Goal: Task Accomplishment & Management: Complete application form

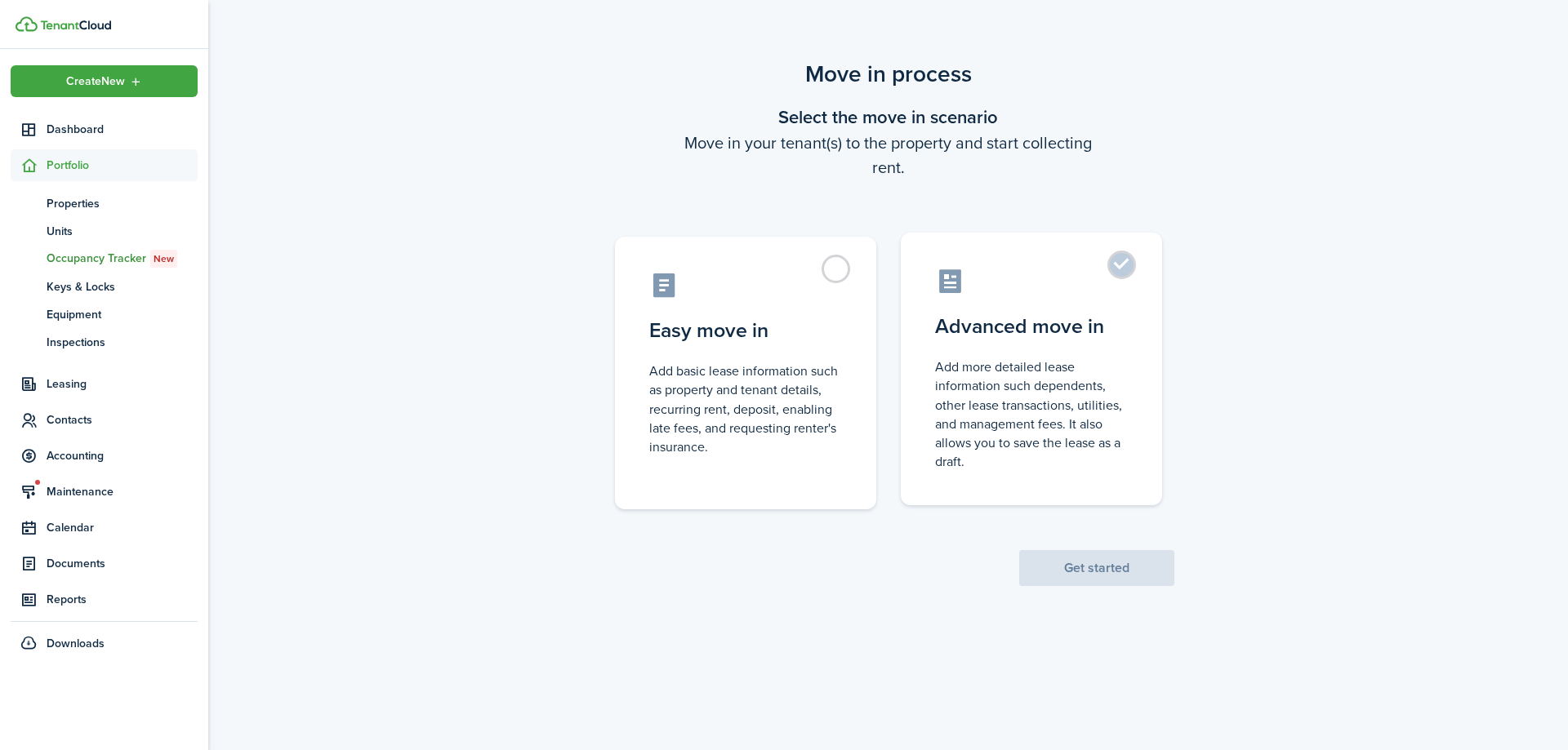
click at [1130, 263] on label "Advanced move in Add more detailed lease information such dependents, other lea…" at bounding box center [1031, 370] width 261 height 273
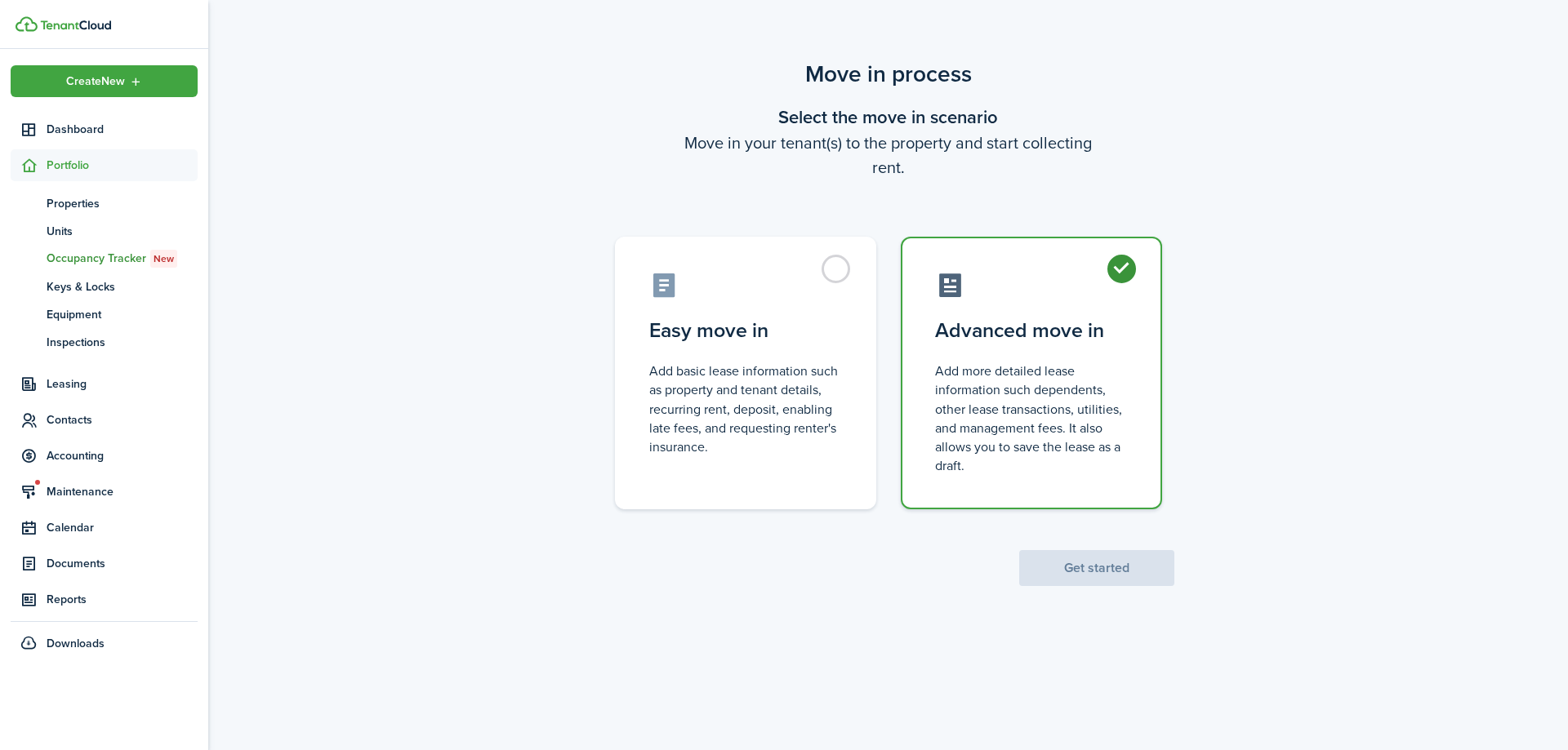
radio input "true"
click at [1098, 571] on button "Get started" at bounding box center [1097, 568] width 155 height 36
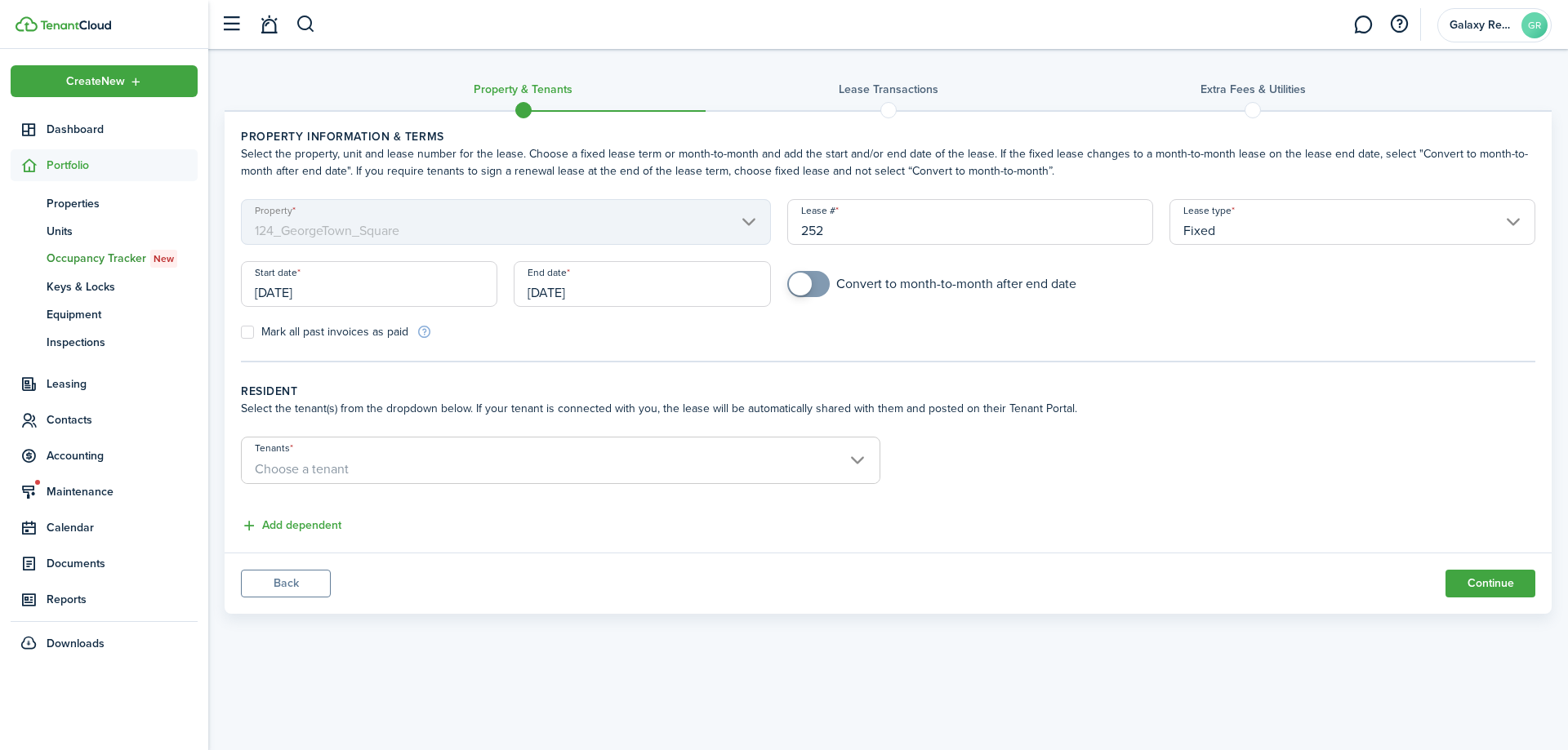
click at [302, 288] on input "[DATE]" at bounding box center [369, 284] width 257 height 46
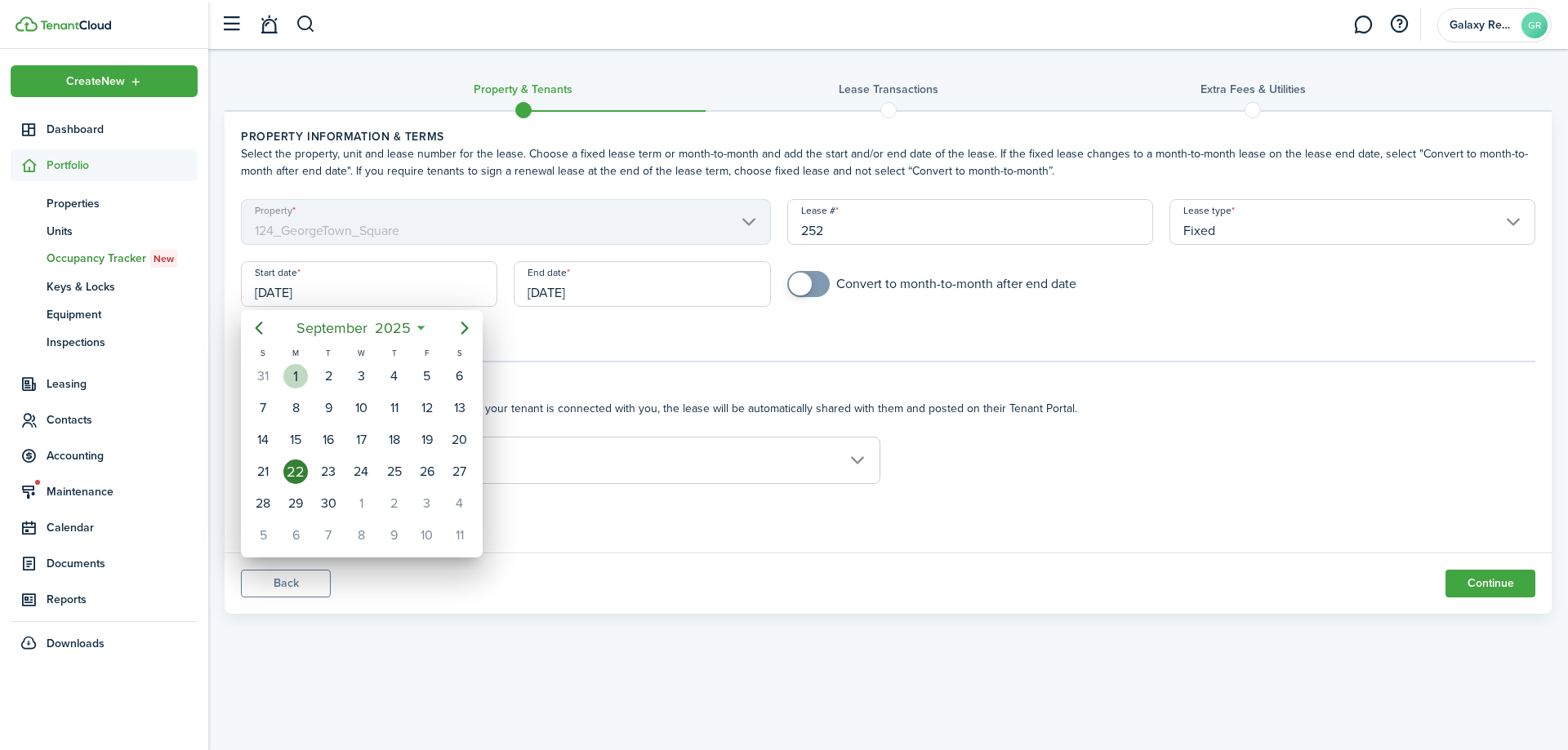
click at [299, 373] on div "1" at bounding box center [295, 375] width 24 height 24
type input "[DATE]"
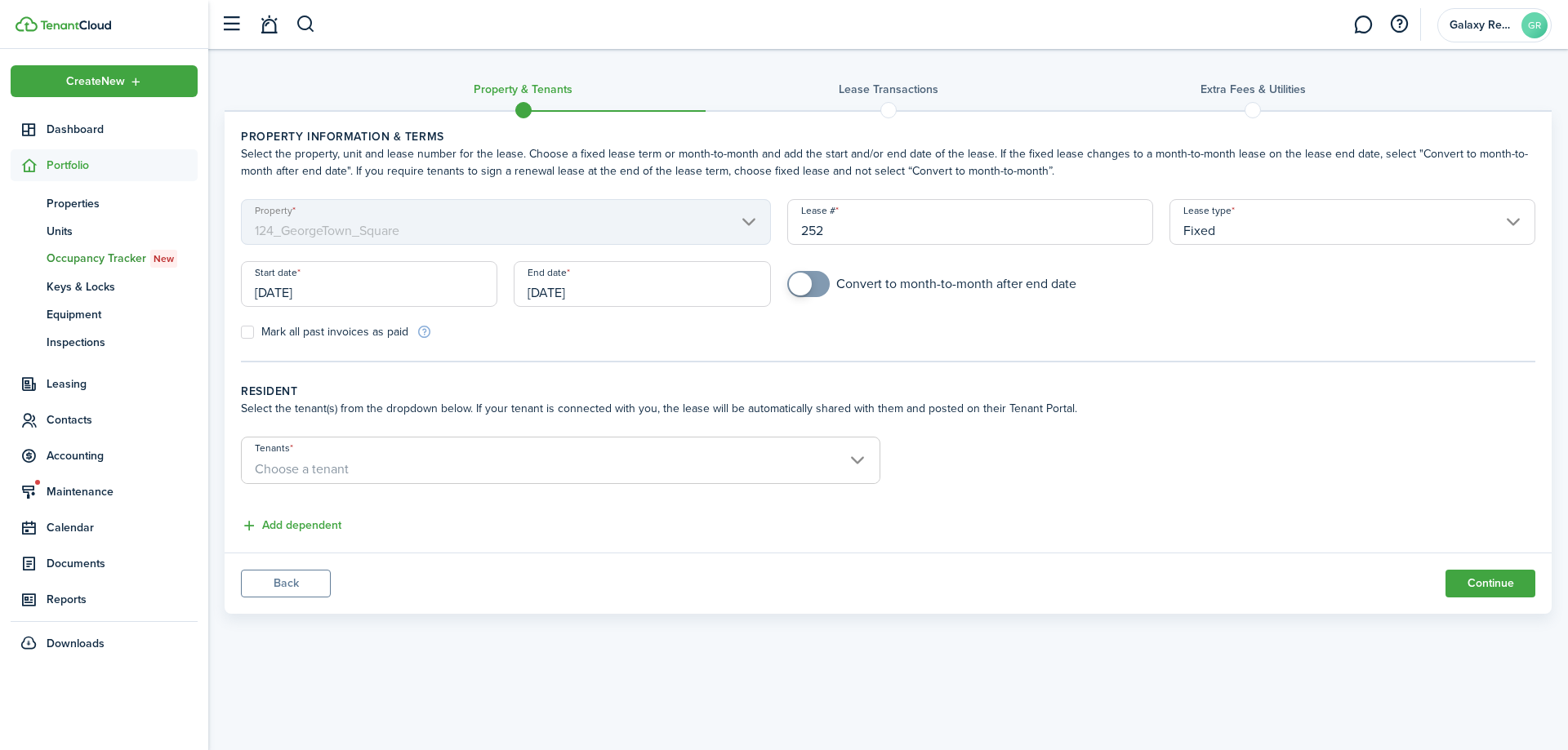
click at [559, 288] on input "[DATE]" at bounding box center [641, 284] width 257 height 46
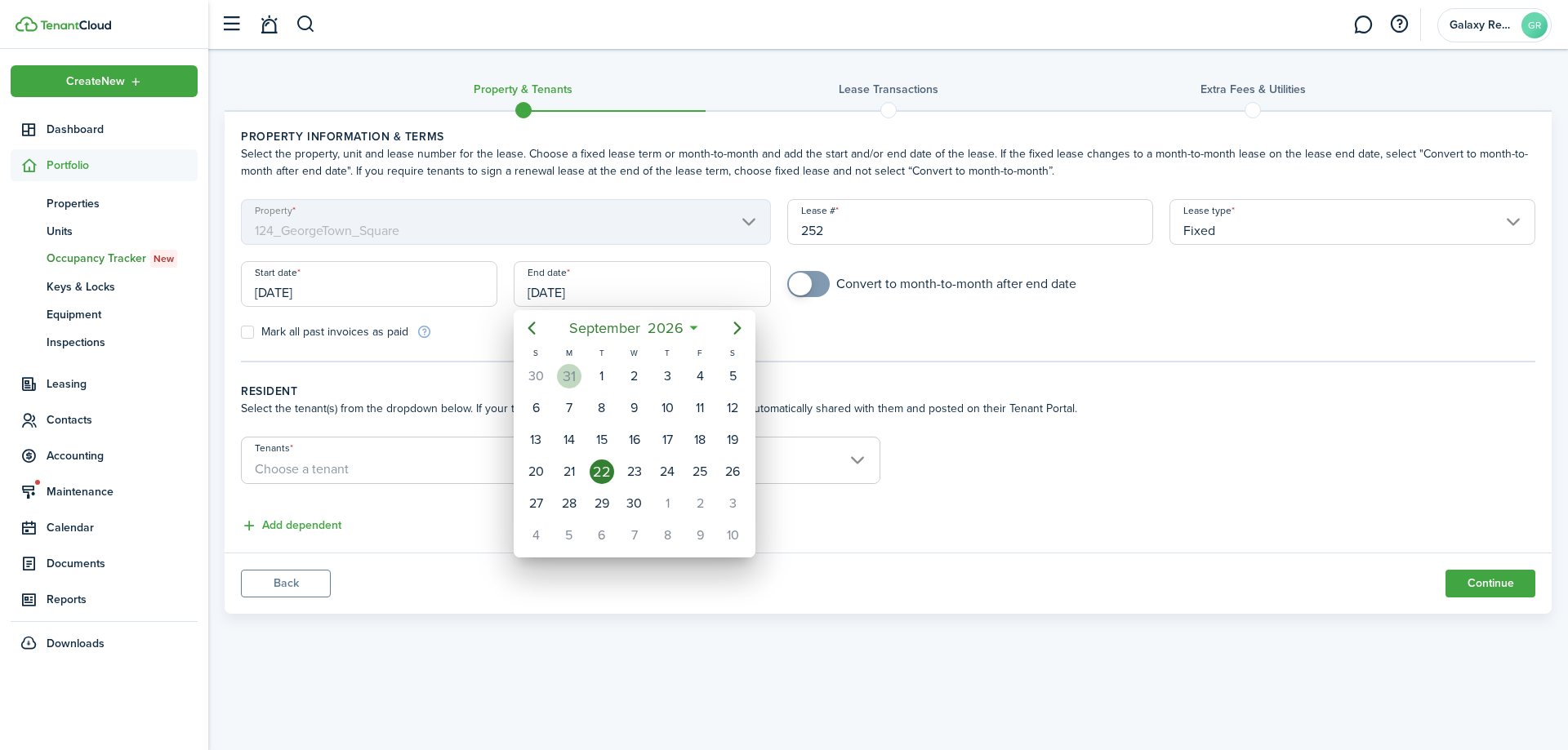
click at [568, 382] on div "31" at bounding box center [569, 375] width 24 height 24
type input "[DATE]"
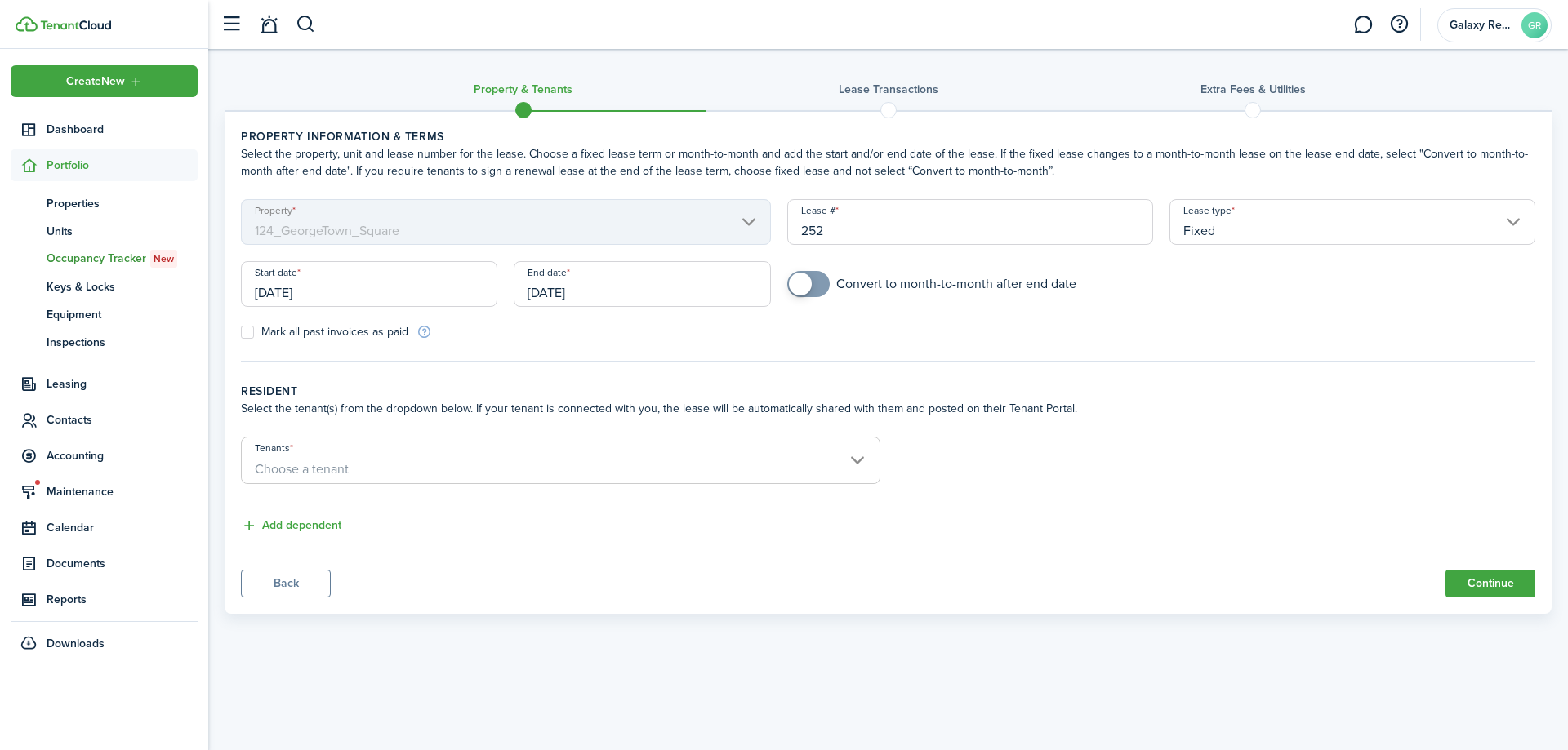
checkbox input "true"
click at [809, 285] on span at bounding box center [800, 284] width 22 height 22
click at [442, 459] on span "Choose a tenant" at bounding box center [561, 469] width 638 height 27
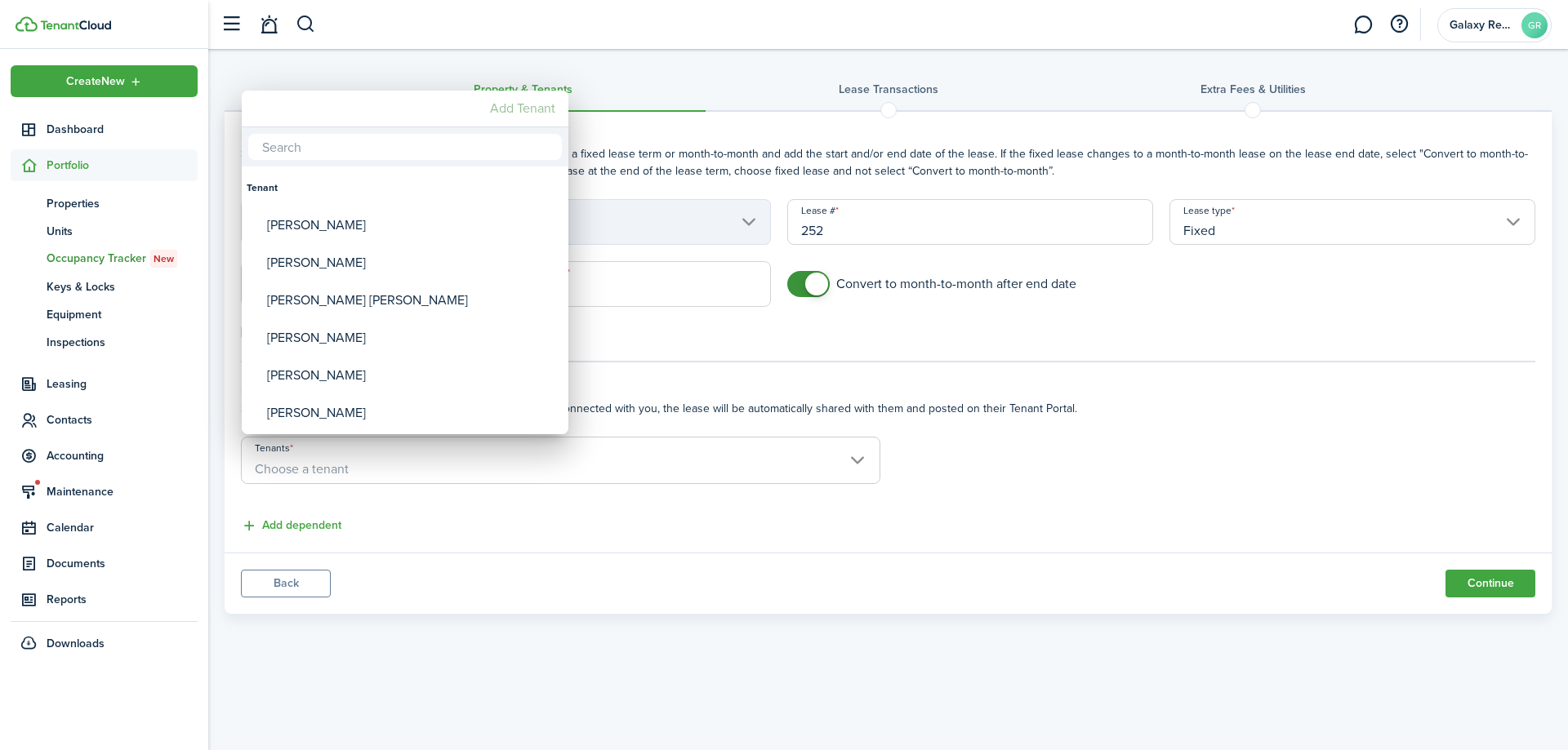
click at [512, 109] on mbsc-button "Add Tenant" at bounding box center [523, 108] width 78 height 29
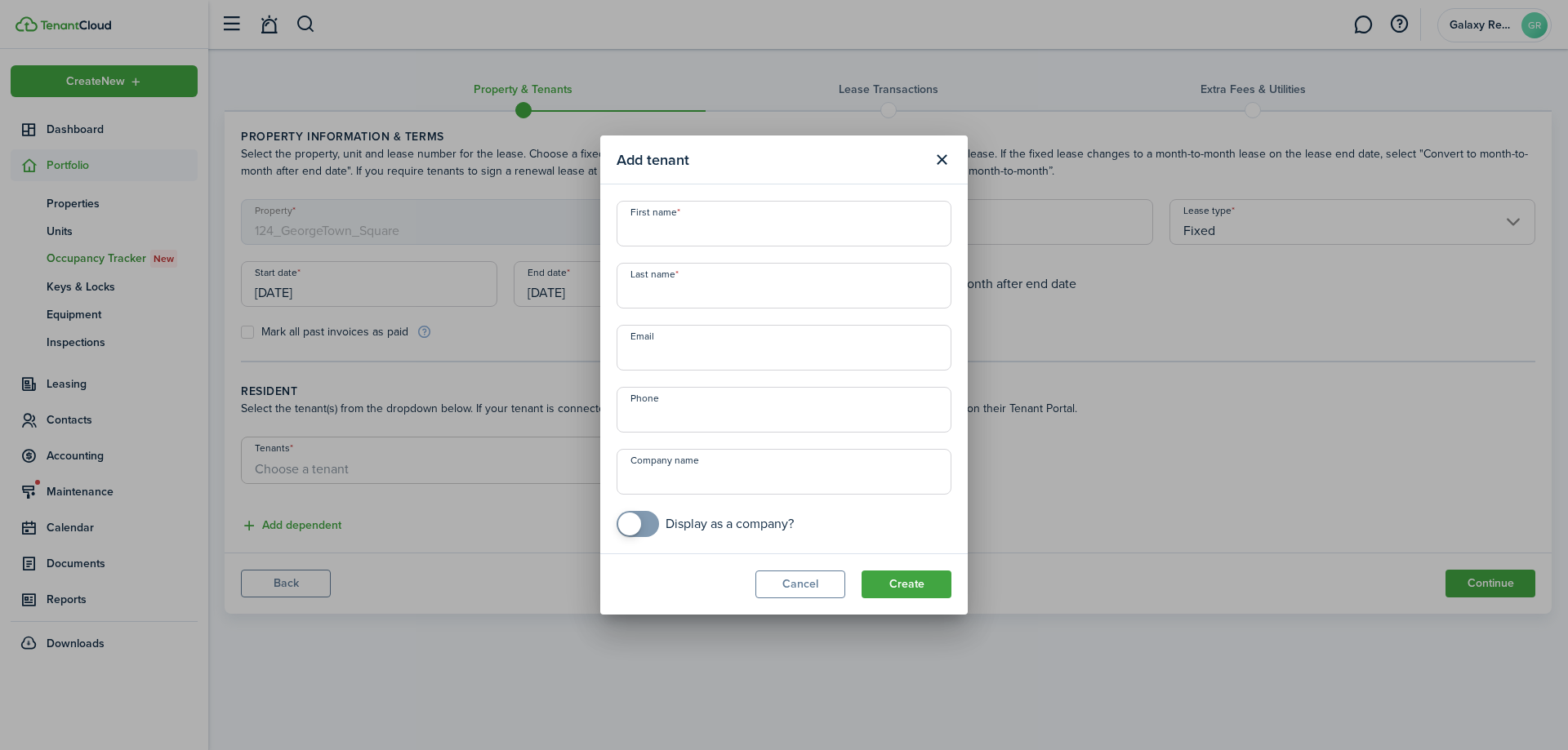
click at [728, 231] on input "First name" at bounding box center [784, 223] width 335 height 46
type input "[PERSON_NAME] Lakeishette"
type input "[PERSON_NAME]"
click at [679, 347] on input "Email" at bounding box center [784, 347] width 335 height 46
paste input "[PERSON_NAME][EMAIL_ADDRESS][DOMAIN_NAME]"
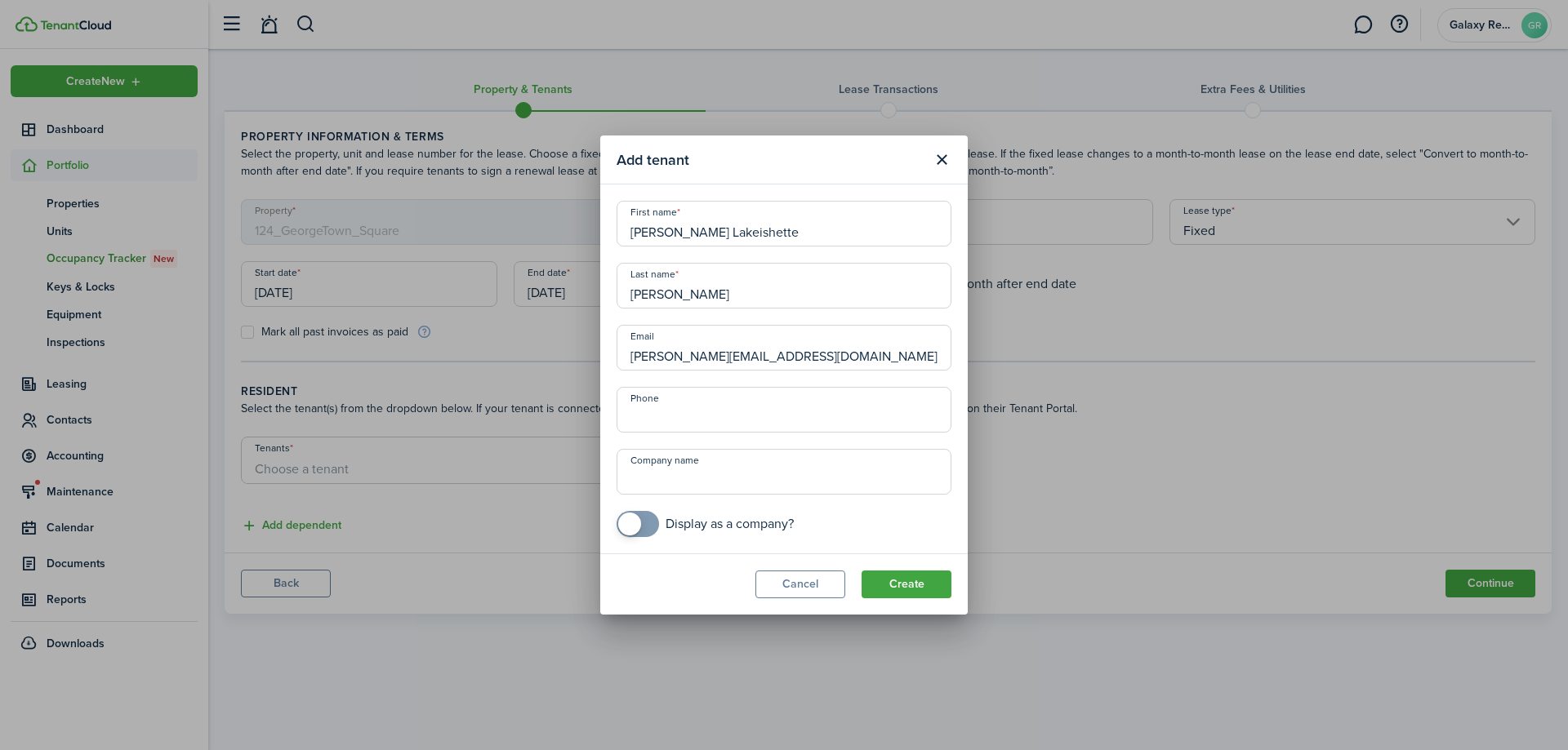
type input "[PERSON_NAME][EMAIL_ADDRESS][DOMAIN_NAME]"
click at [667, 416] on input "+1" at bounding box center [784, 410] width 335 height 46
click at [718, 417] on input "+1" at bounding box center [784, 410] width 335 height 46
paste input "[PHONE_NUMBER]"
type input "[PHONE_NUMBER]"
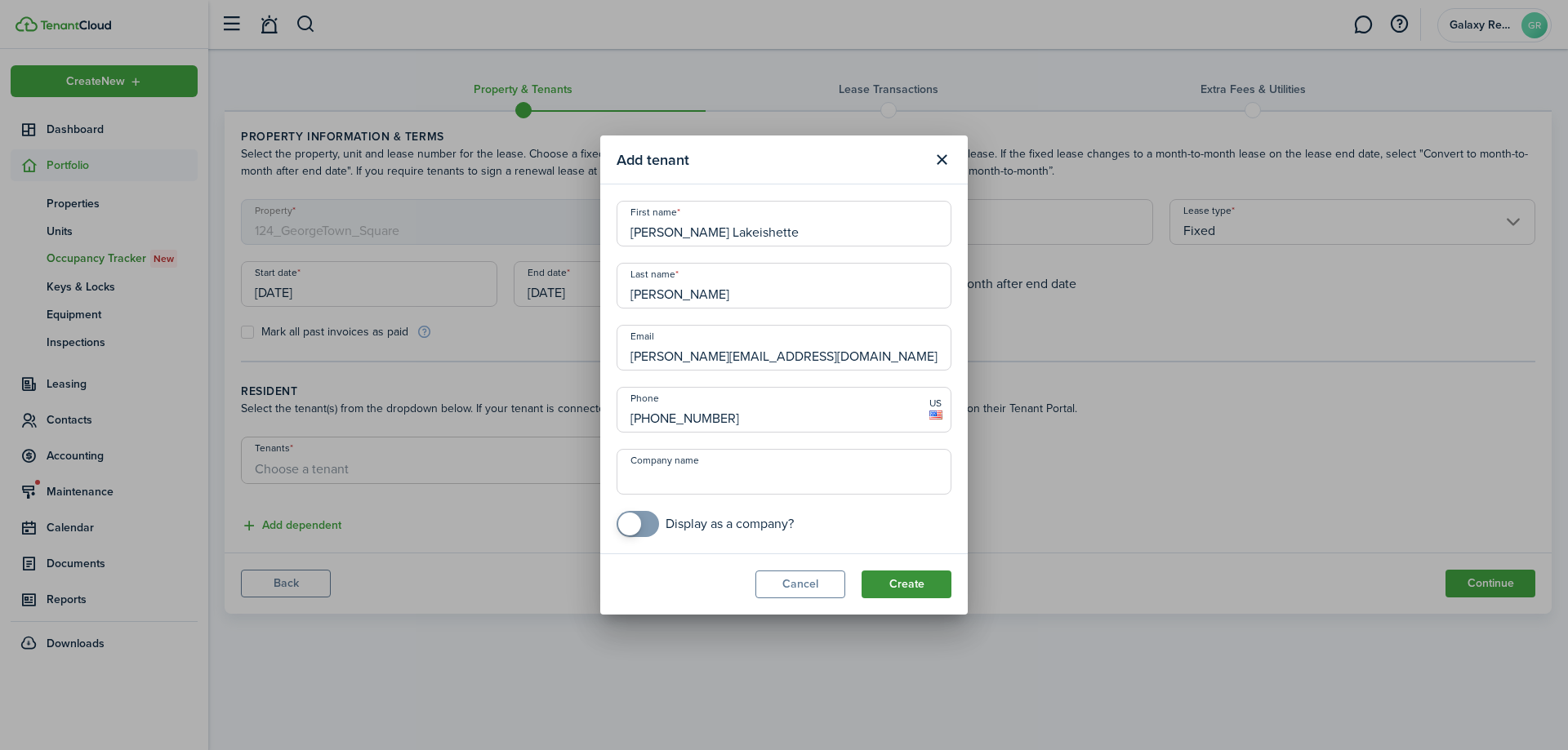
click at [905, 585] on button "Create" at bounding box center [906, 584] width 90 height 27
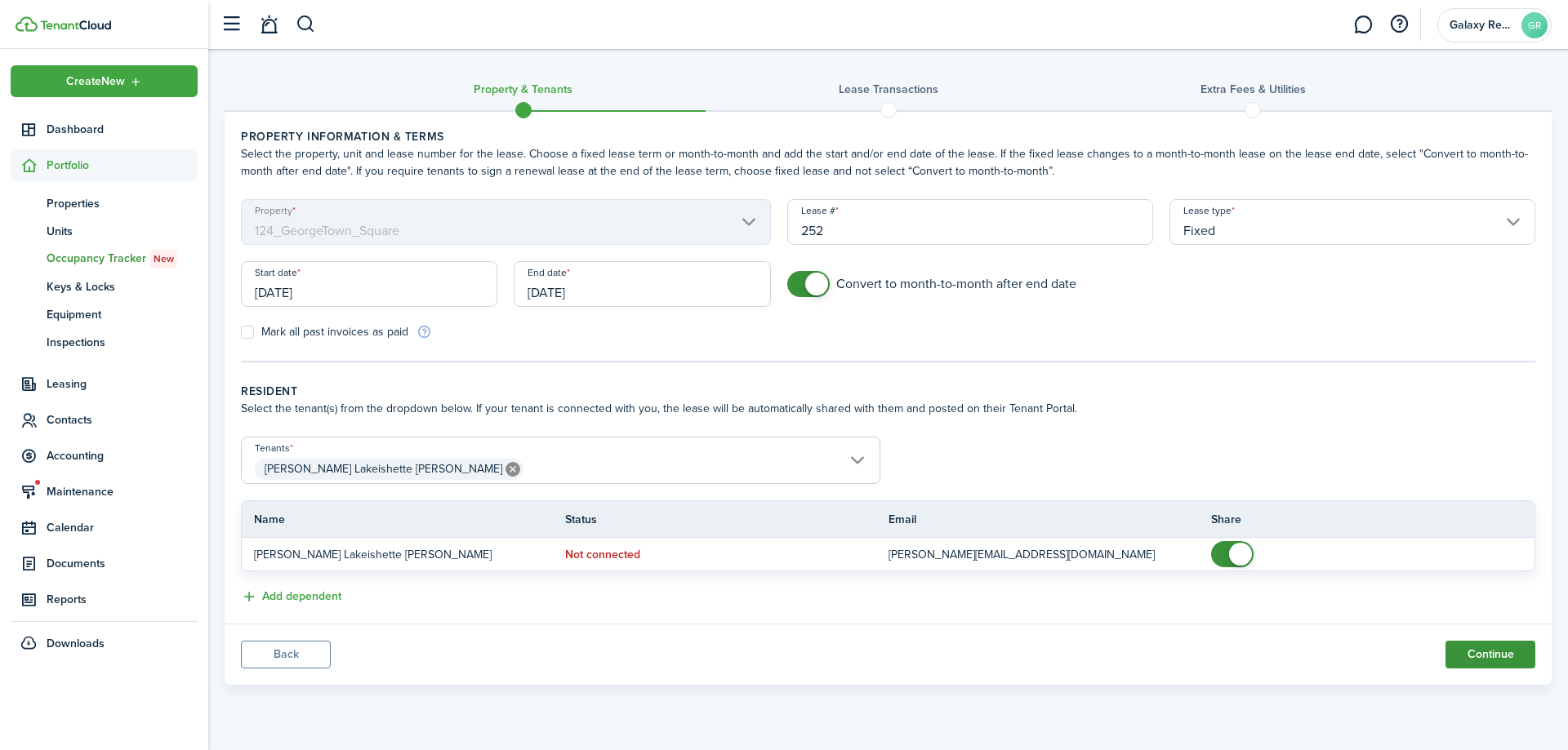
click at [1492, 653] on button "Continue" at bounding box center [1491, 654] width 90 height 27
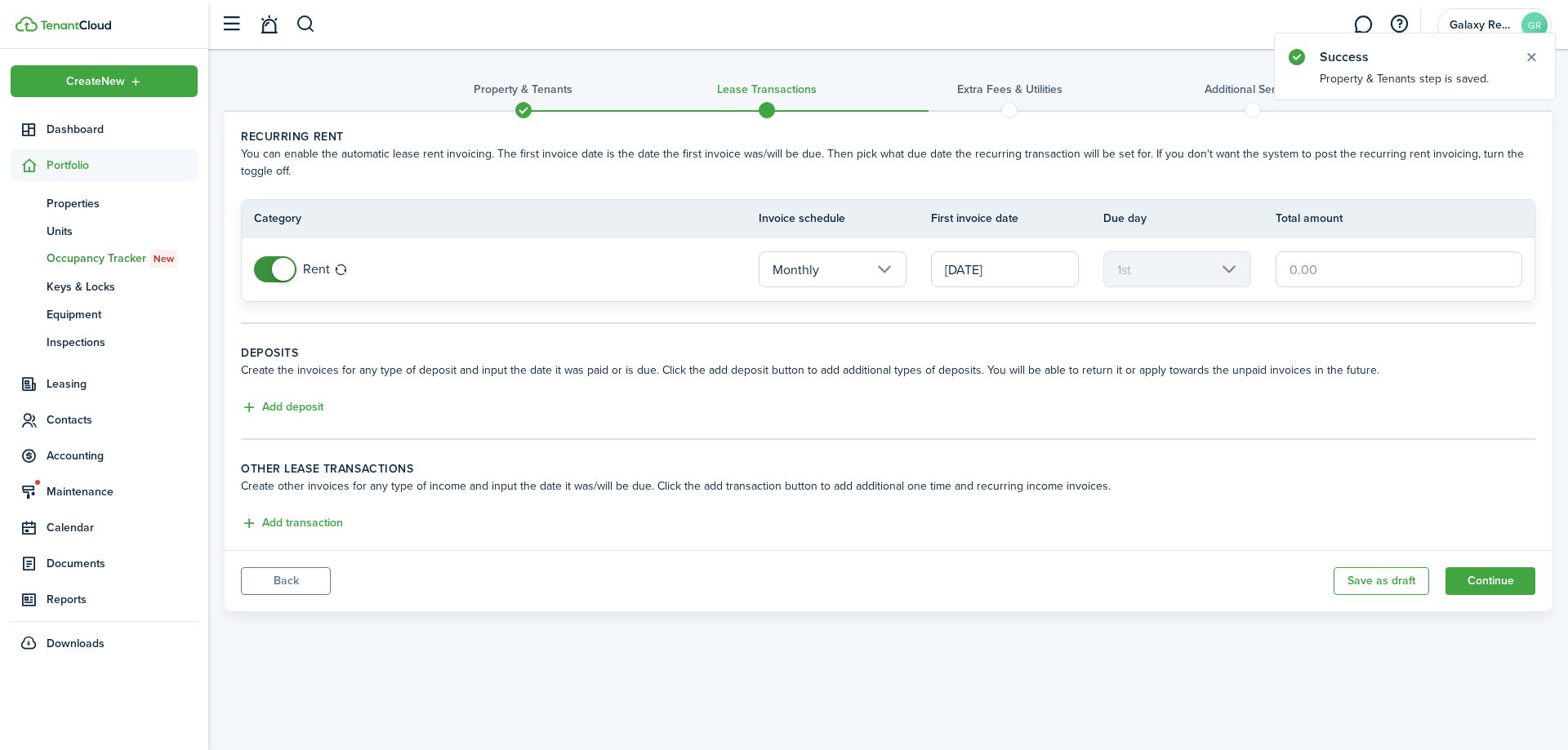
click at [1336, 270] on input "text" at bounding box center [1398, 269] width 247 height 36
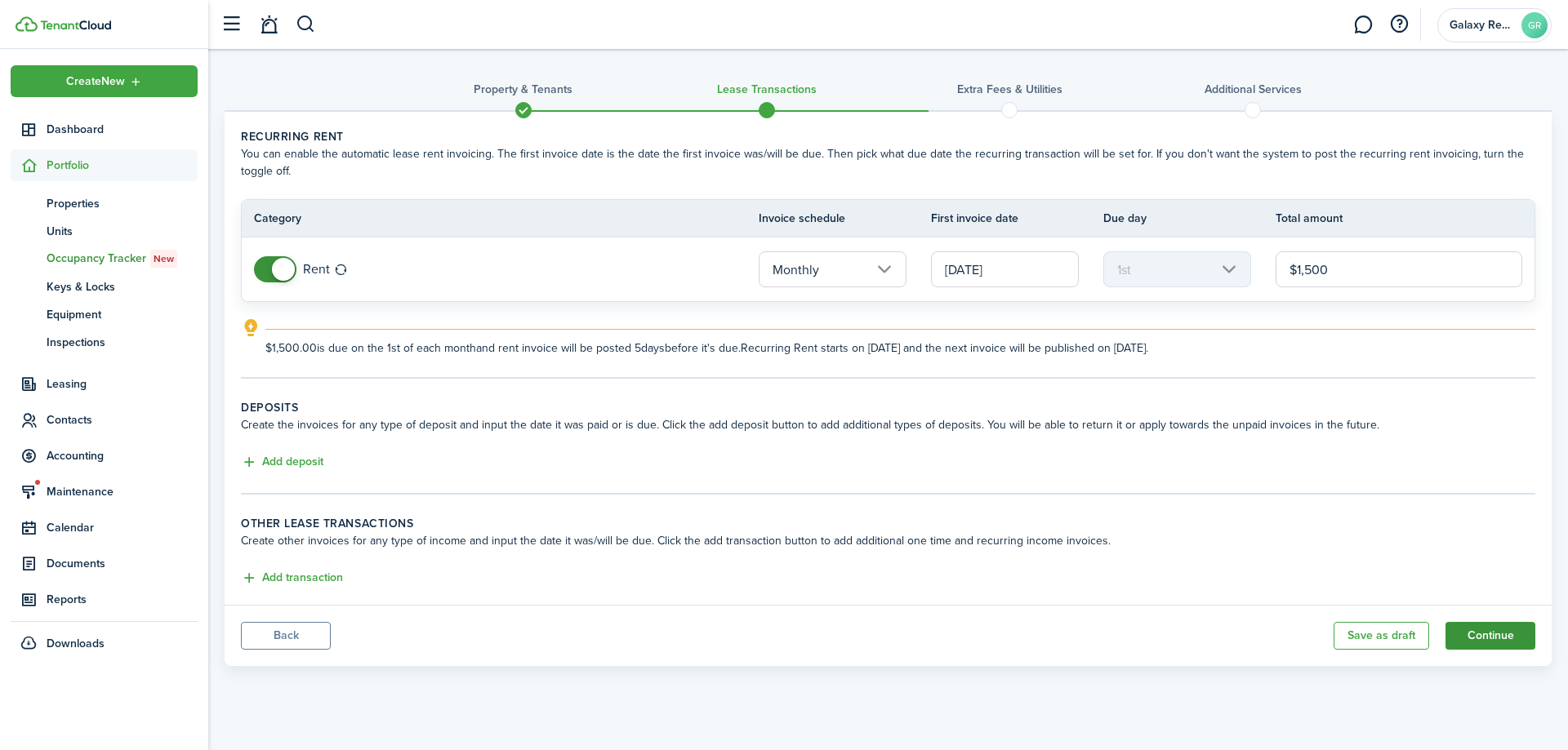
type input "$1,500.00"
click at [1486, 637] on button "Continue" at bounding box center [1491, 636] width 90 height 27
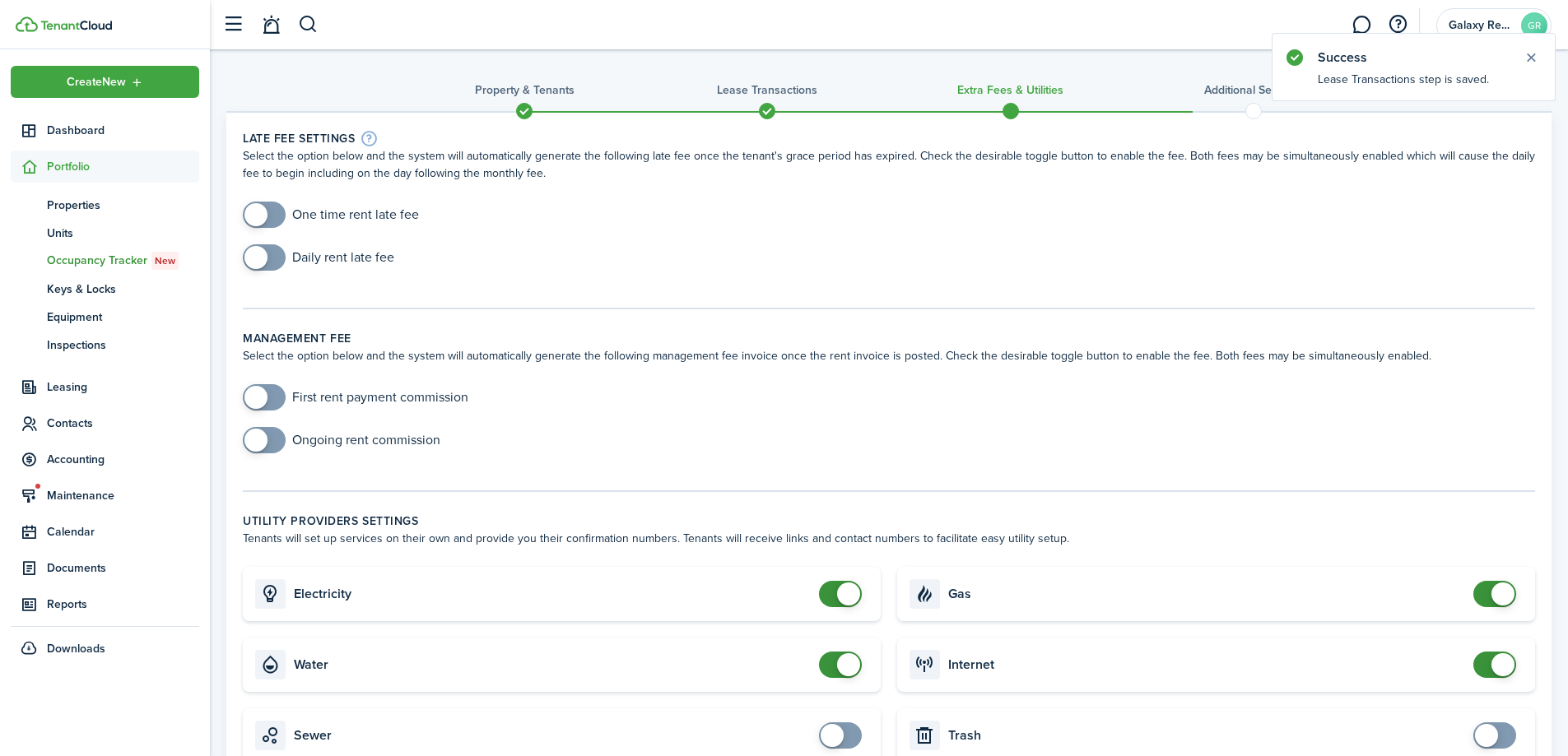
checkbox input "true"
click at [270, 212] on span at bounding box center [263, 214] width 17 height 27
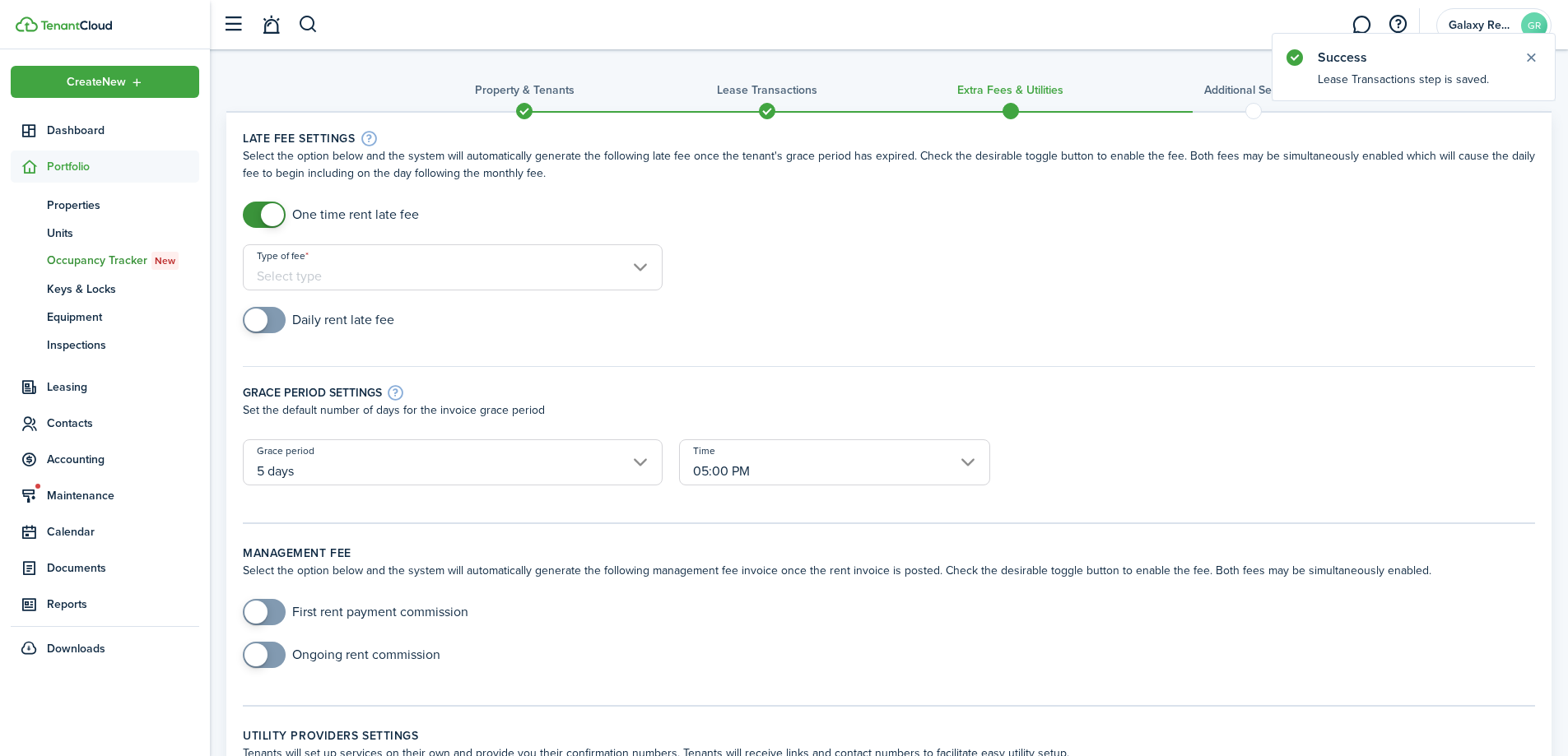
click at [440, 265] on input "Type of fee" at bounding box center [452, 267] width 420 height 46
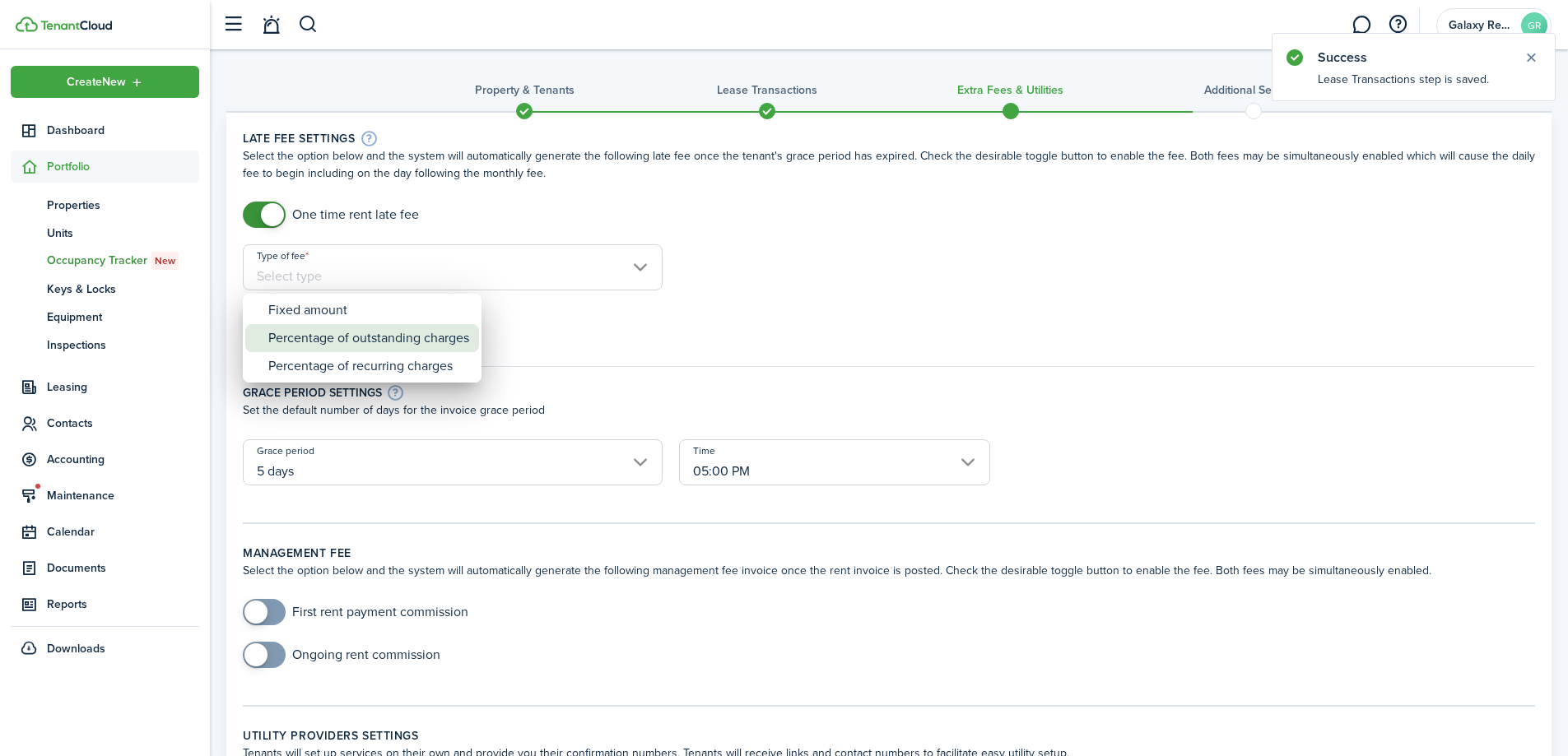
click at [416, 336] on div "Percentage of outstanding charges" at bounding box center [369, 338] width 201 height 28
type input "Percentage of outstanding charges"
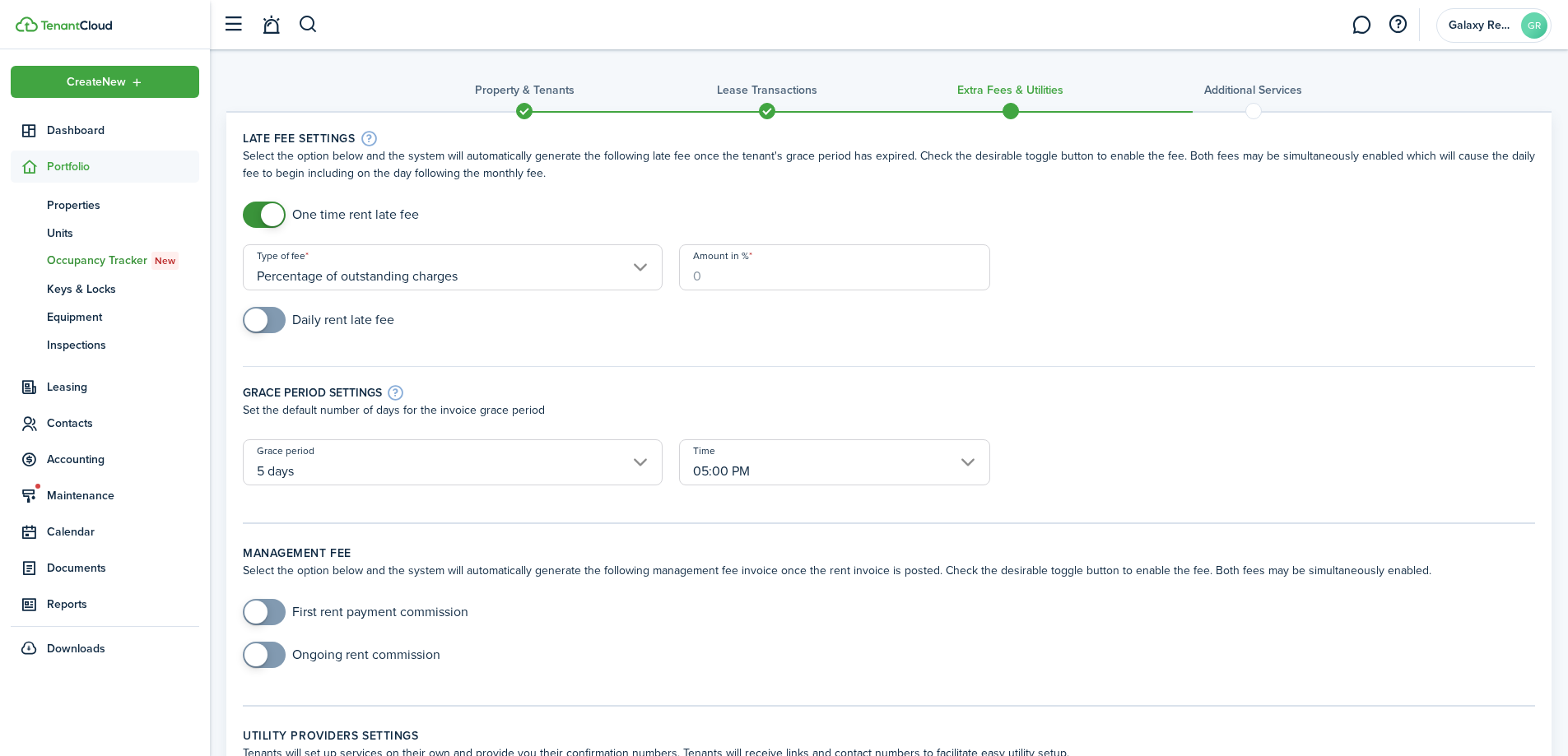
click at [751, 275] on input "Amount in %" at bounding box center [835, 267] width 311 height 46
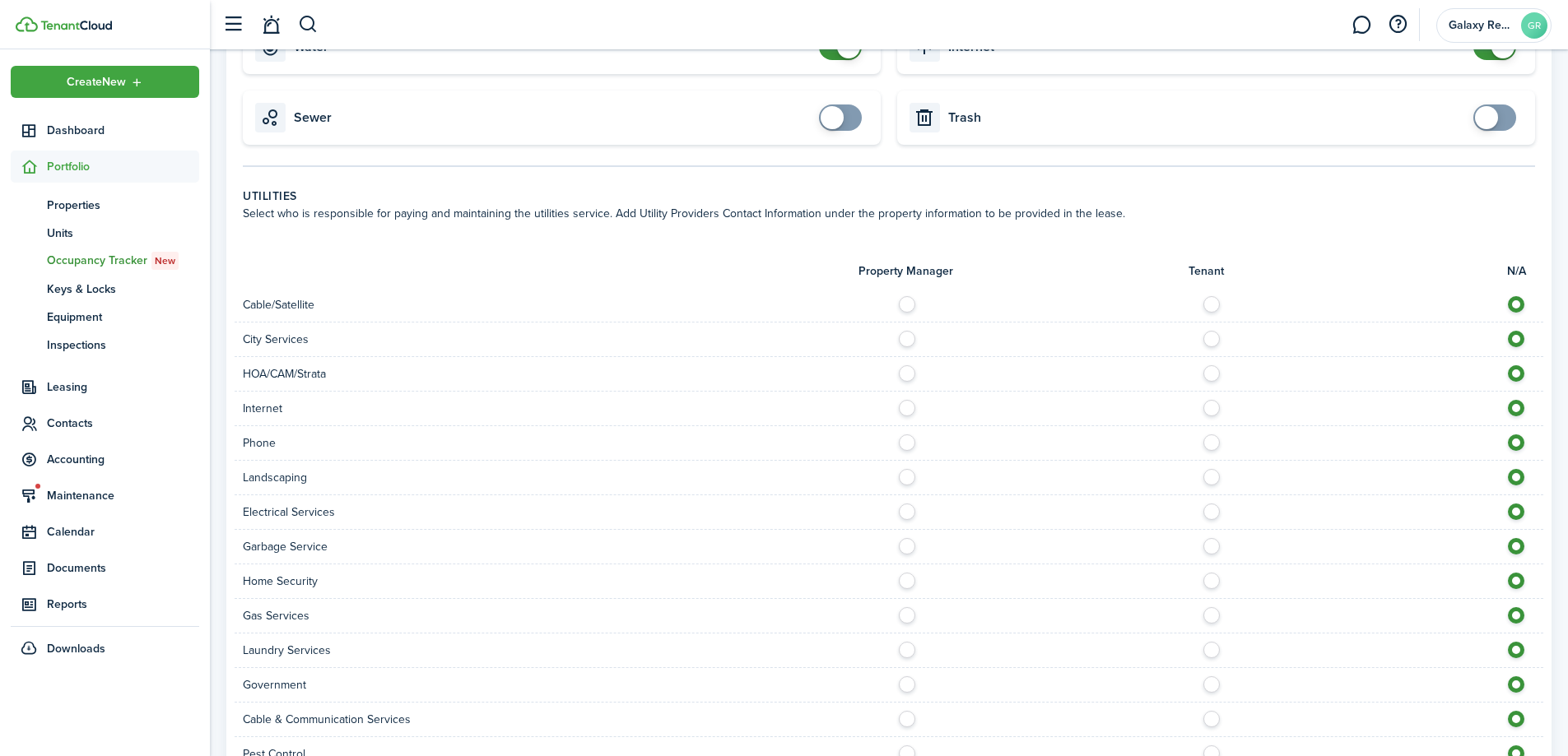
scroll to position [1131, 0]
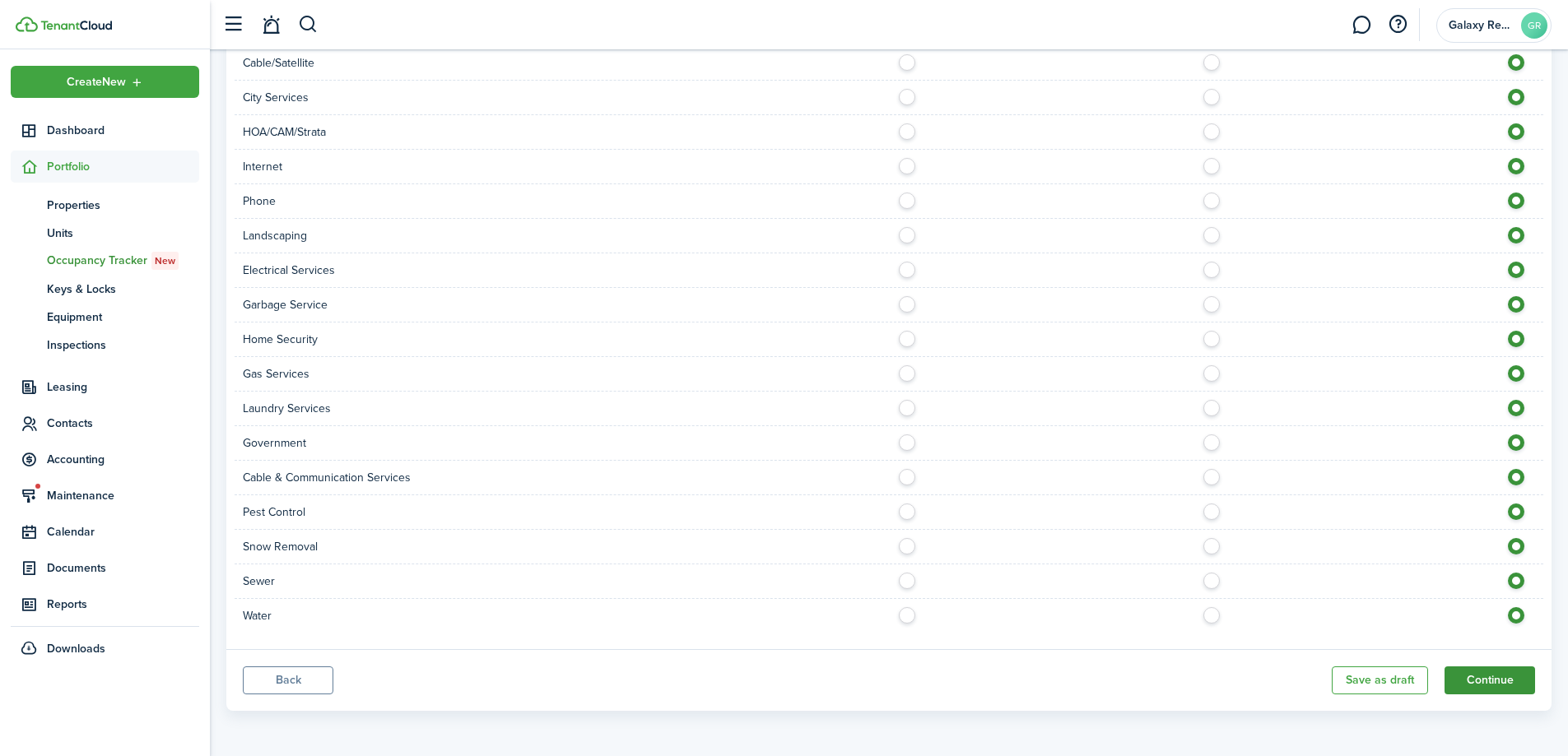
type input "10"
click at [1473, 681] on button "Continue" at bounding box center [1489, 680] width 90 height 28
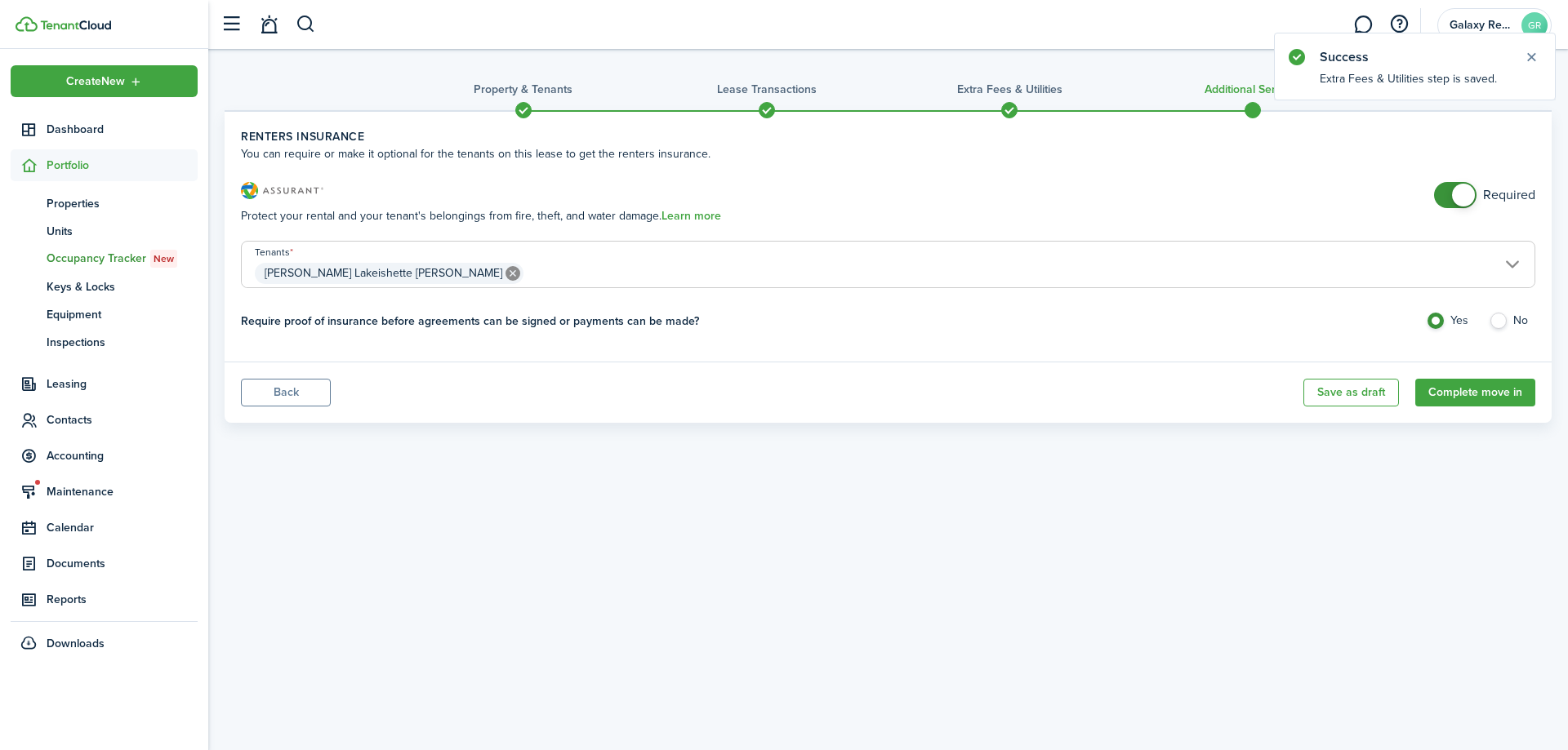
checkbox input "false"
click at [1451, 198] on span at bounding box center [1455, 195] width 17 height 26
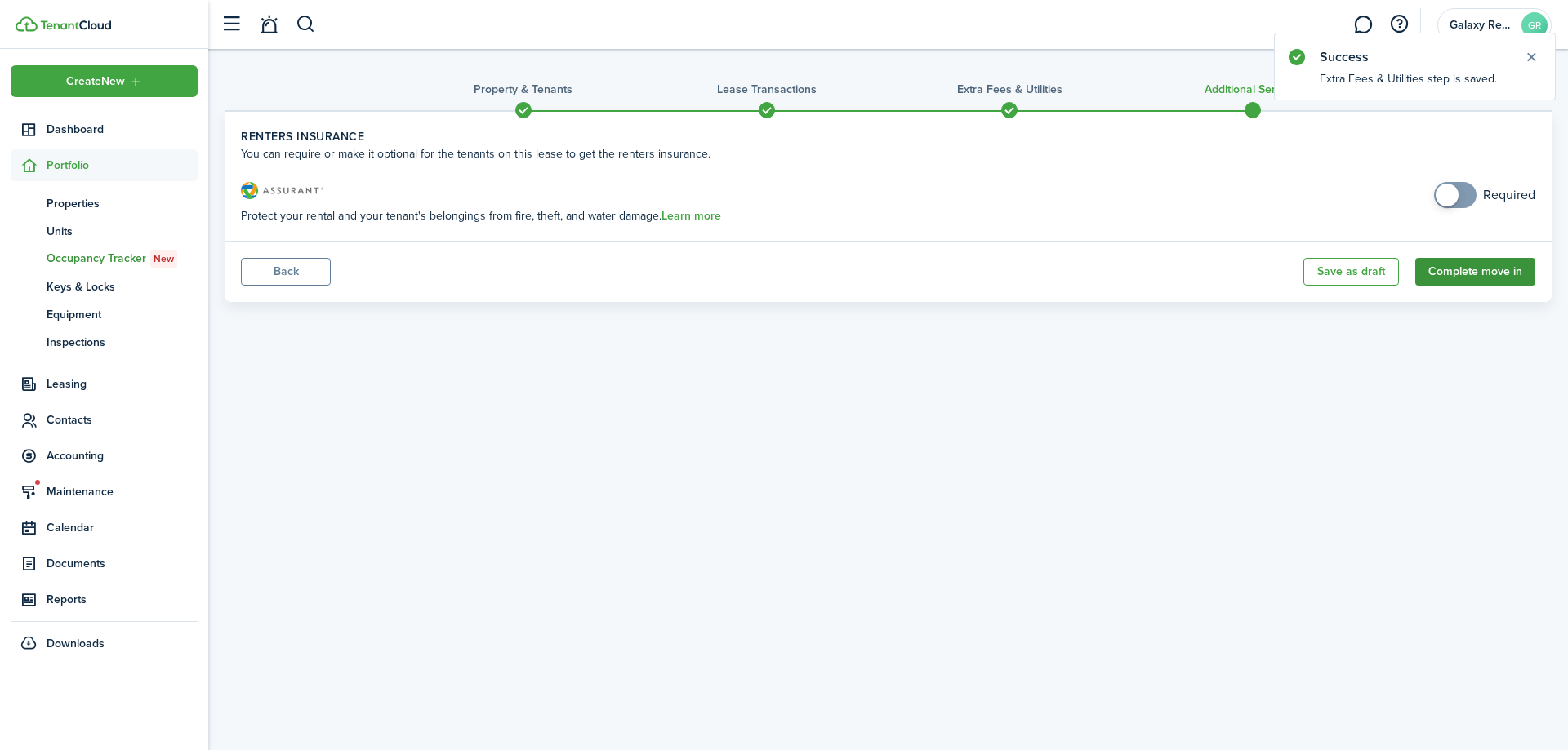
click at [1481, 274] on button "Complete move in" at bounding box center [1475, 272] width 120 height 27
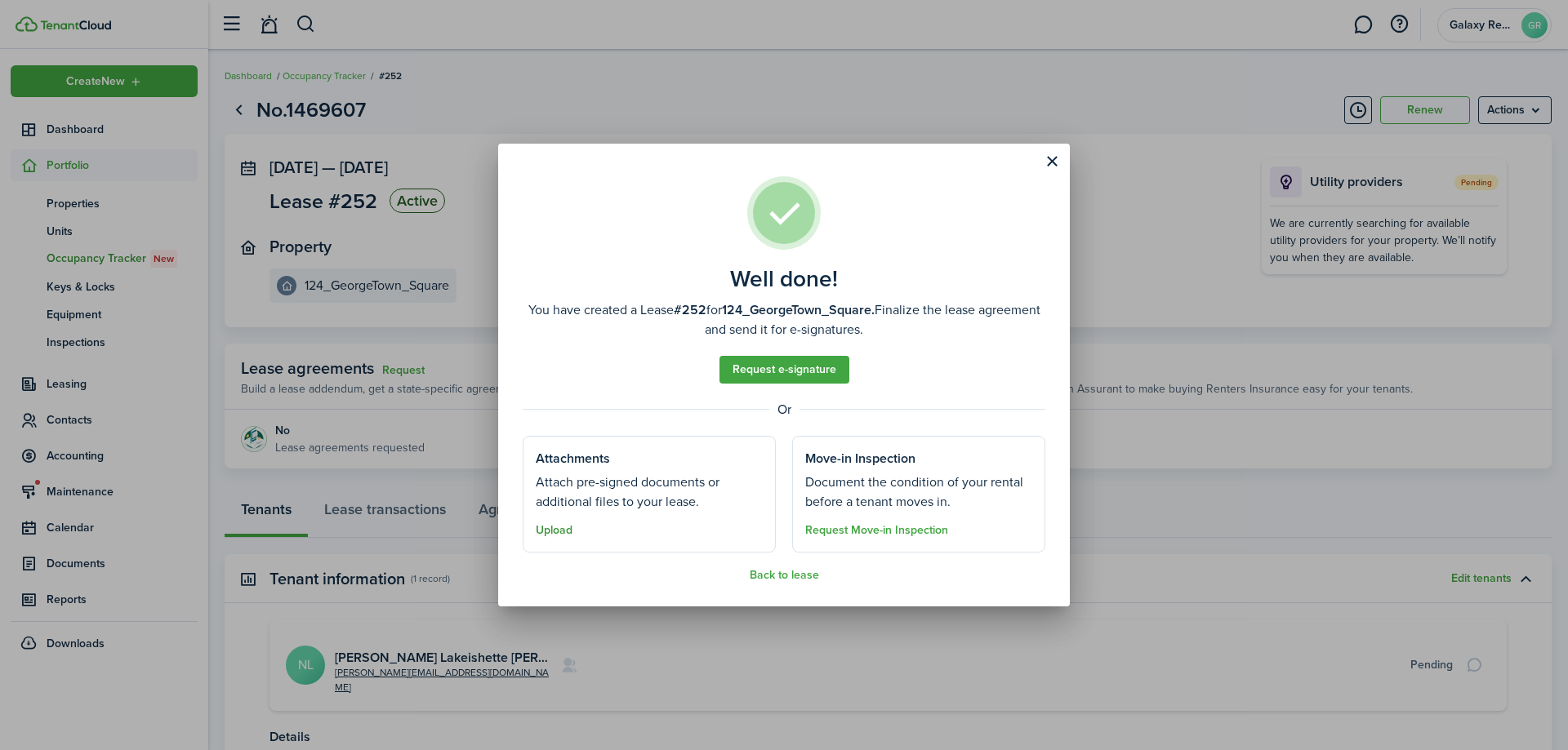
click at [545, 529] on button "Upload" at bounding box center [554, 530] width 37 height 13
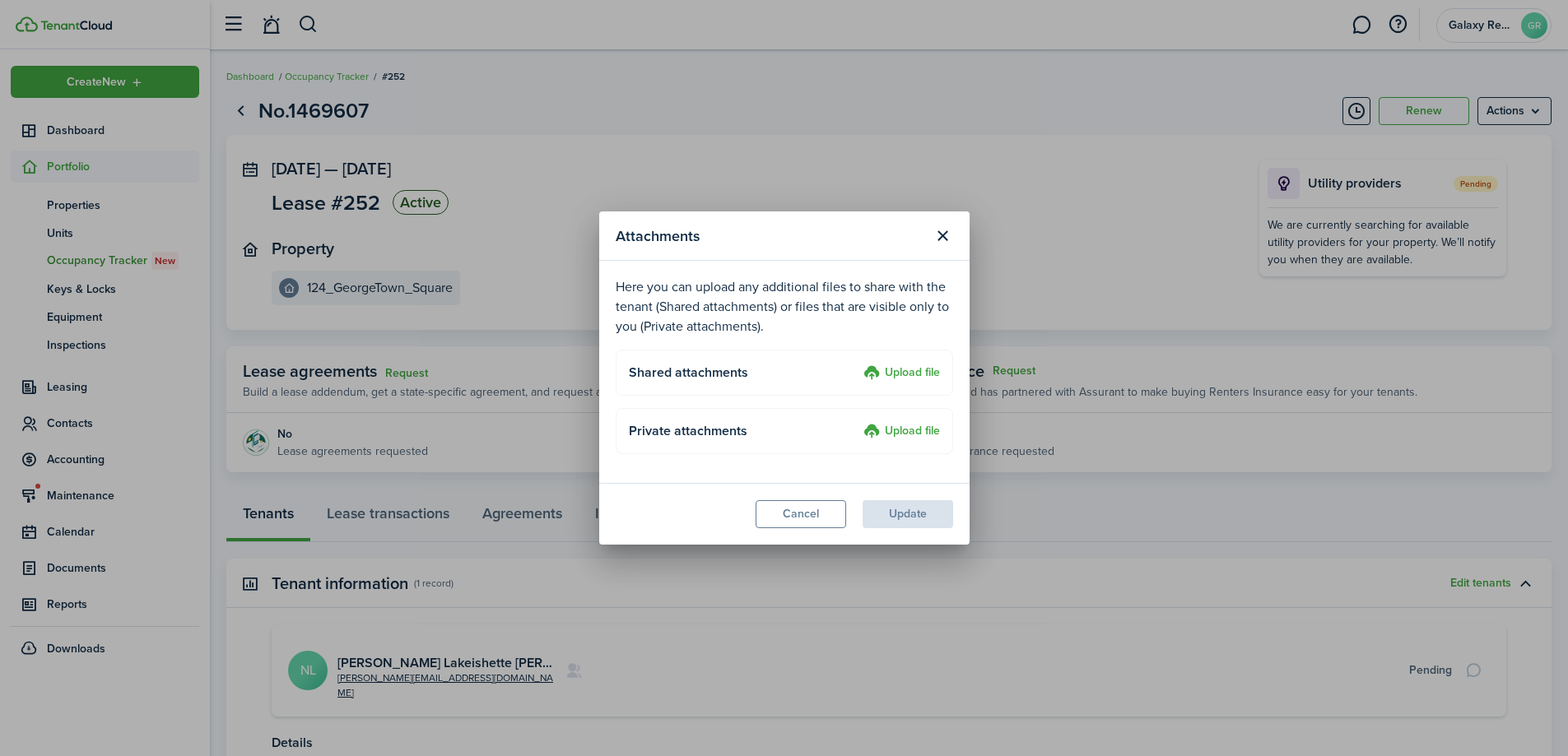
click at [911, 368] on label "Upload file" at bounding box center [901, 374] width 77 height 20
click at [857, 364] on input "Upload file" at bounding box center [857, 364] width 0 height 0
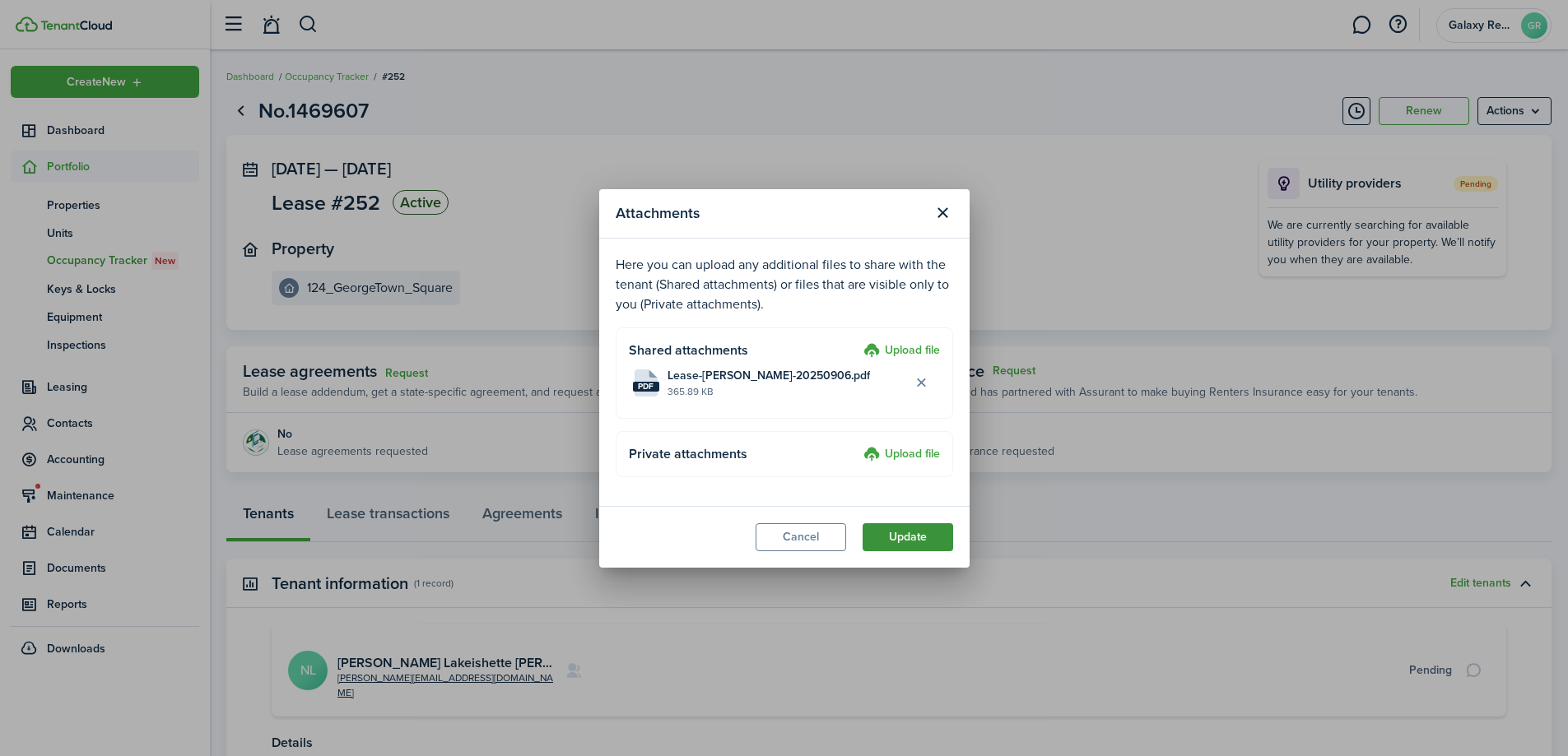
click at [912, 533] on button "Update" at bounding box center [907, 537] width 90 height 28
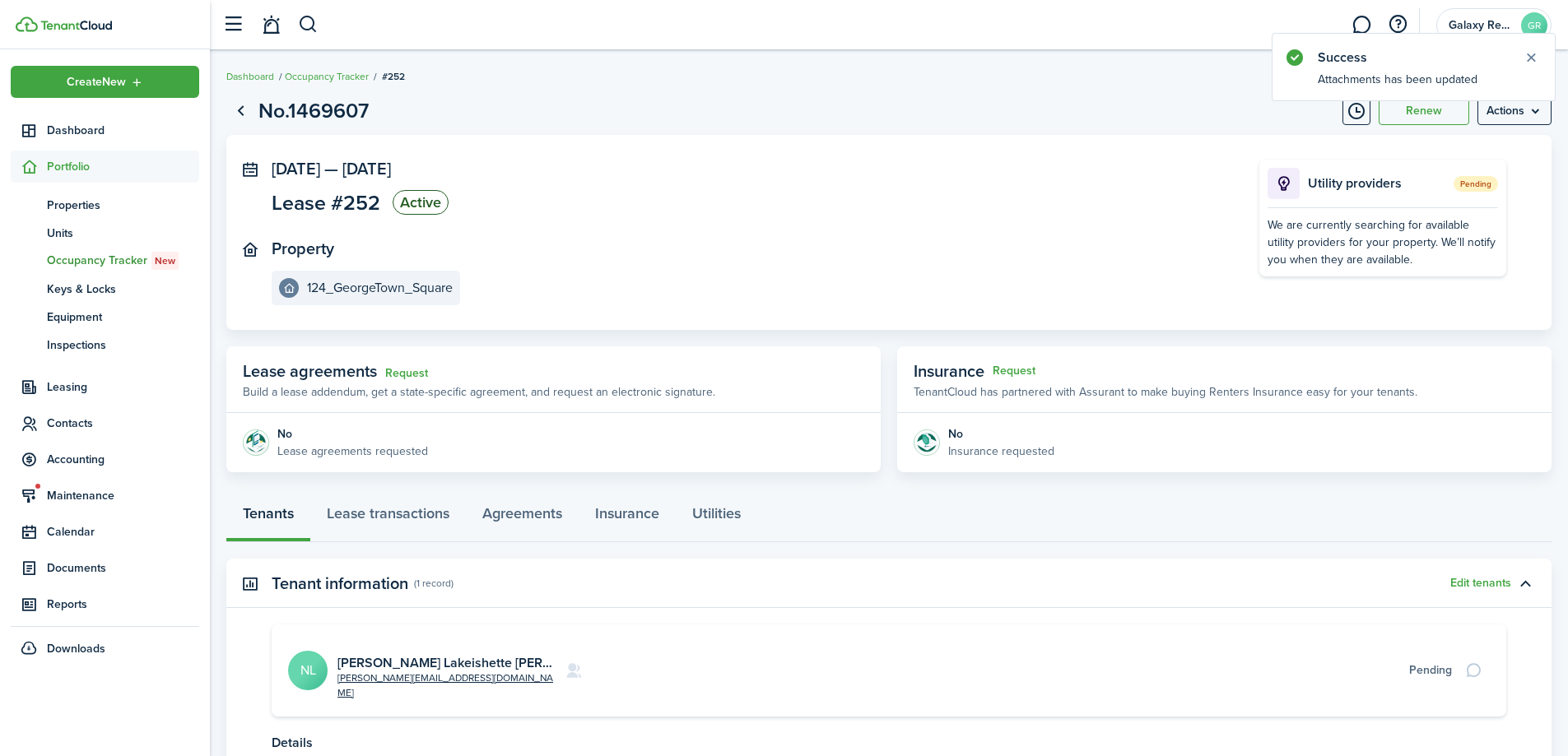
click at [293, 659] on avatar-text "NL" at bounding box center [308, 670] width 39 height 39
click at [355, 654] on link "[PERSON_NAME] Lakeishette [PERSON_NAME]" at bounding box center [477, 663] width 280 height 19
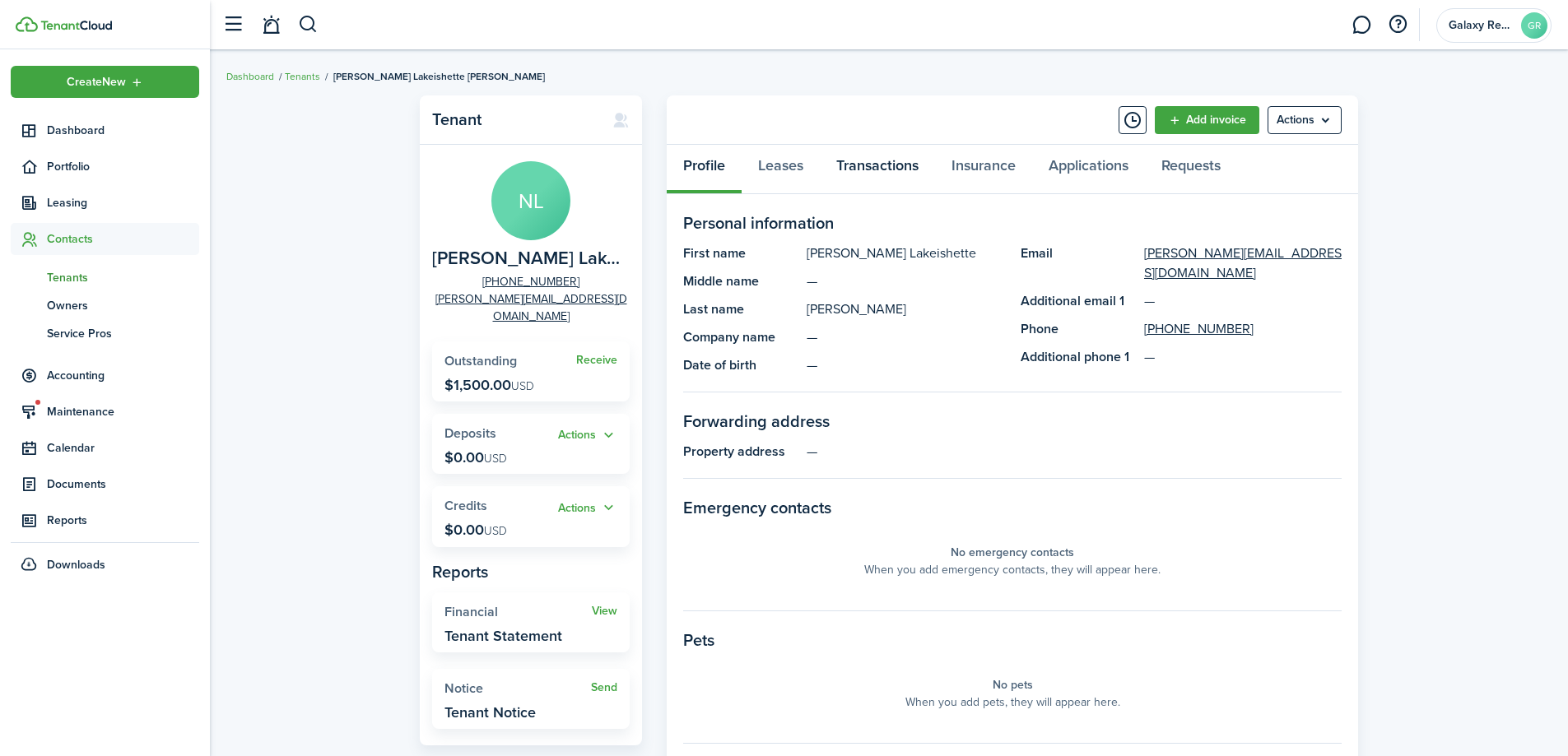
click at [871, 168] on link "Transactions" at bounding box center [877, 169] width 115 height 49
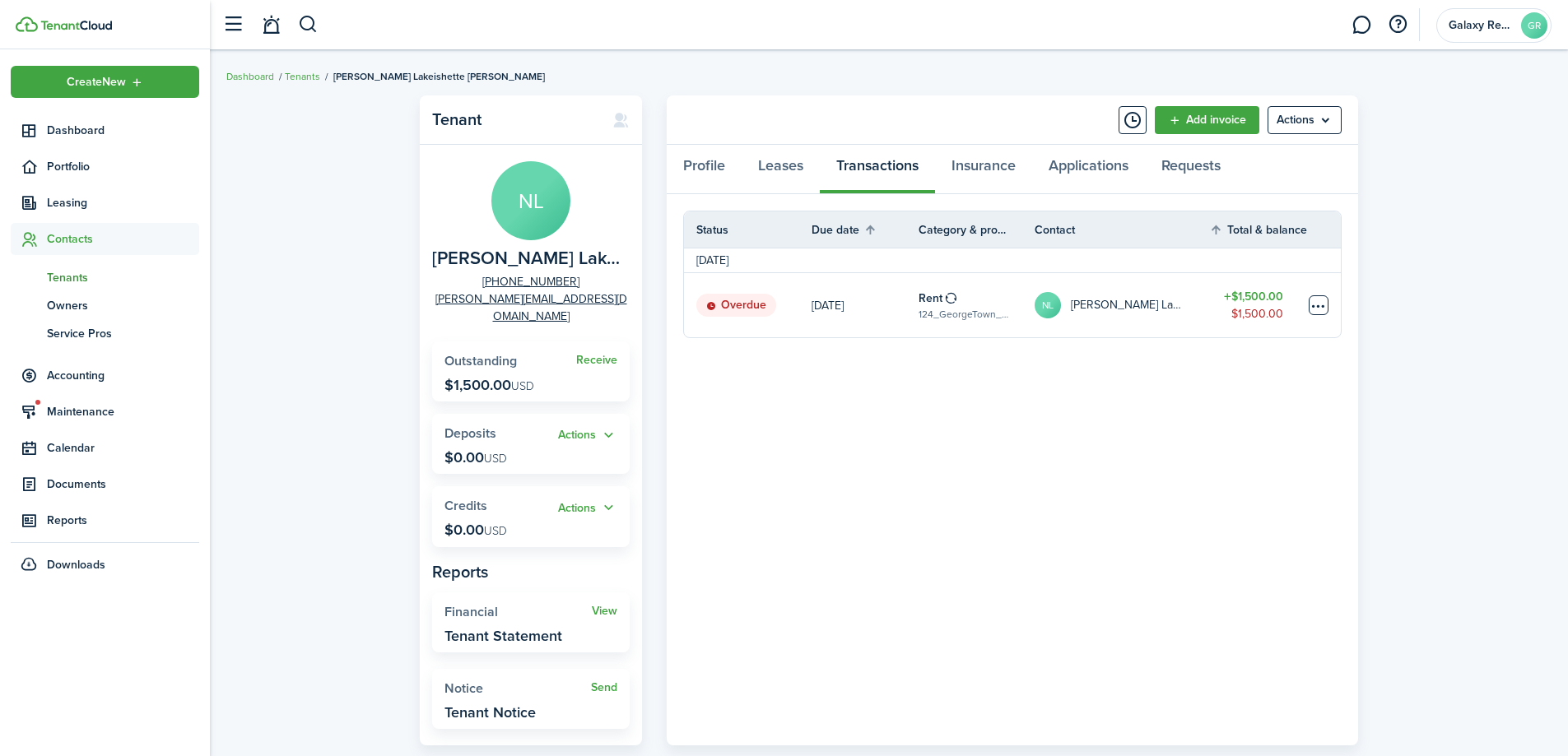
click at [1320, 305] on table-menu-btn-icon at bounding box center [1318, 305] width 20 height 20
click at [1240, 369] on link "Mark as paid" at bounding box center [1255, 366] width 144 height 28
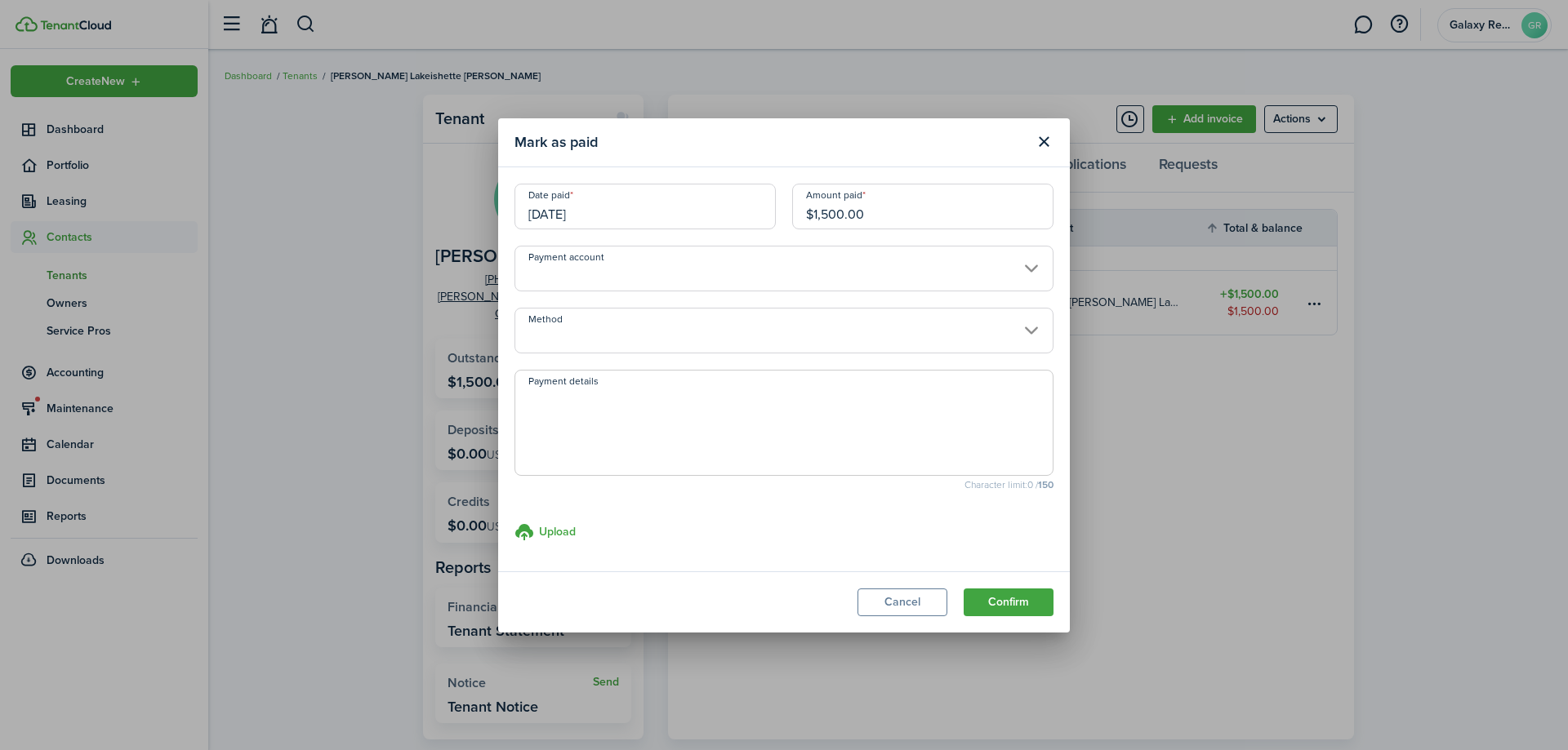
click at [588, 214] on input "[DATE]" at bounding box center [645, 206] width 261 height 46
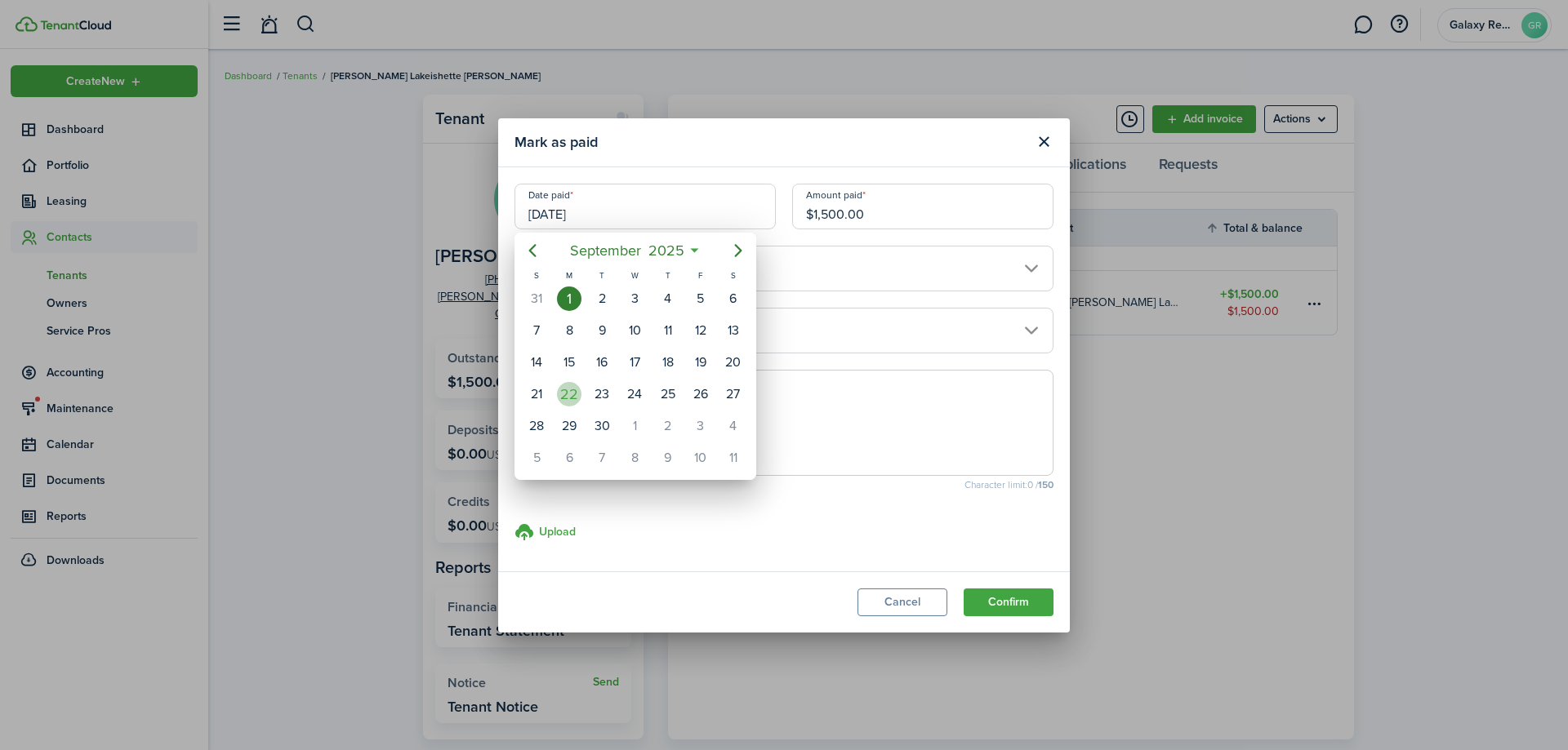
click at [574, 393] on div "22" at bounding box center [569, 394] width 24 height 24
type input "[DATE]"
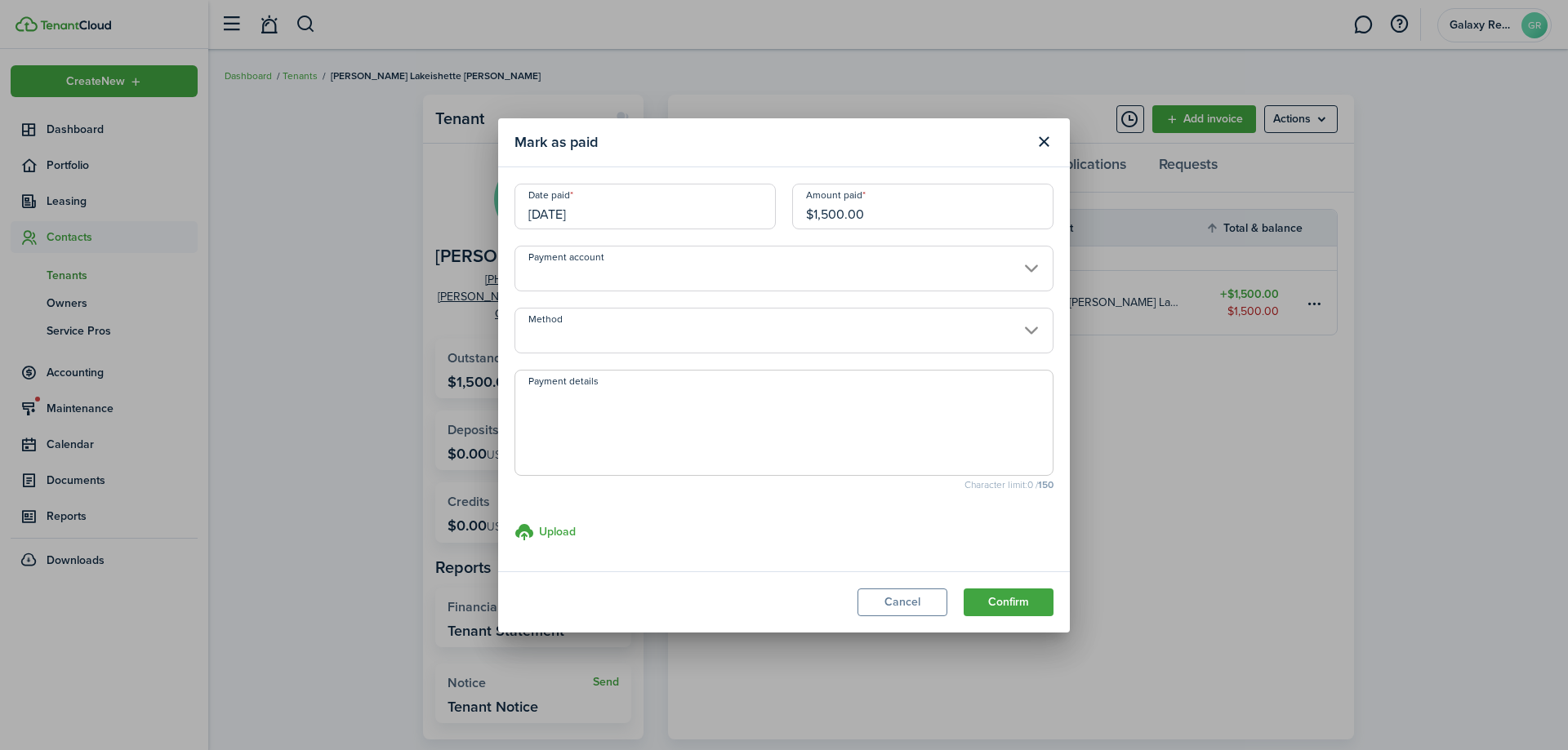
drag, startPoint x: 824, startPoint y: 215, endPoint x: 836, endPoint y: 215, distance: 12.0
click at [836, 215] on input "$1,500.00" at bounding box center [923, 206] width 261 height 46
click at [572, 268] on input "Payment account" at bounding box center [784, 268] width 539 height 46
type input "$1,450.00"
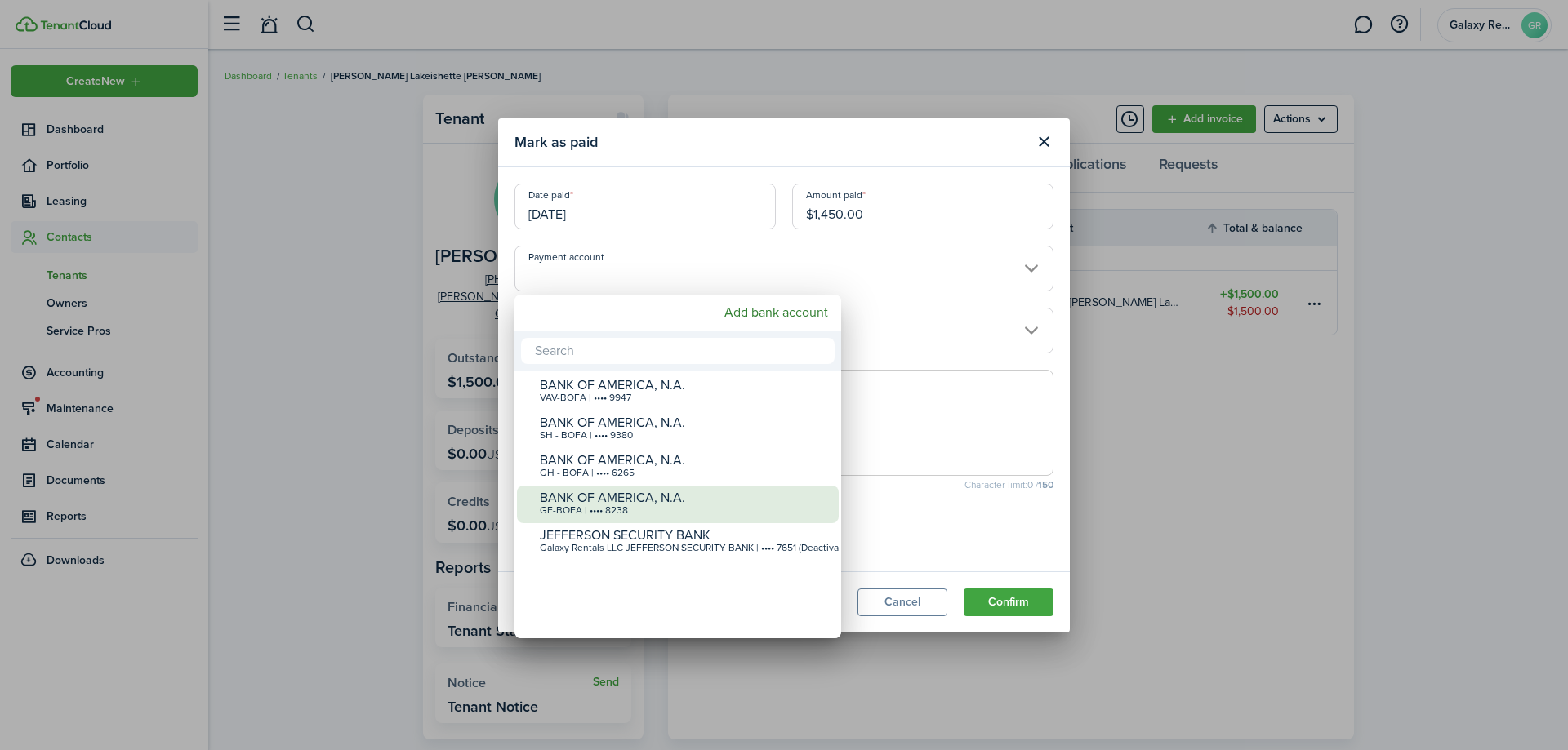
drag, startPoint x: 644, startPoint y: 494, endPoint x: 651, endPoint y: 466, distance: 28.9
click at [644, 494] on div "BANK OF AMERICA, N.A." at bounding box center [684, 497] width 289 height 15
type input "•••• •••• •••• 8238"
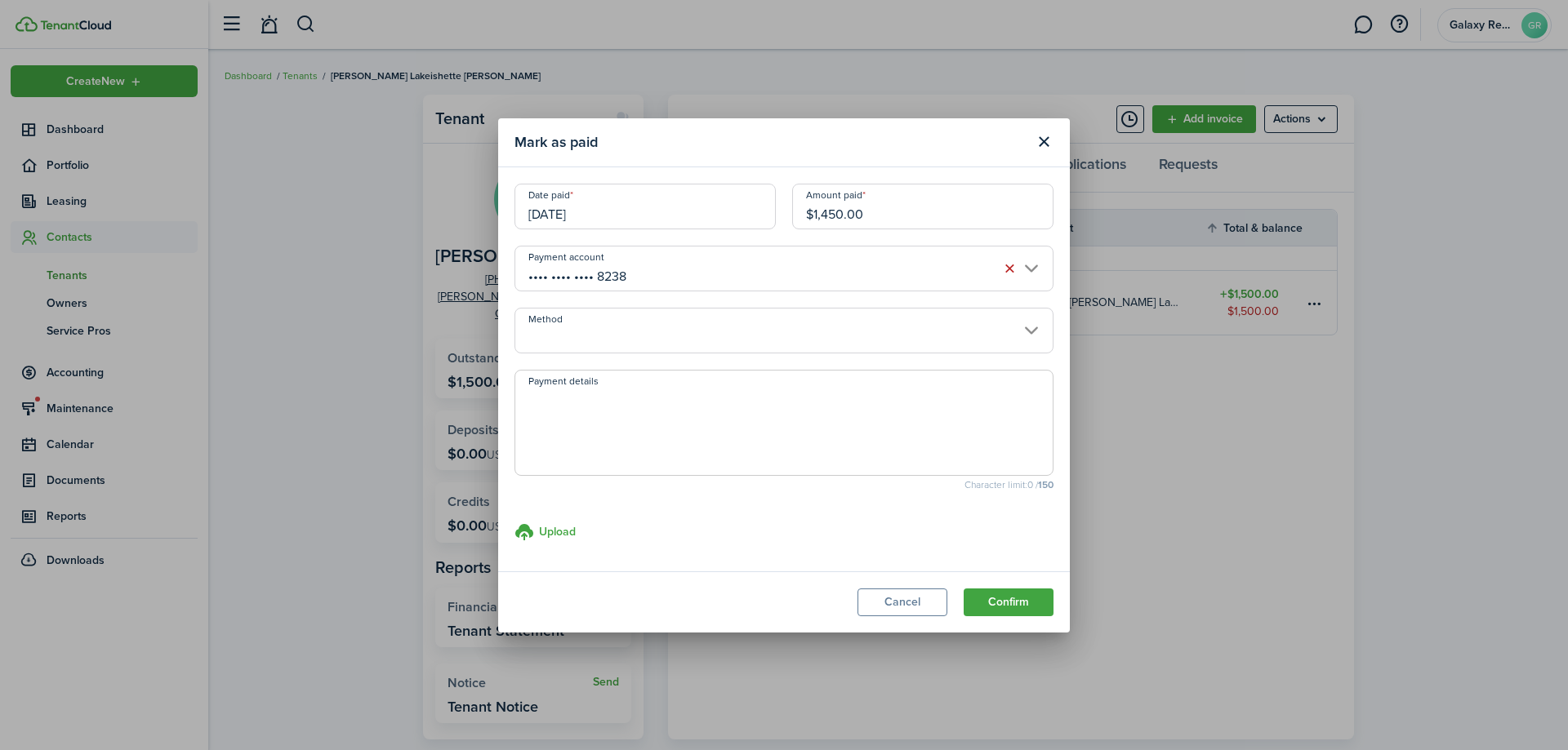
click at [615, 327] on input "Method" at bounding box center [784, 331] width 539 height 46
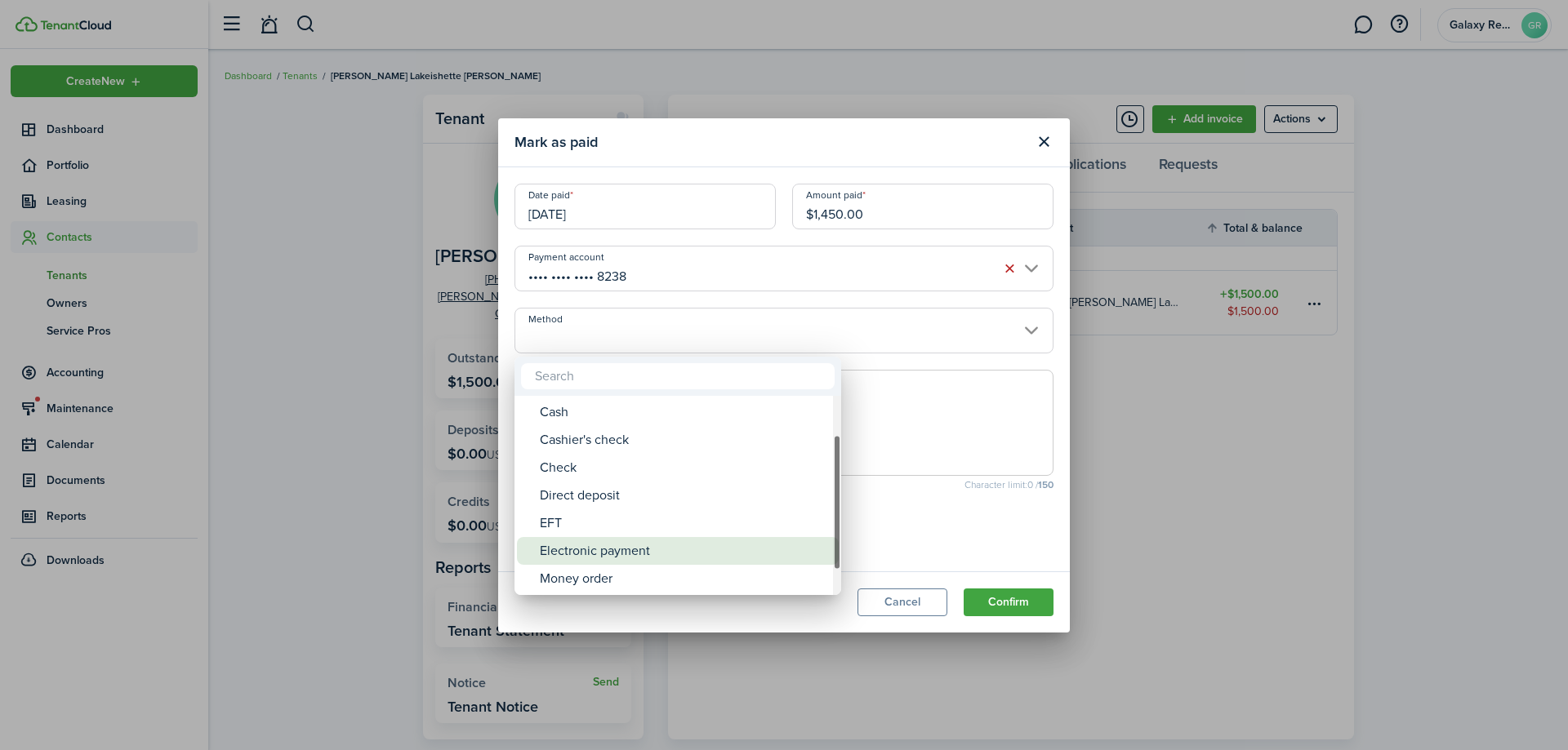
click at [609, 556] on div "Electronic payment" at bounding box center [684, 551] width 289 height 27
type input "Electronic payment"
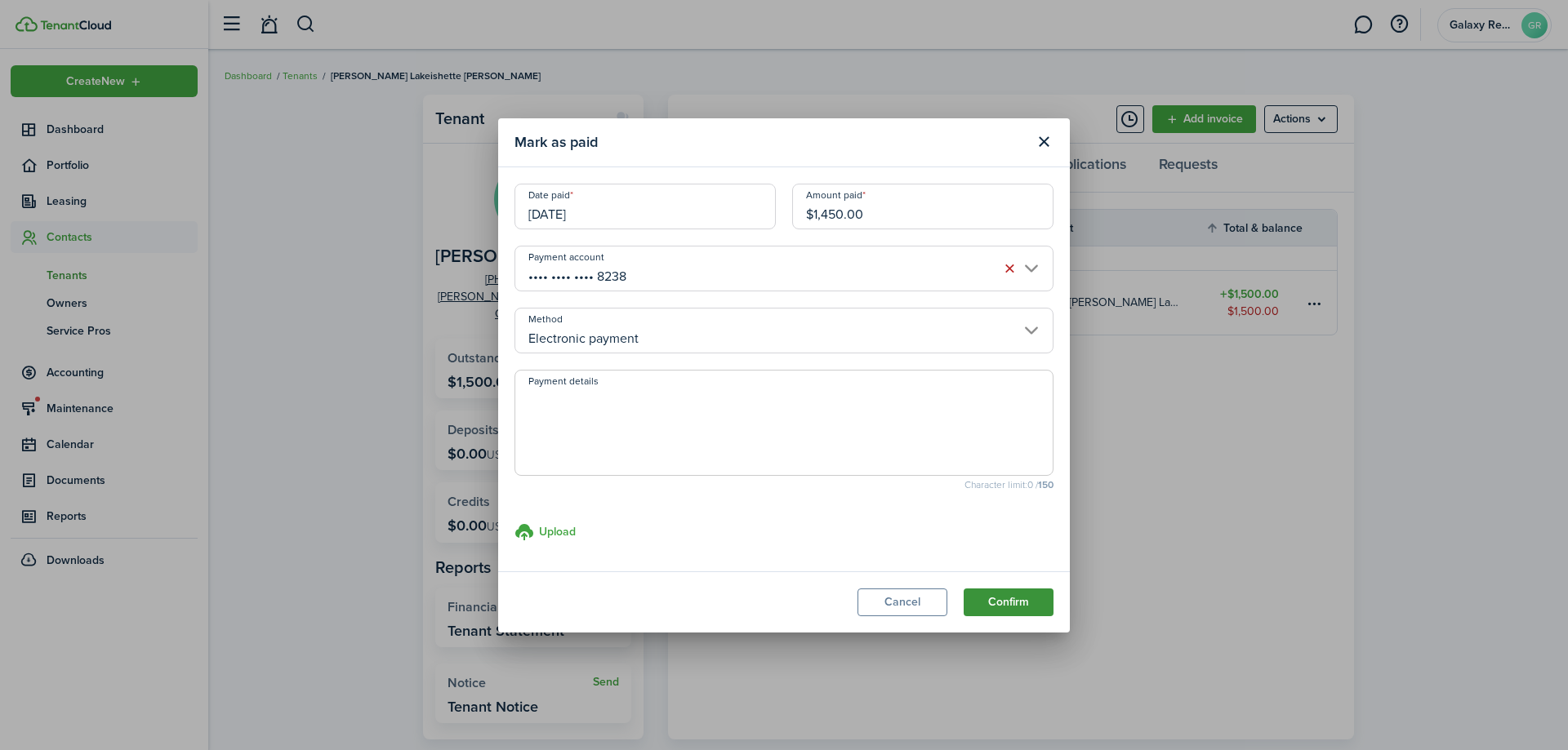
click at [1005, 600] on button "Confirm" at bounding box center [1009, 602] width 90 height 27
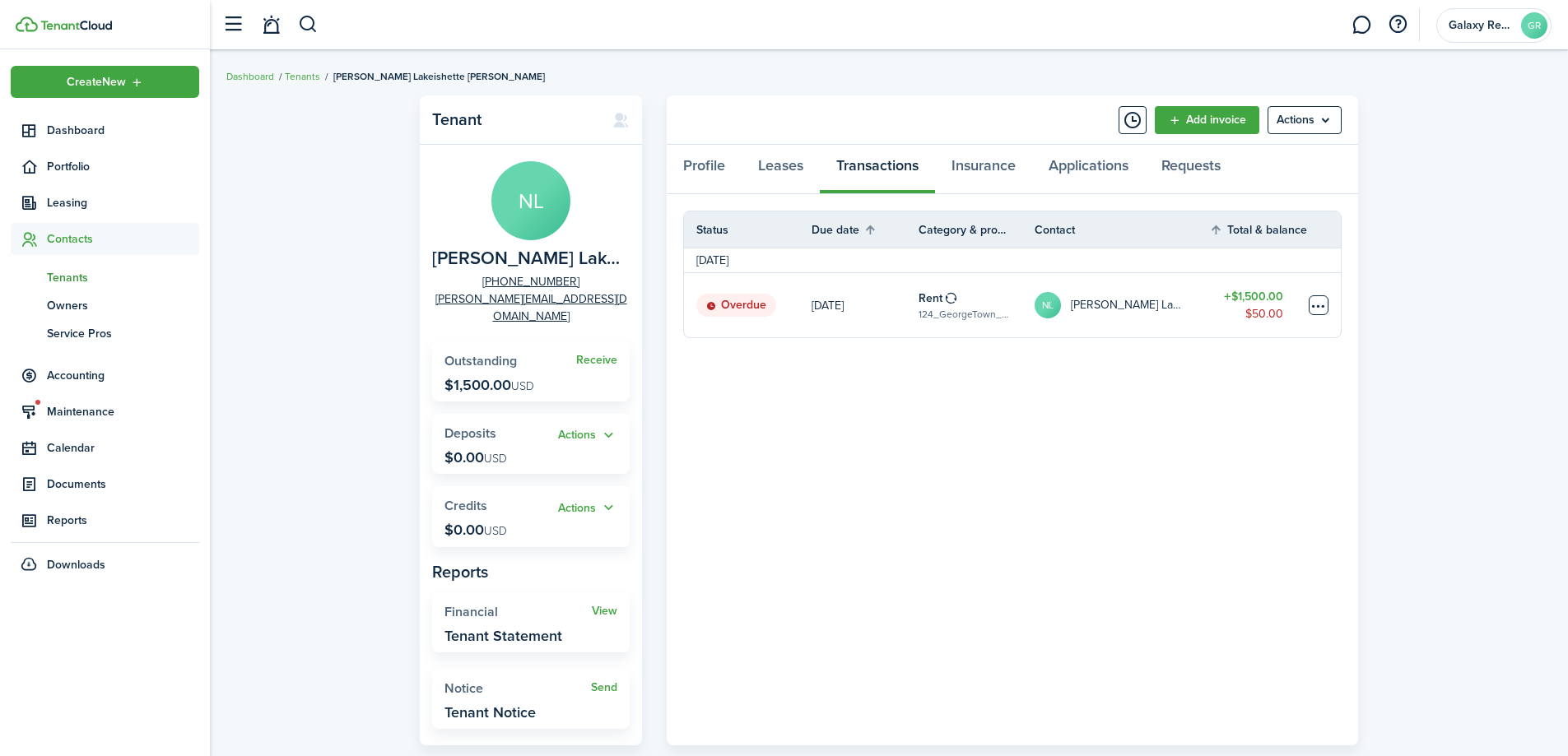
click at [1319, 300] on table-menu-btn-icon at bounding box center [1318, 305] width 20 height 20
click at [1227, 365] on link "Mark as paid" at bounding box center [1255, 366] width 144 height 28
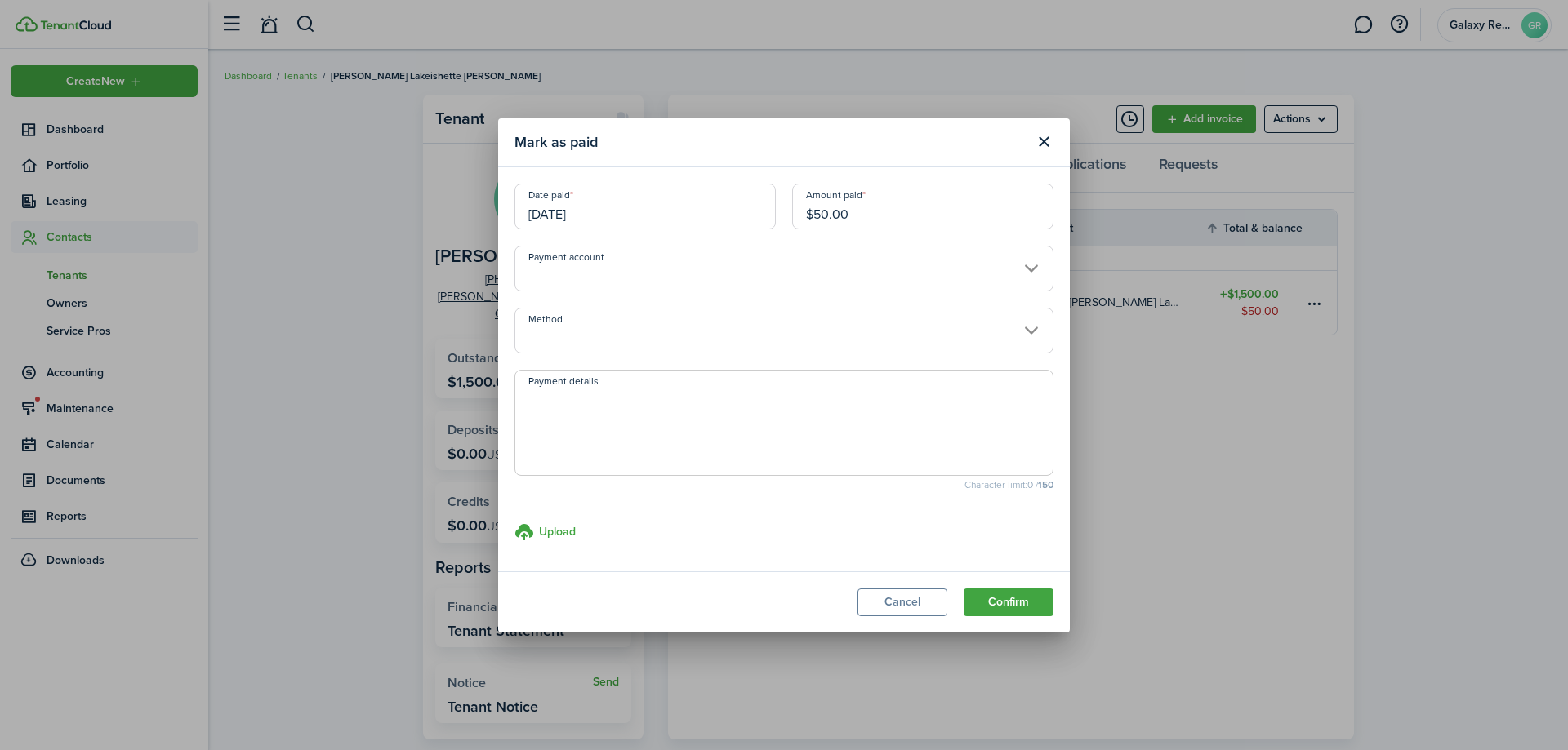
click at [543, 213] on input "[DATE]" at bounding box center [645, 206] width 261 height 46
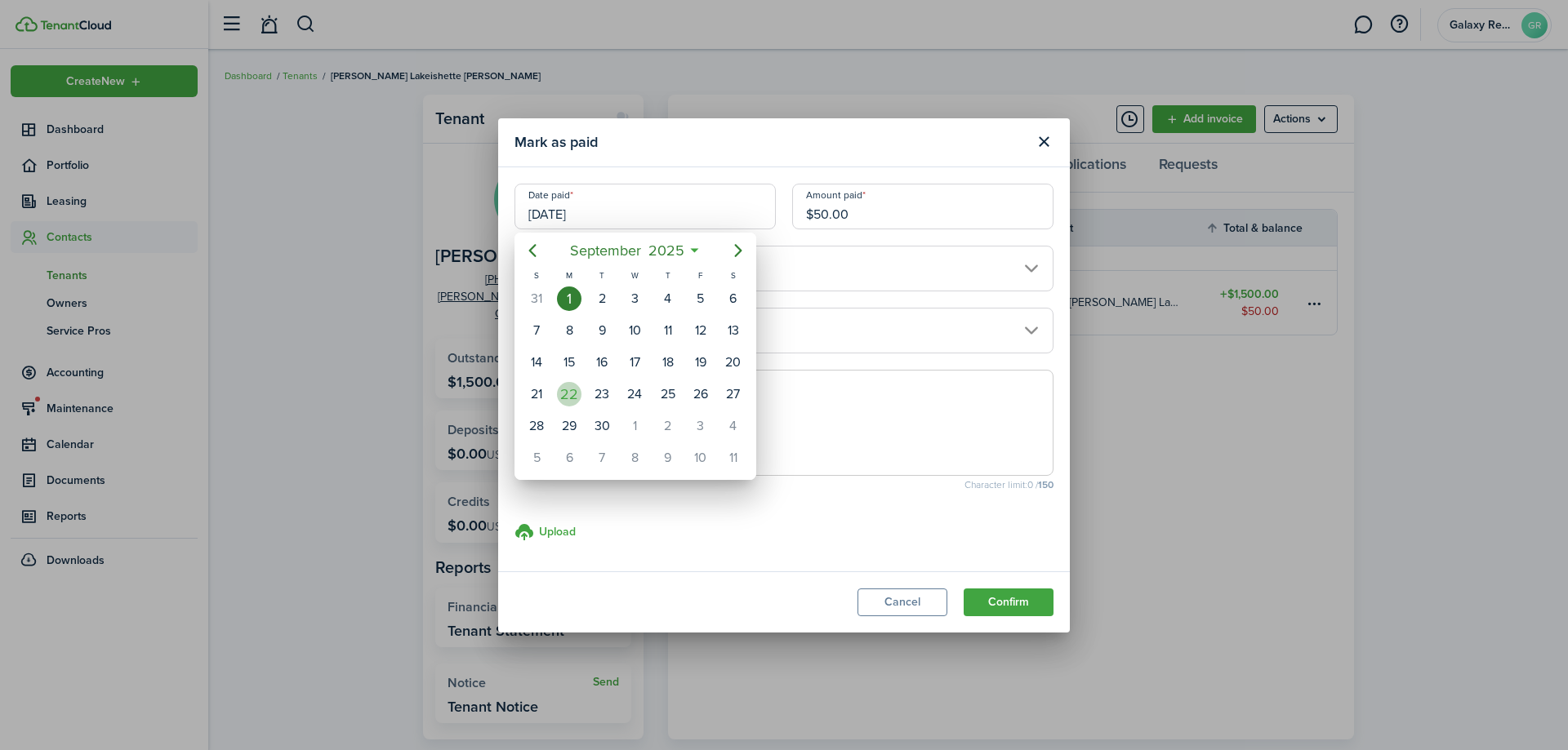
click at [568, 395] on div "22" at bounding box center [569, 394] width 24 height 24
type input "[DATE]"
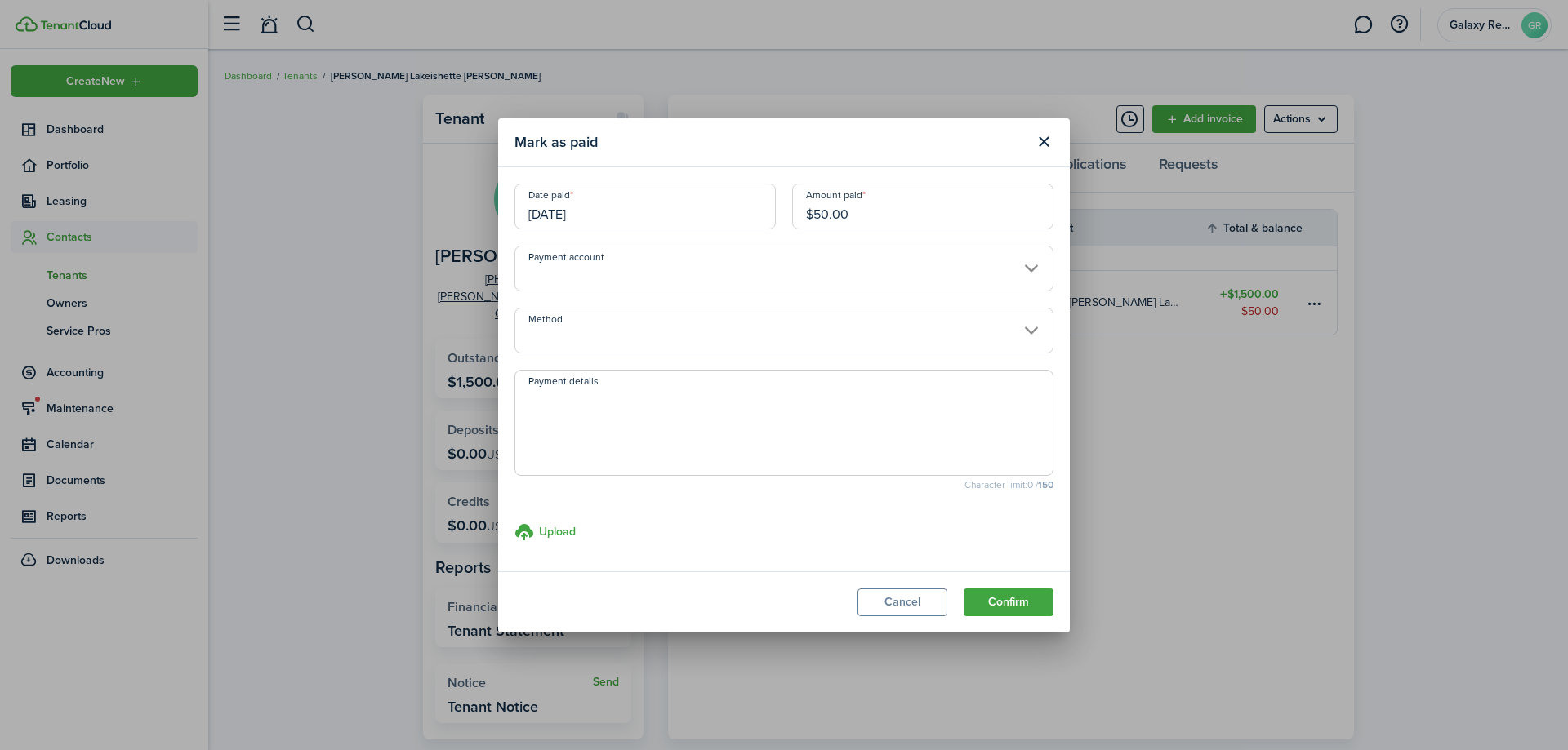
click at [681, 274] on input "Payment account" at bounding box center [784, 268] width 539 height 46
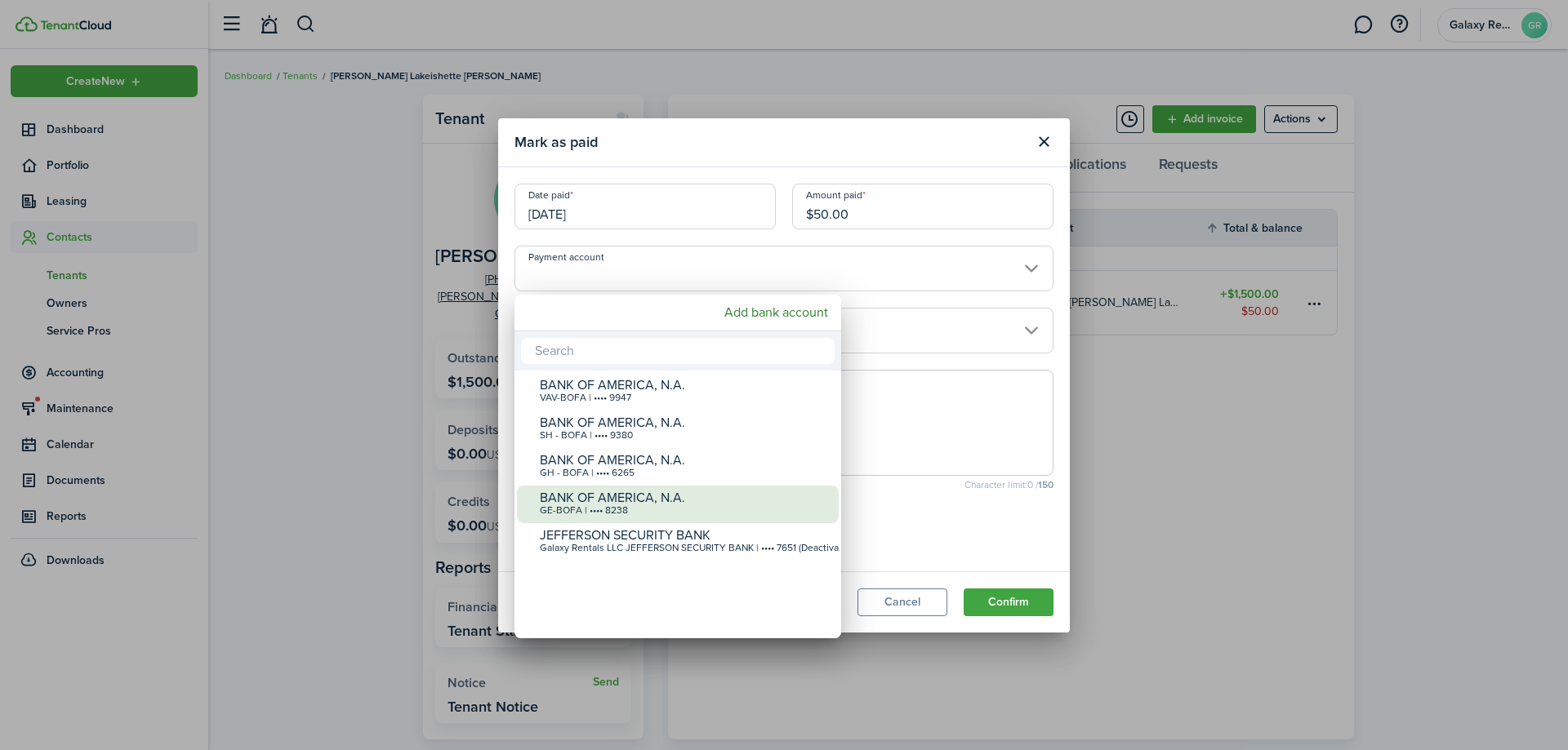
drag, startPoint x: 673, startPoint y: 502, endPoint x: 665, endPoint y: 395, distance: 107.3
click at [673, 501] on div "BANK OF AMERICA, N.A." at bounding box center [684, 497] width 289 height 15
type input "•••• •••• •••• 8238"
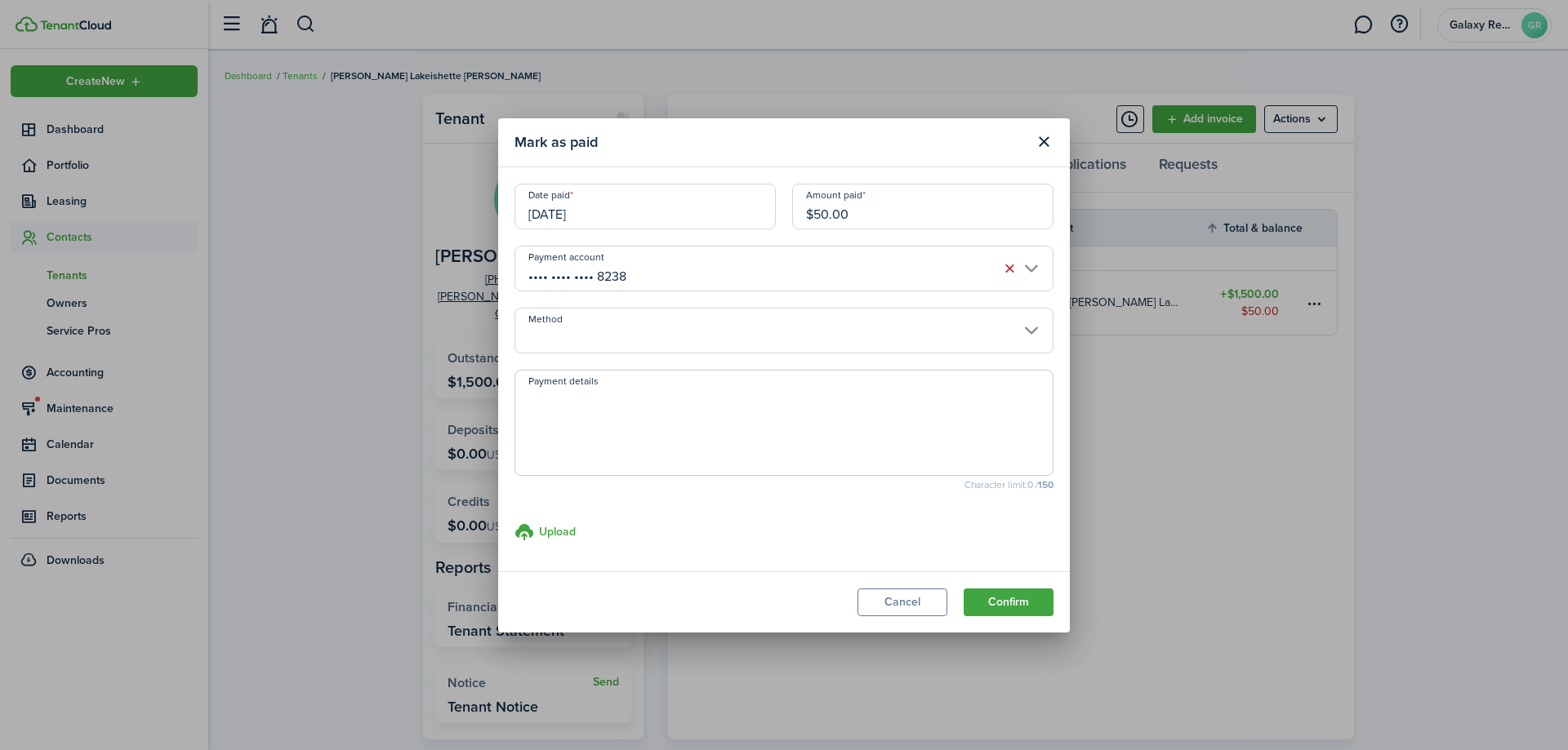
click at [650, 344] on input "Method" at bounding box center [784, 331] width 539 height 46
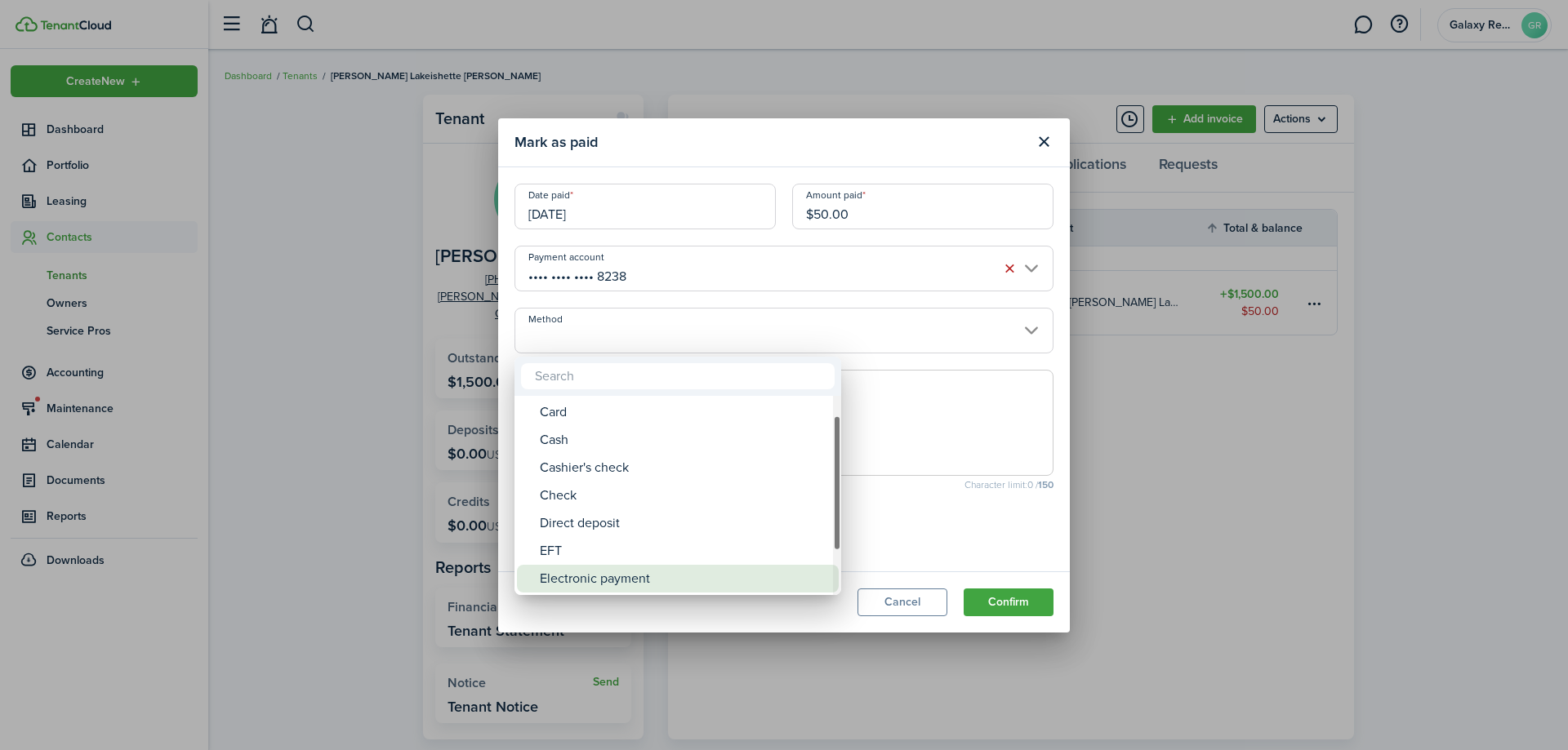
click at [639, 575] on div "Electronic payment" at bounding box center [684, 578] width 289 height 27
type input "Electronic payment"
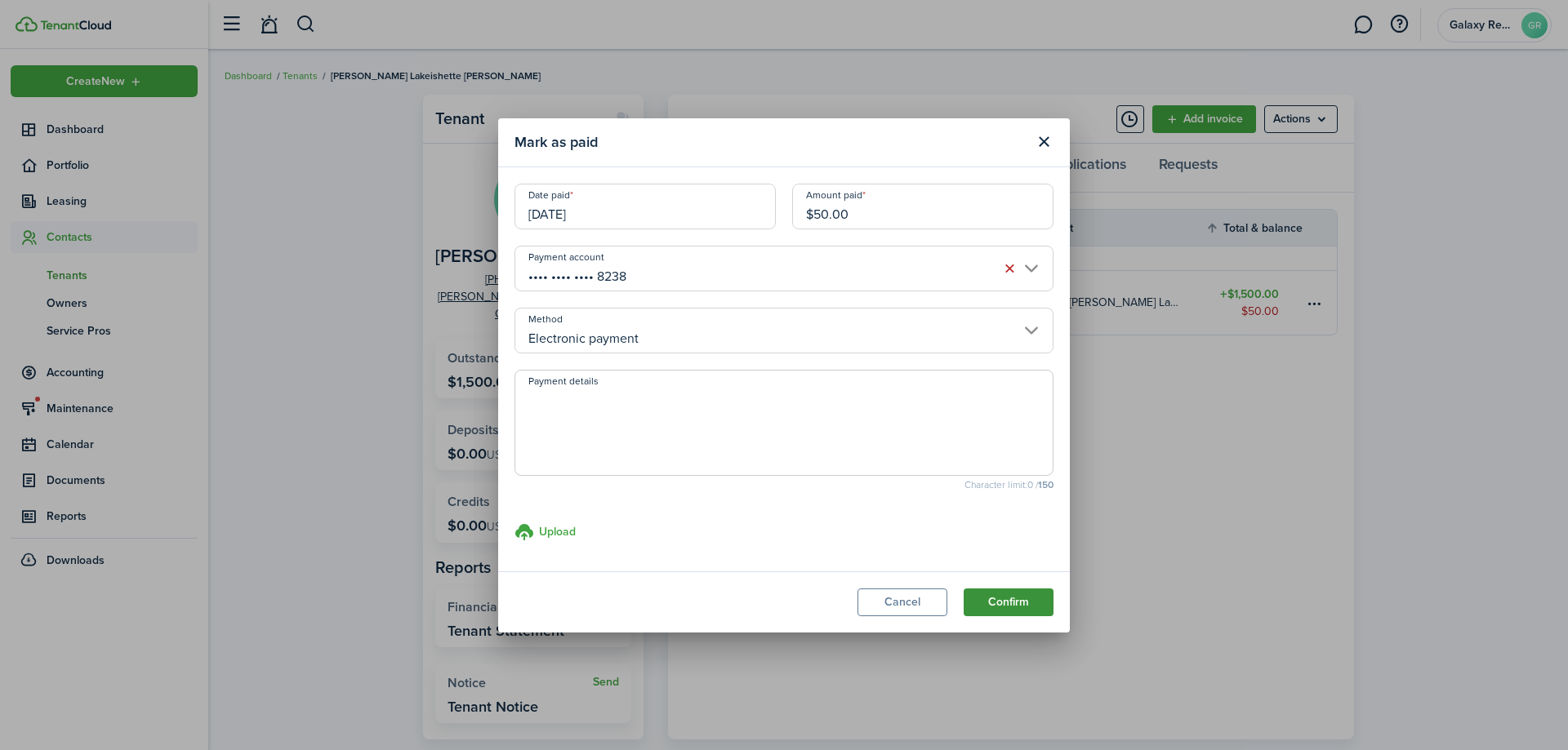
click at [994, 599] on button "Confirm" at bounding box center [1009, 602] width 90 height 27
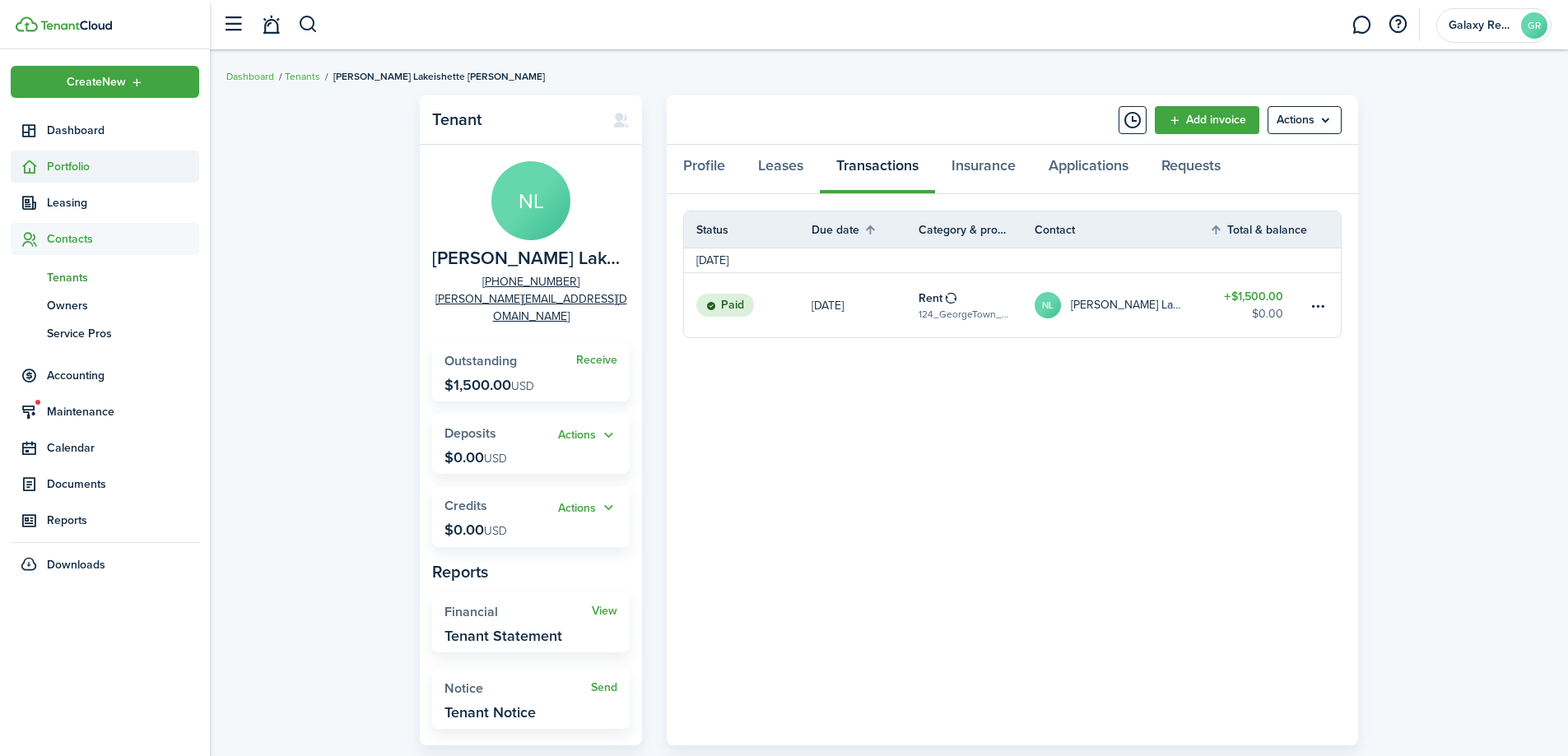
click at [83, 164] on span "Portfolio" at bounding box center [123, 167] width 152 height 18
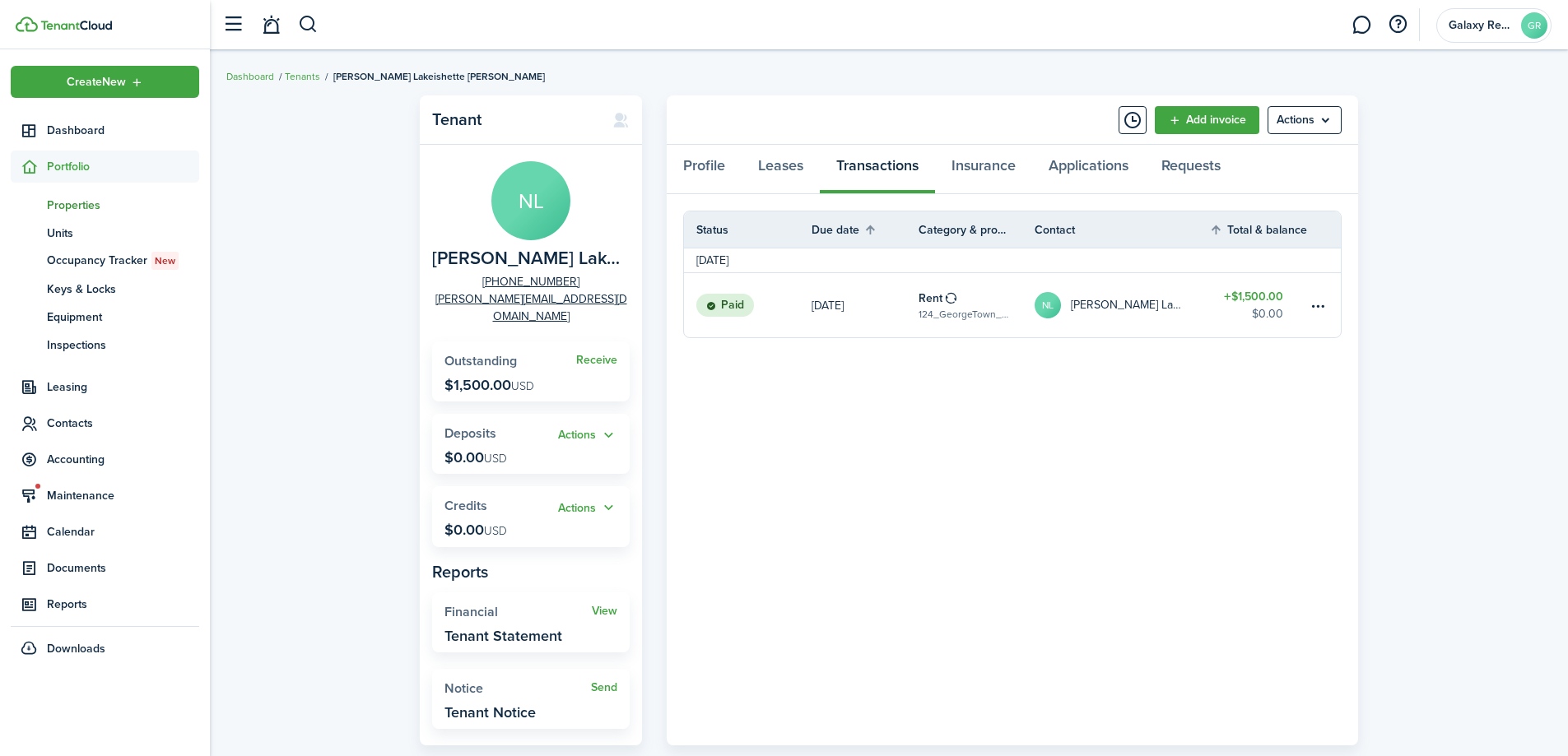
click at [74, 205] on span "Properties" at bounding box center [123, 205] width 152 height 18
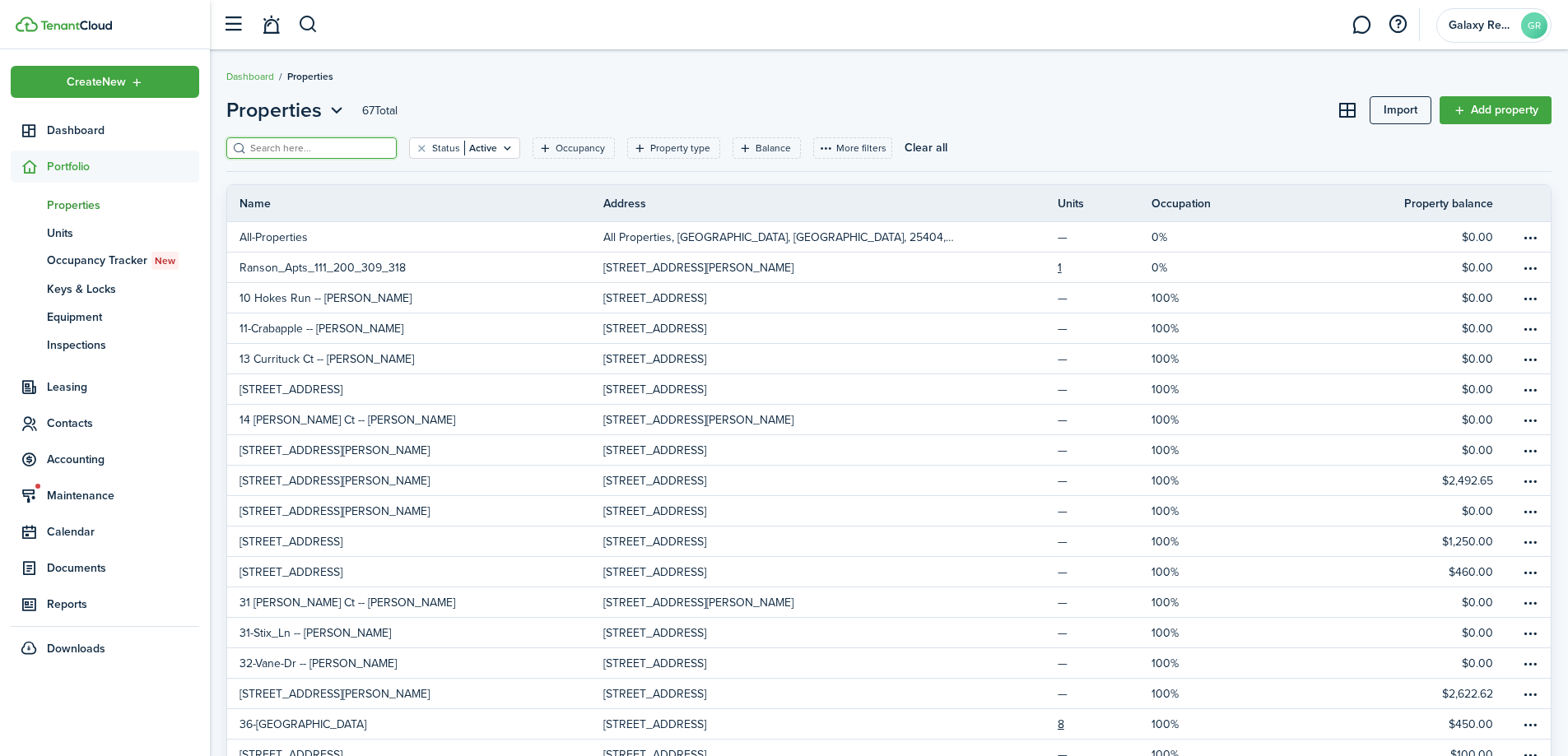
click at [299, 145] on input "search" at bounding box center [318, 148] width 145 height 16
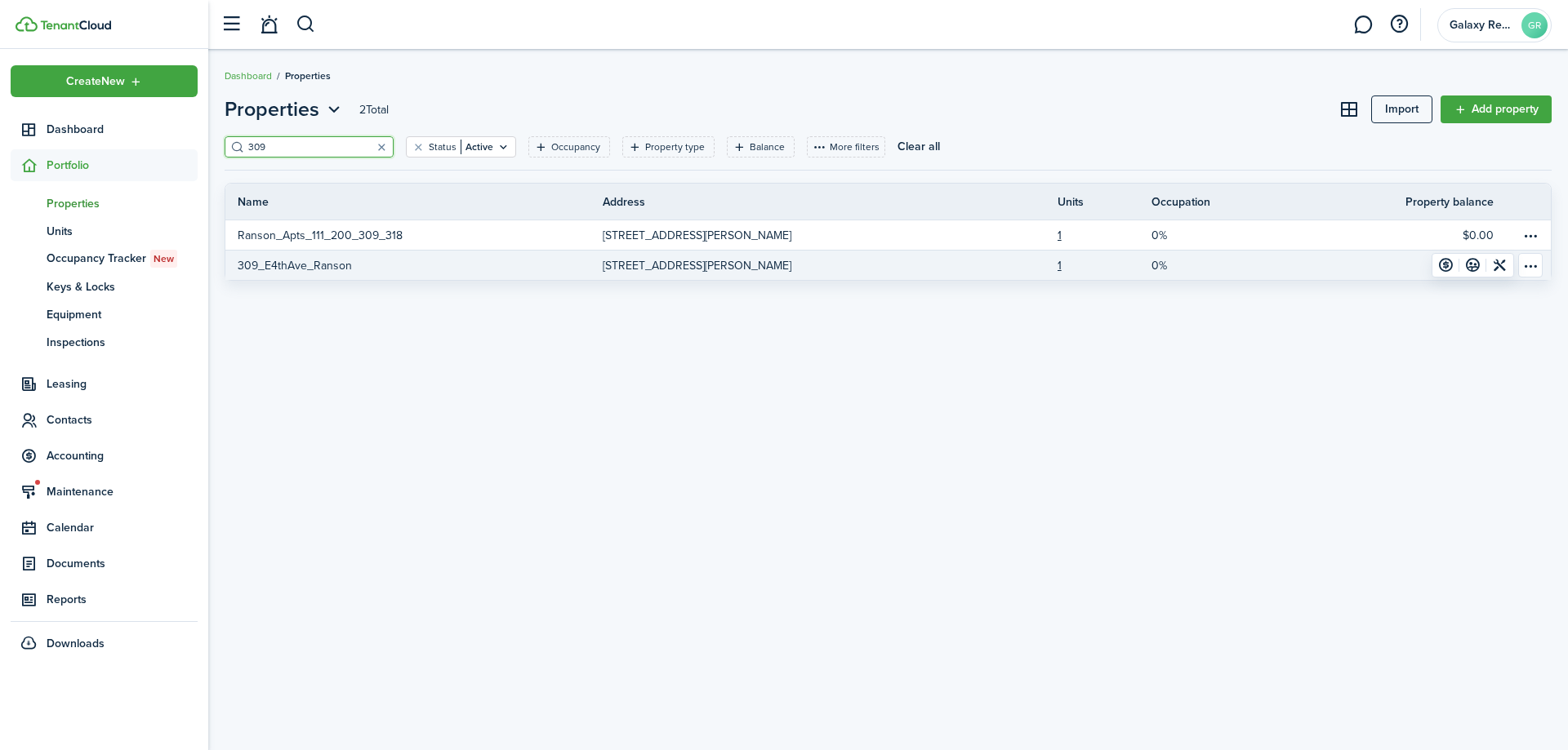
type input "309"
click at [293, 263] on p "309_E4thAve_Ranson" at bounding box center [295, 266] width 114 height 18
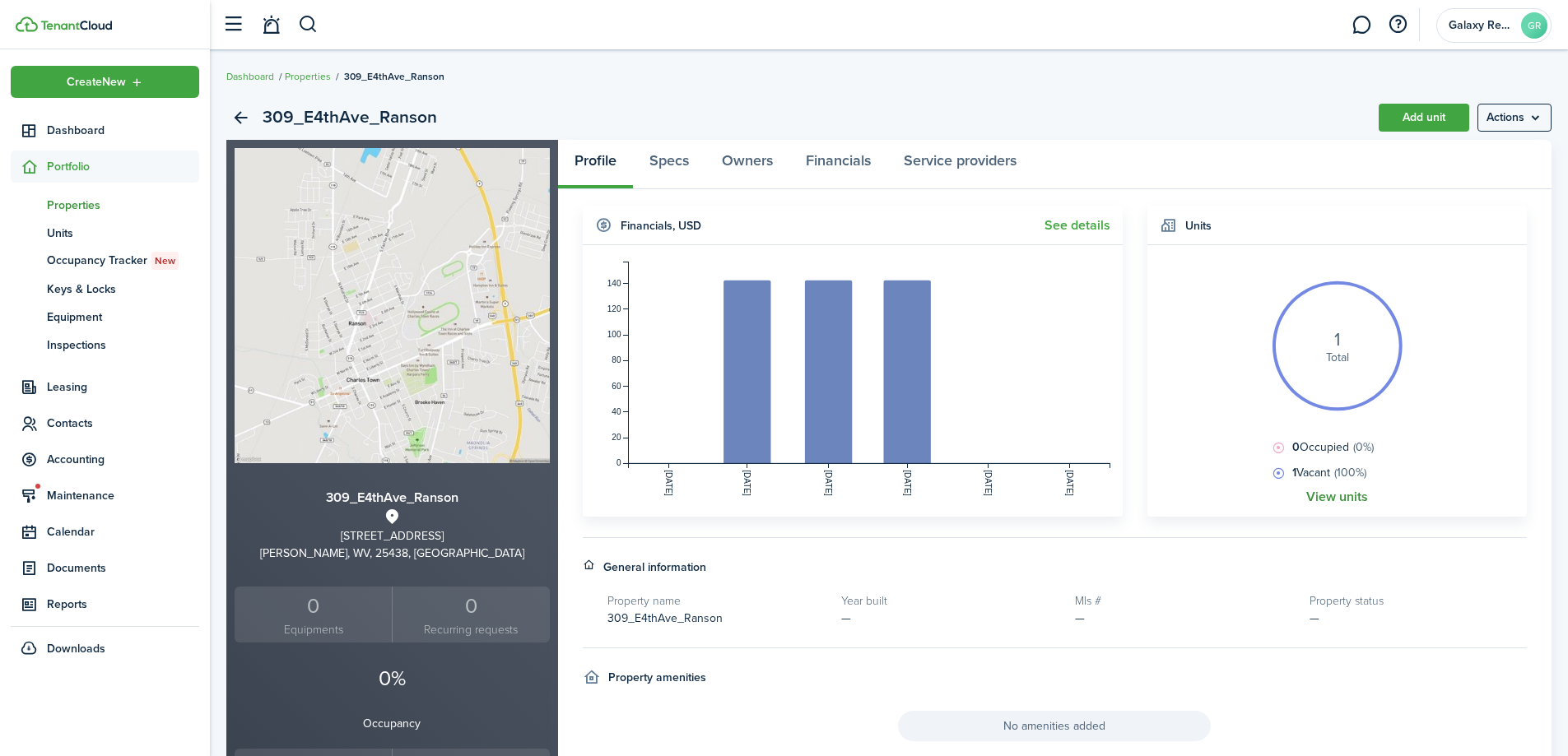
click at [1322, 493] on link "View units" at bounding box center [1336, 496] width 62 height 15
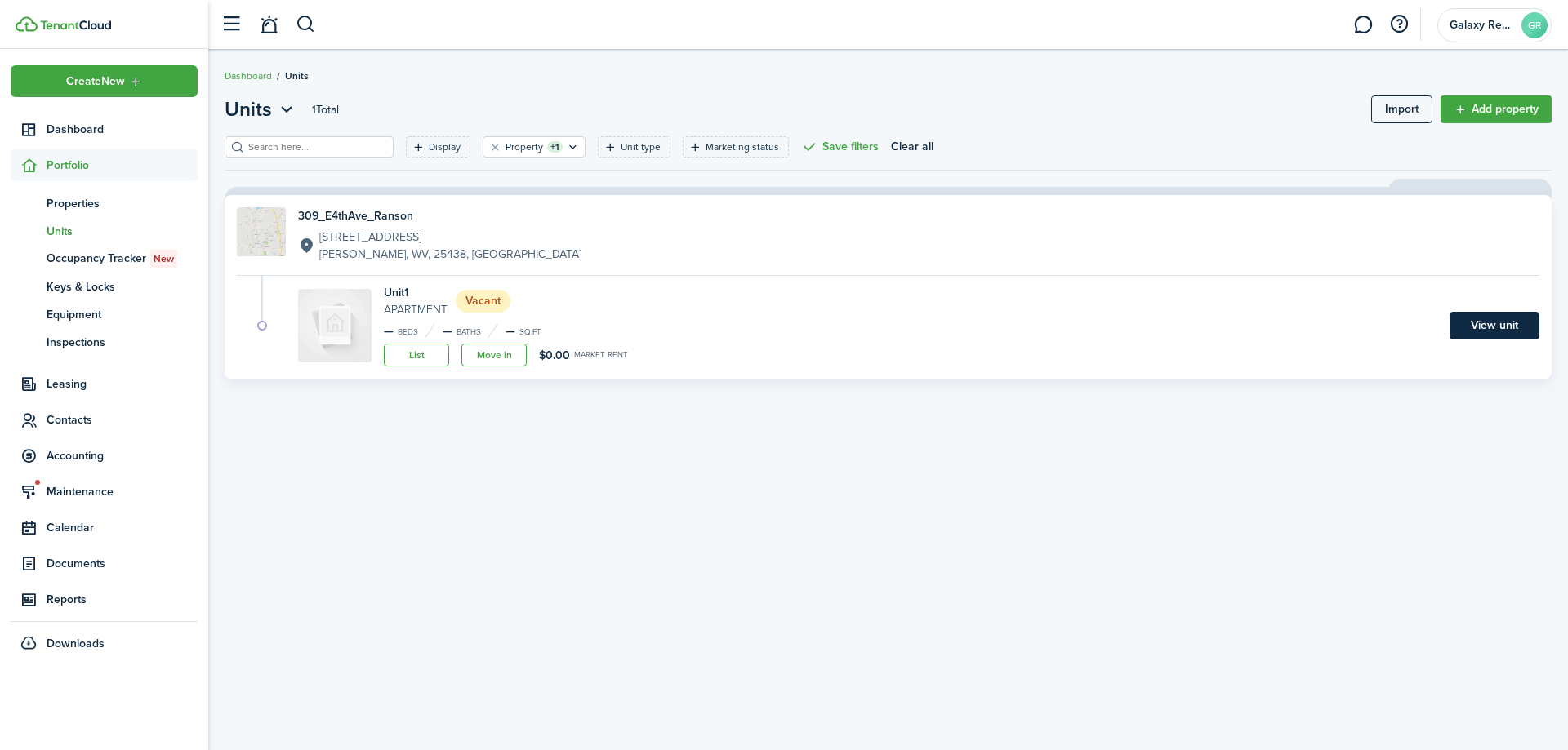
click at [1485, 325] on link "View unit" at bounding box center [1495, 326] width 90 height 27
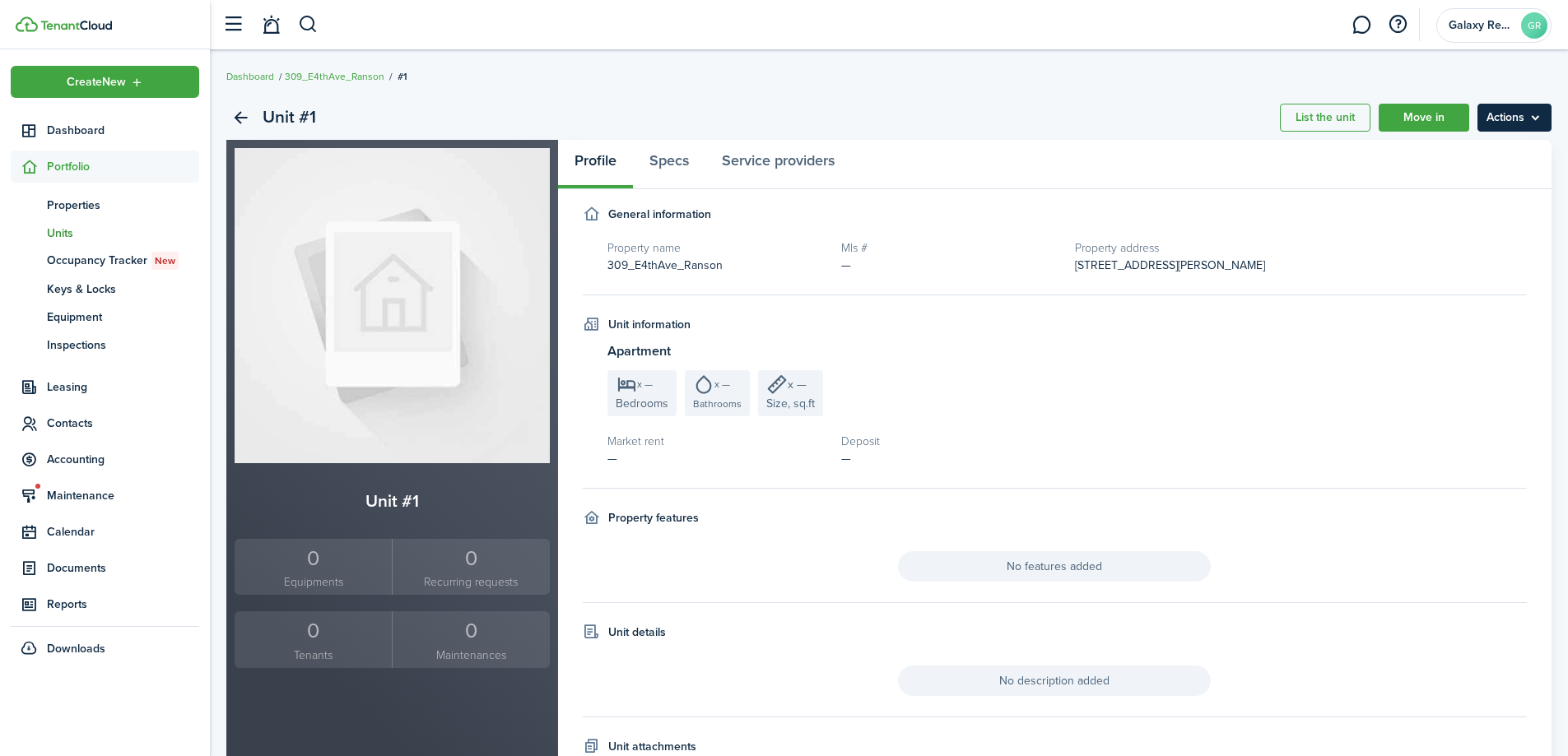
click at [1507, 120] on menu-btn "Actions" at bounding box center [1513, 117] width 74 height 28
click at [1469, 149] on link "Edit unit" at bounding box center [1479, 153] width 144 height 28
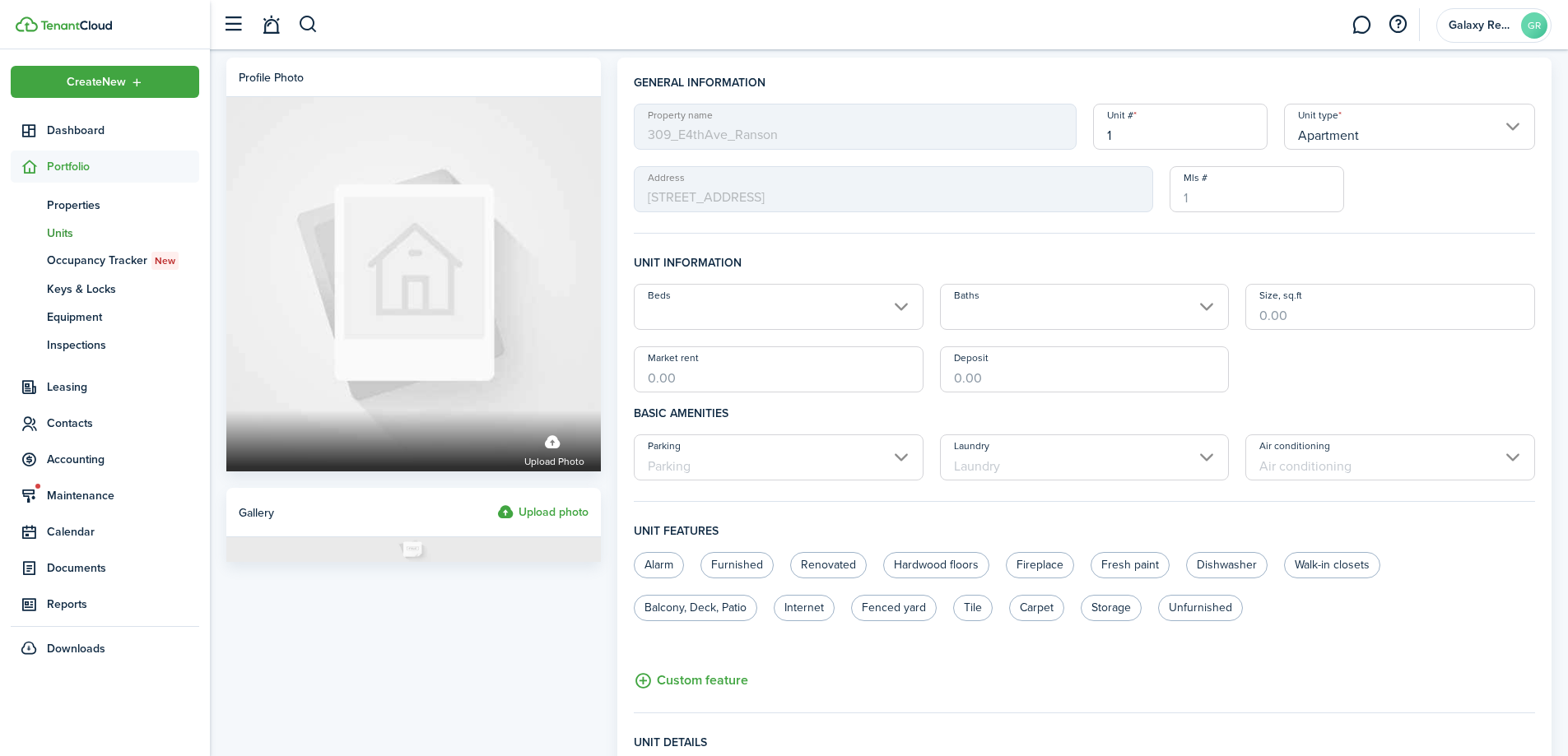
click at [1148, 138] on input "1" at bounding box center [1180, 126] width 174 height 46
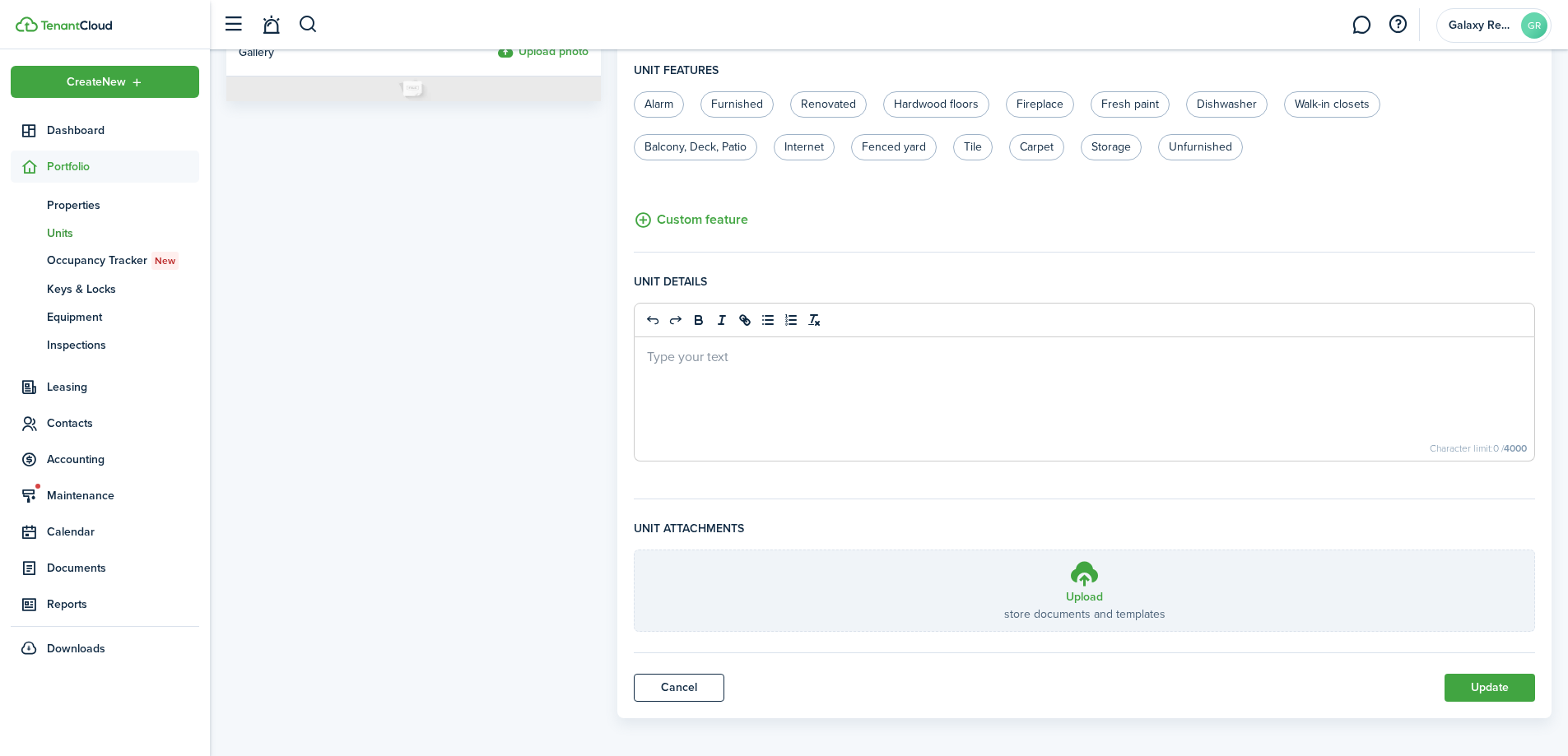
scroll to position [468, 0]
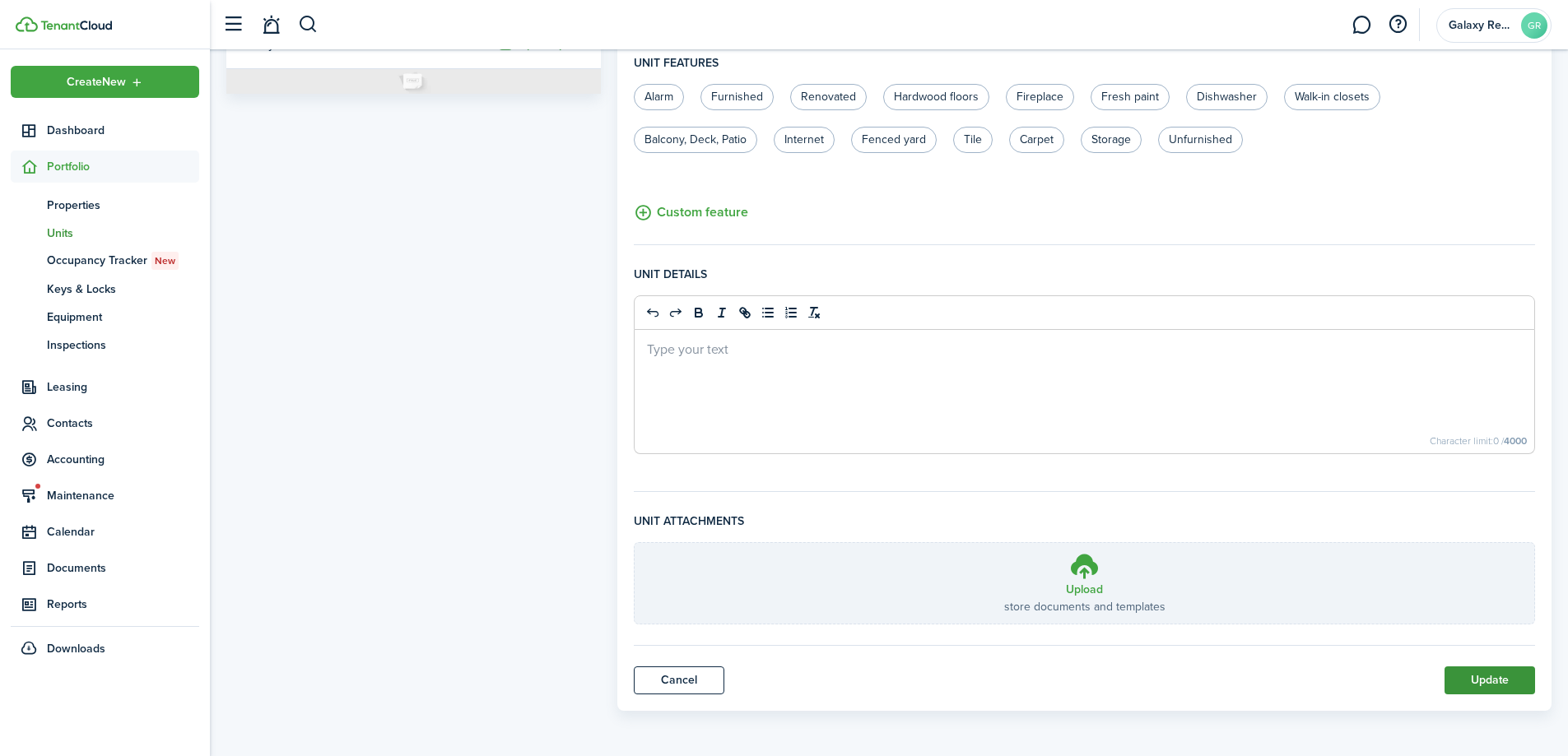
type input "11"
click at [1500, 680] on button "Update" at bounding box center [1489, 680] width 90 height 28
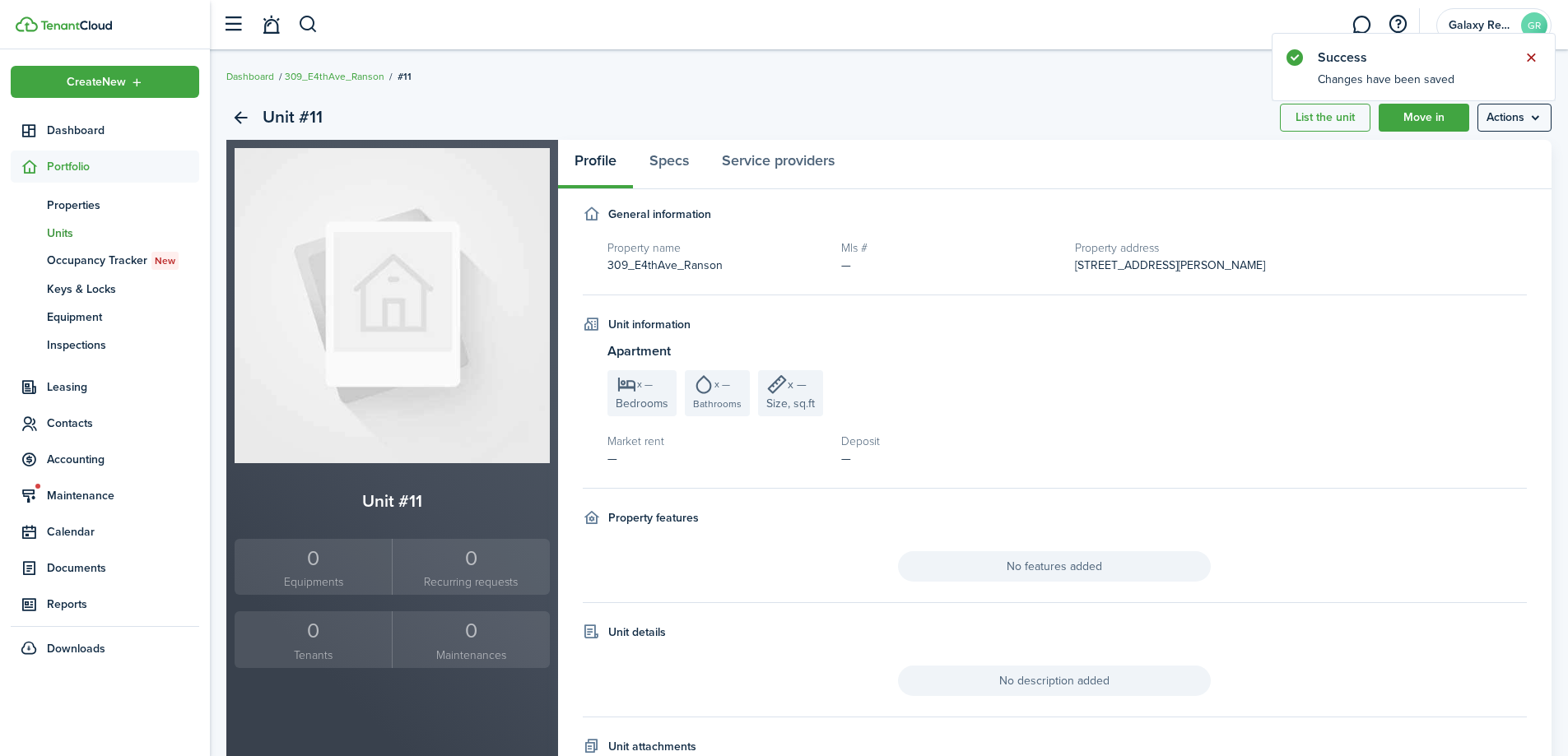
click at [1533, 56] on button "Close notify" at bounding box center [1530, 57] width 23 height 23
click at [1436, 119] on link "Move in" at bounding box center [1423, 117] width 90 height 28
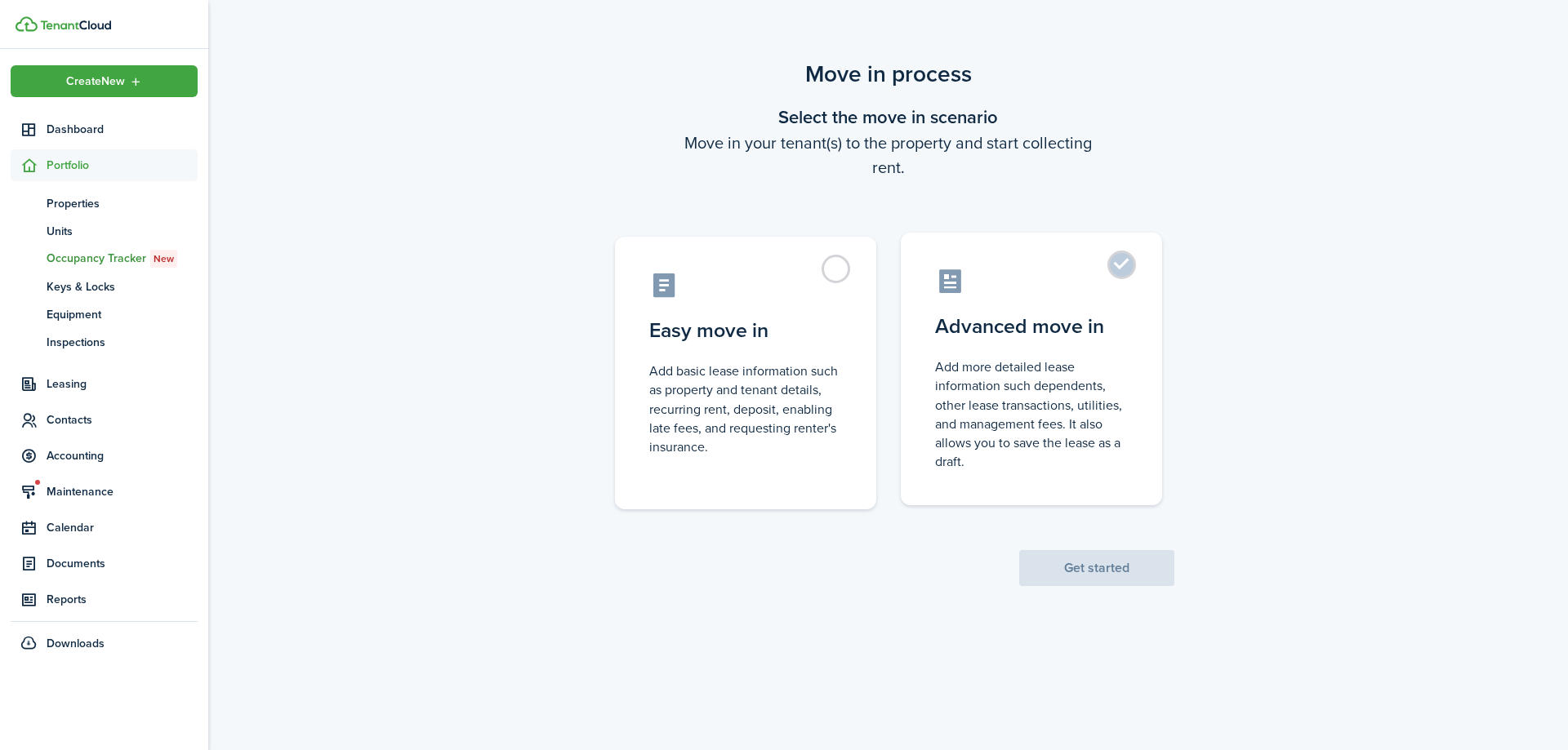
click at [1113, 263] on label "Advanced move in Add more detailed lease information such dependents, other lea…" at bounding box center [1031, 370] width 261 height 273
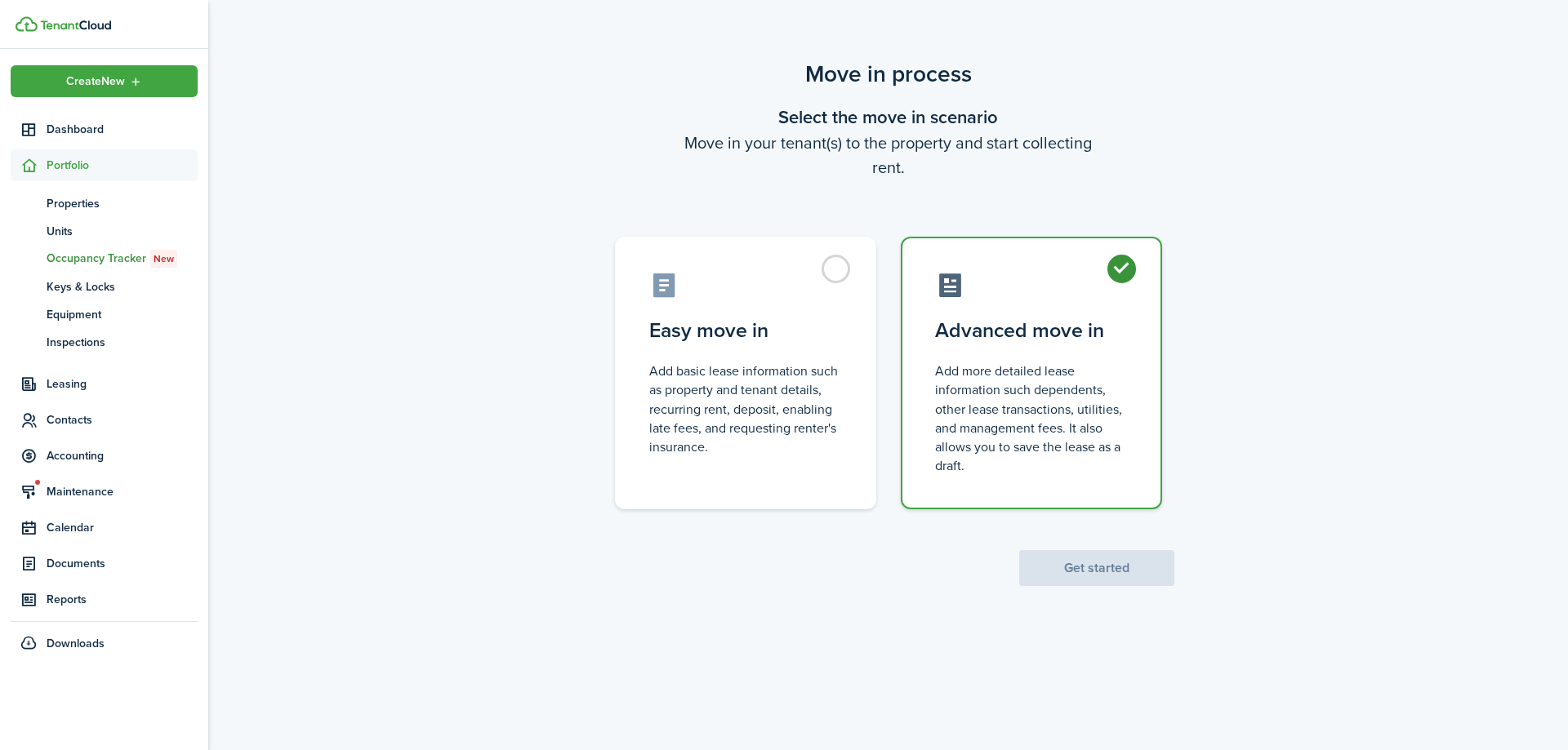
radio input "true"
click at [1085, 565] on button "Get started" at bounding box center [1097, 568] width 155 height 36
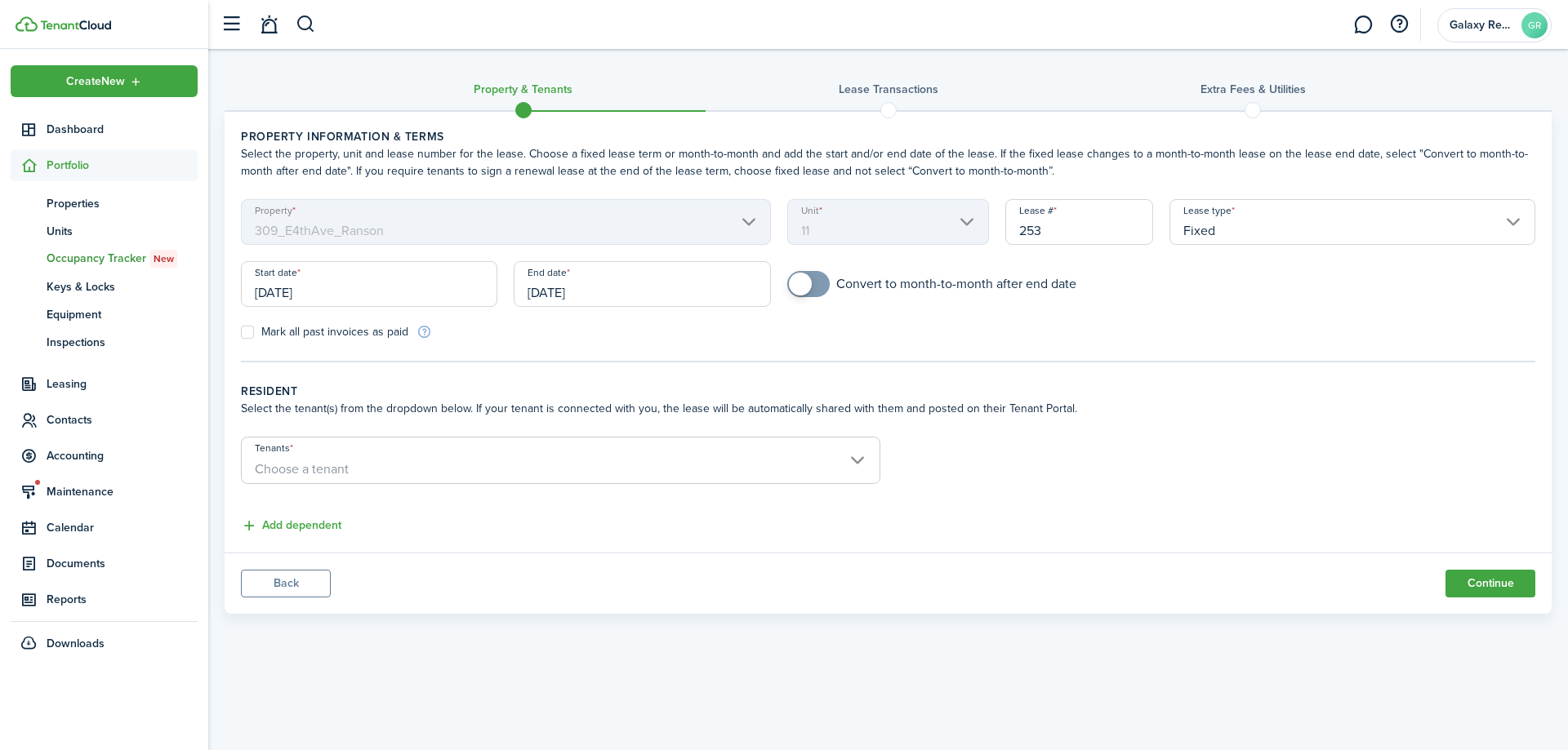
click at [313, 290] on input "[DATE]" at bounding box center [369, 284] width 257 height 46
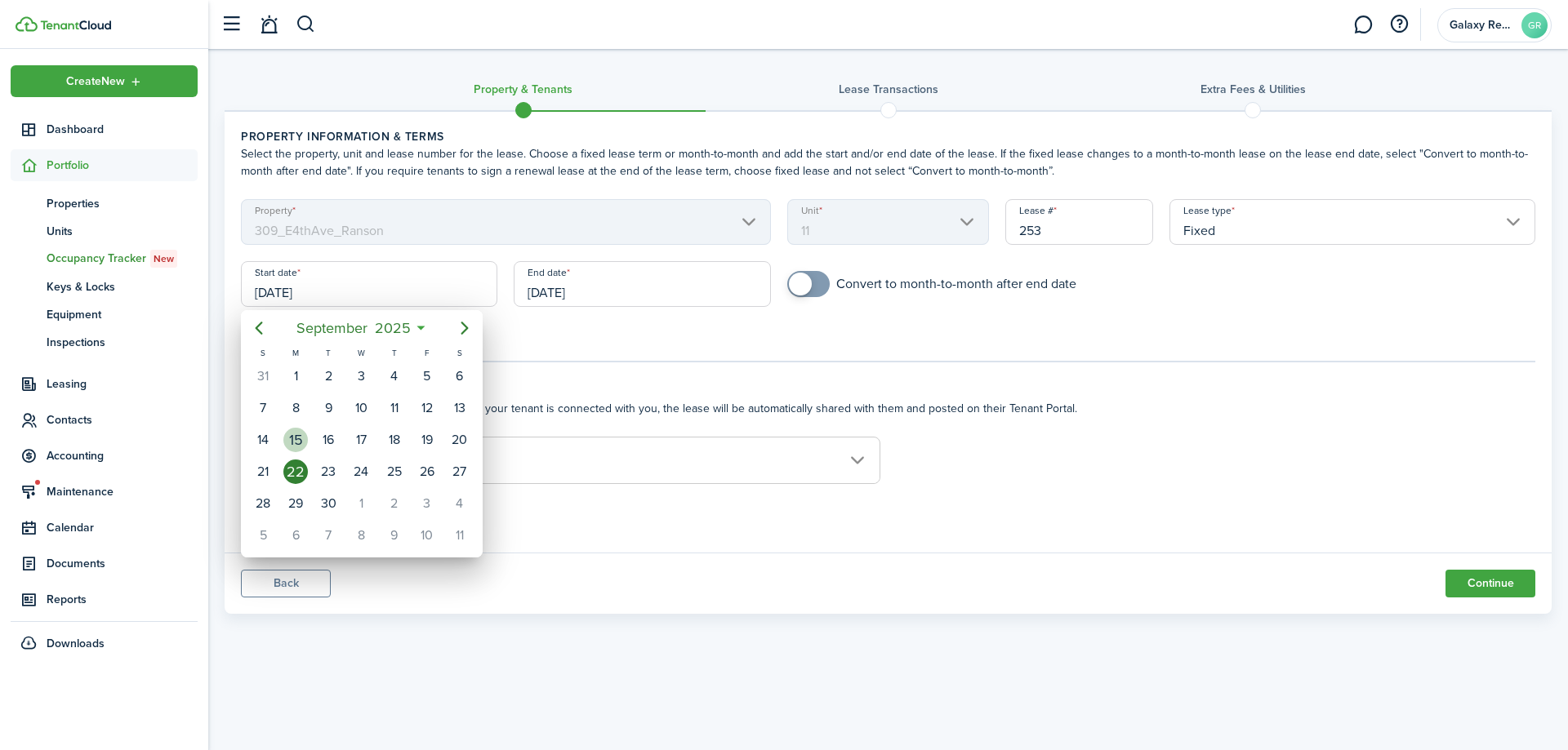
click at [292, 442] on div "15" at bounding box center [295, 440] width 24 height 24
type input "[DATE]"
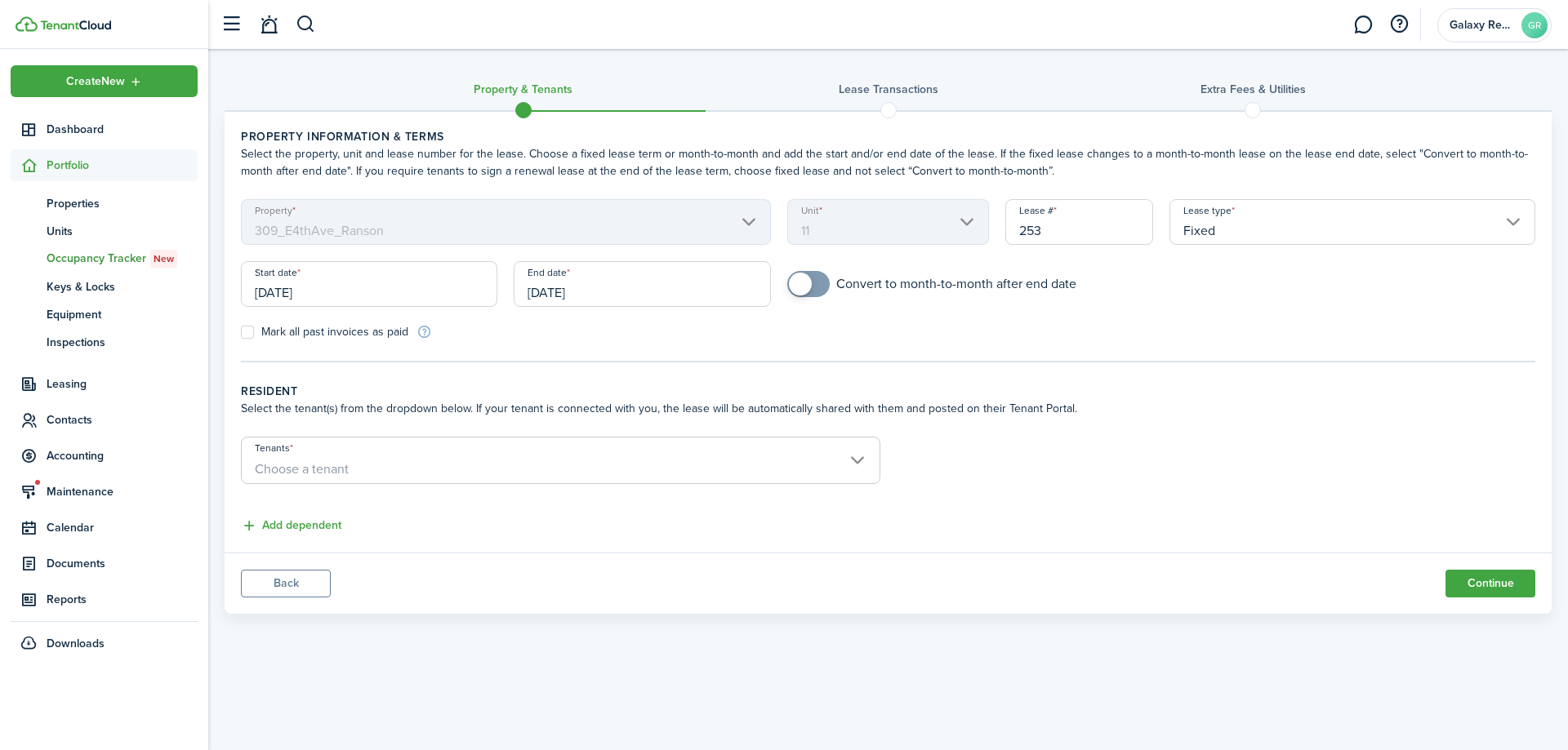
click at [539, 294] on input "[DATE]" at bounding box center [641, 284] width 257 height 46
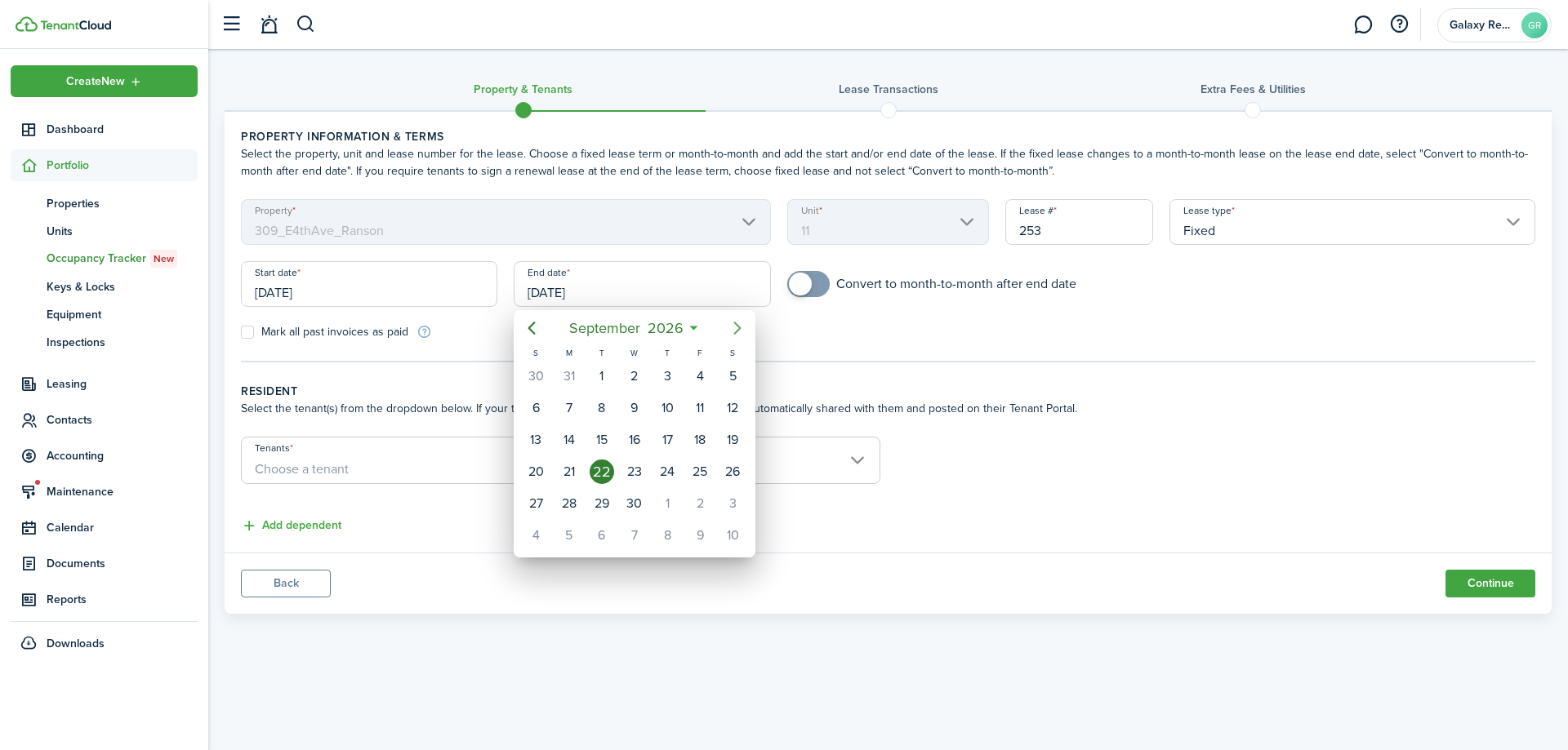
click at [736, 328] on icon "Next page" at bounding box center [738, 328] width 20 height 20
click at [729, 502] on div "31" at bounding box center [732, 503] width 24 height 24
type input "[DATE]"
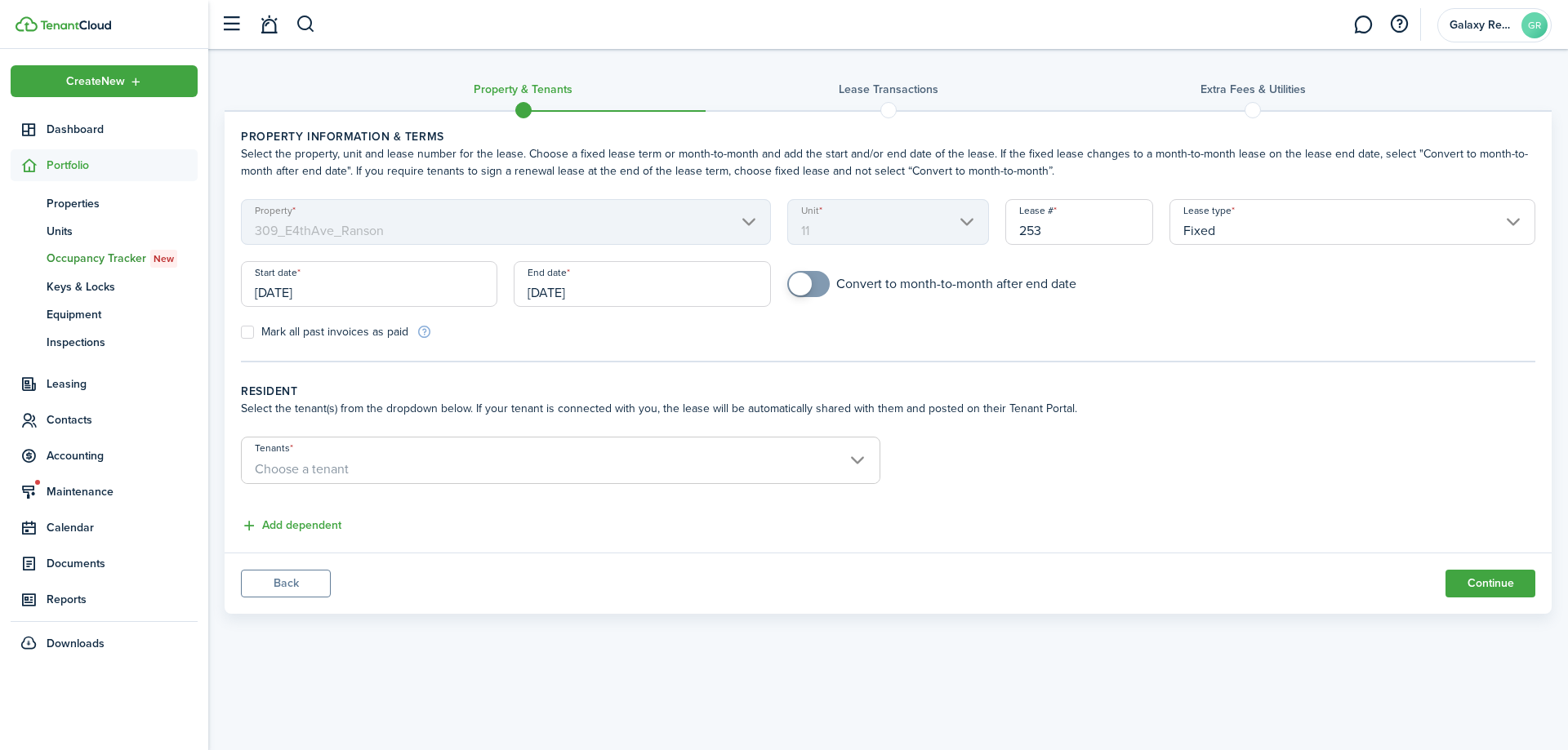
click at [810, 286] on span at bounding box center [800, 284] width 22 height 22
checkbox input "true"
click at [807, 286] on span at bounding box center [800, 284] width 22 height 22
click at [522, 466] on span "Choose a tenant" at bounding box center [561, 469] width 638 height 27
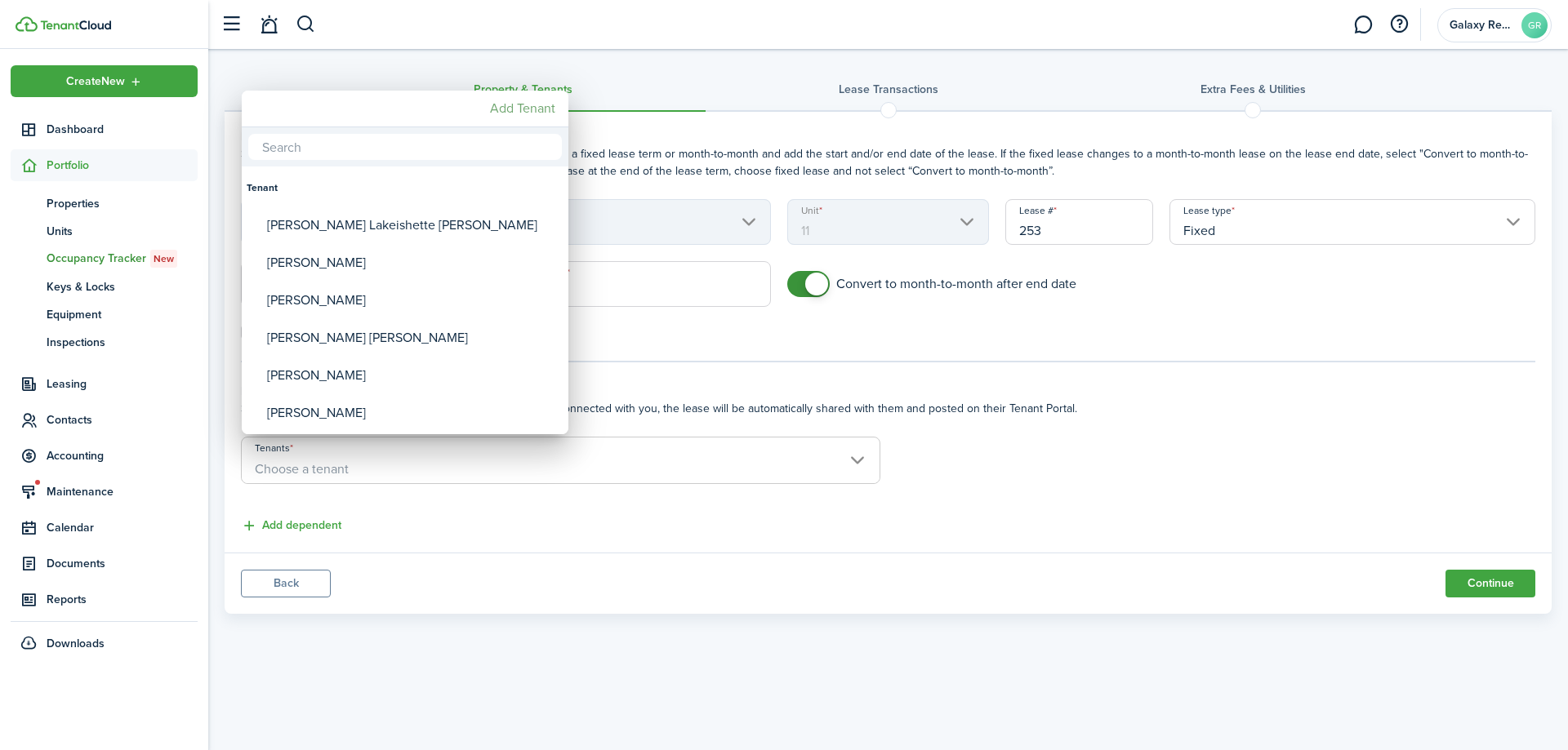
click at [515, 115] on mbsc-button "Add Tenant" at bounding box center [523, 108] width 78 height 29
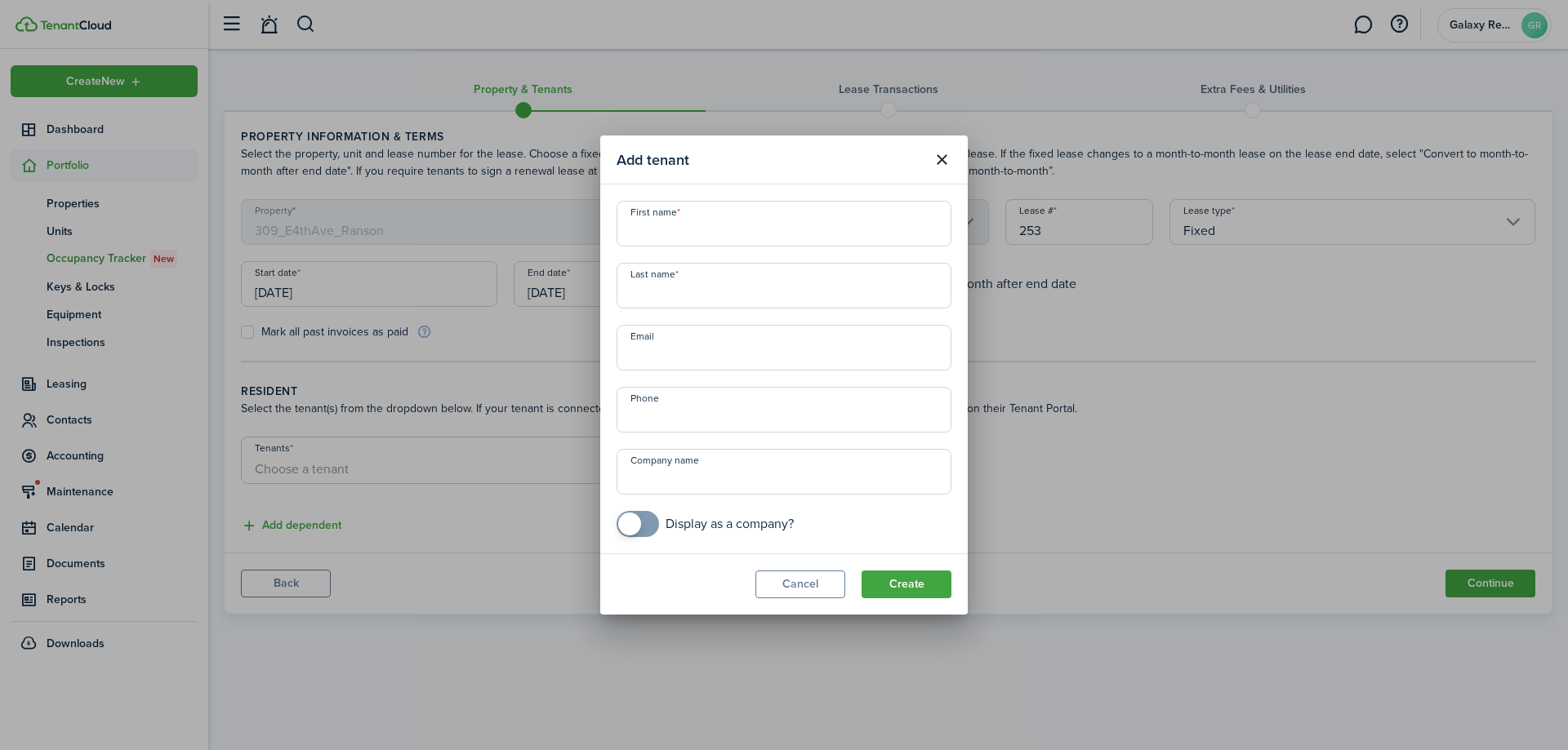
click at [687, 231] on input "First name" at bounding box center [784, 223] width 335 height 46
type input "[PERSON_NAME]"
type input "Al-Omaisi"
click at [638, 350] on input "Email" at bounding box center [784, 347] width 335 height 46
paste input "[EMAIL_ADDRESS][DOMAIN_NAME]"
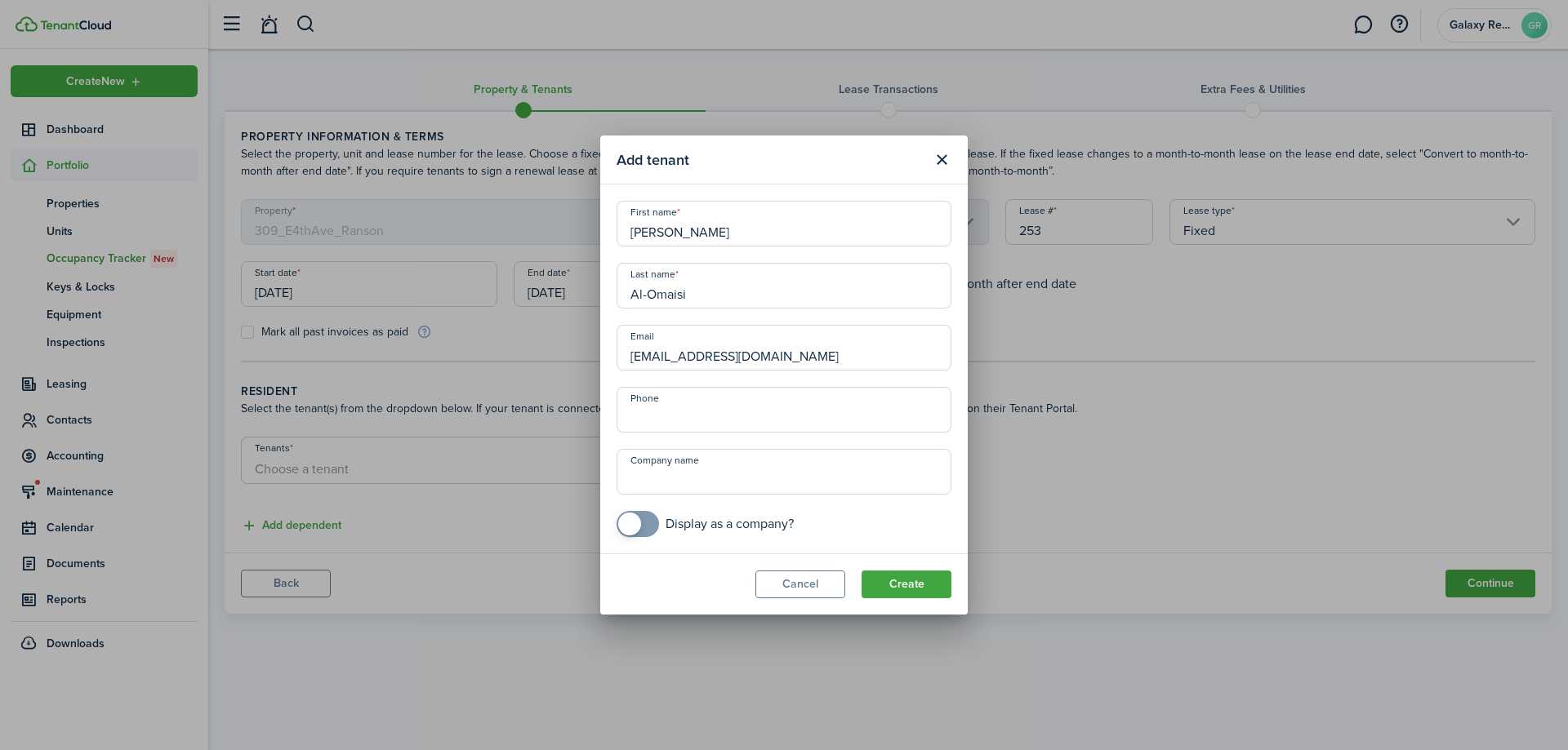
type input "[EMAIL_ADDRESS][DOMAIN_NAME]"
click at [742, 413] on input "Phone" at bounding box center [784, 410] width 335 height 46
paste input "[PHONE_NUMBER]"
type input "[PHONE_NUMBER]"
click at [899, 583] on button "Create" at bounding box center [906, 584] width 90 height 27
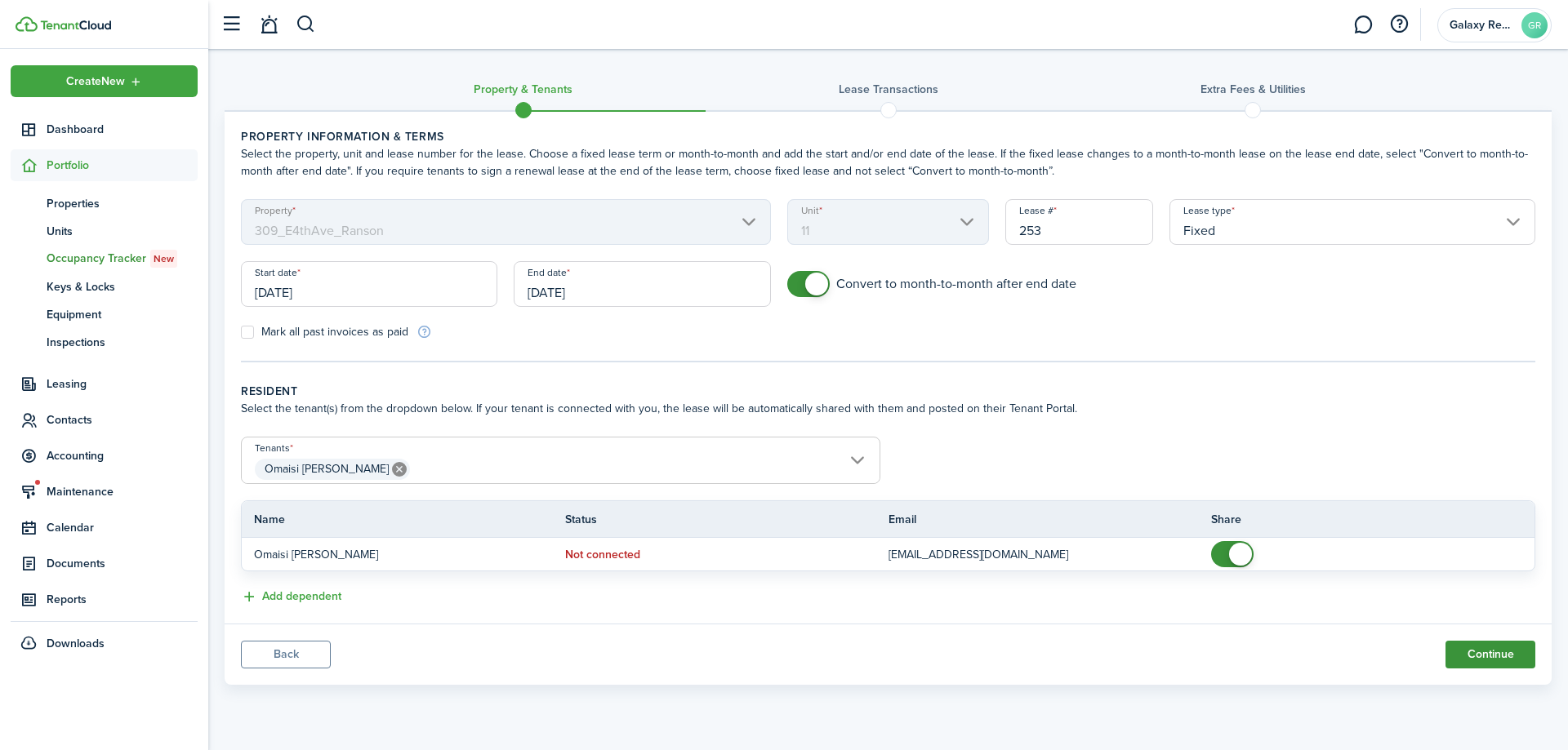
click at [1487, 657] on button "Continue" at bounding box center [1491, 654] width 90 height 27
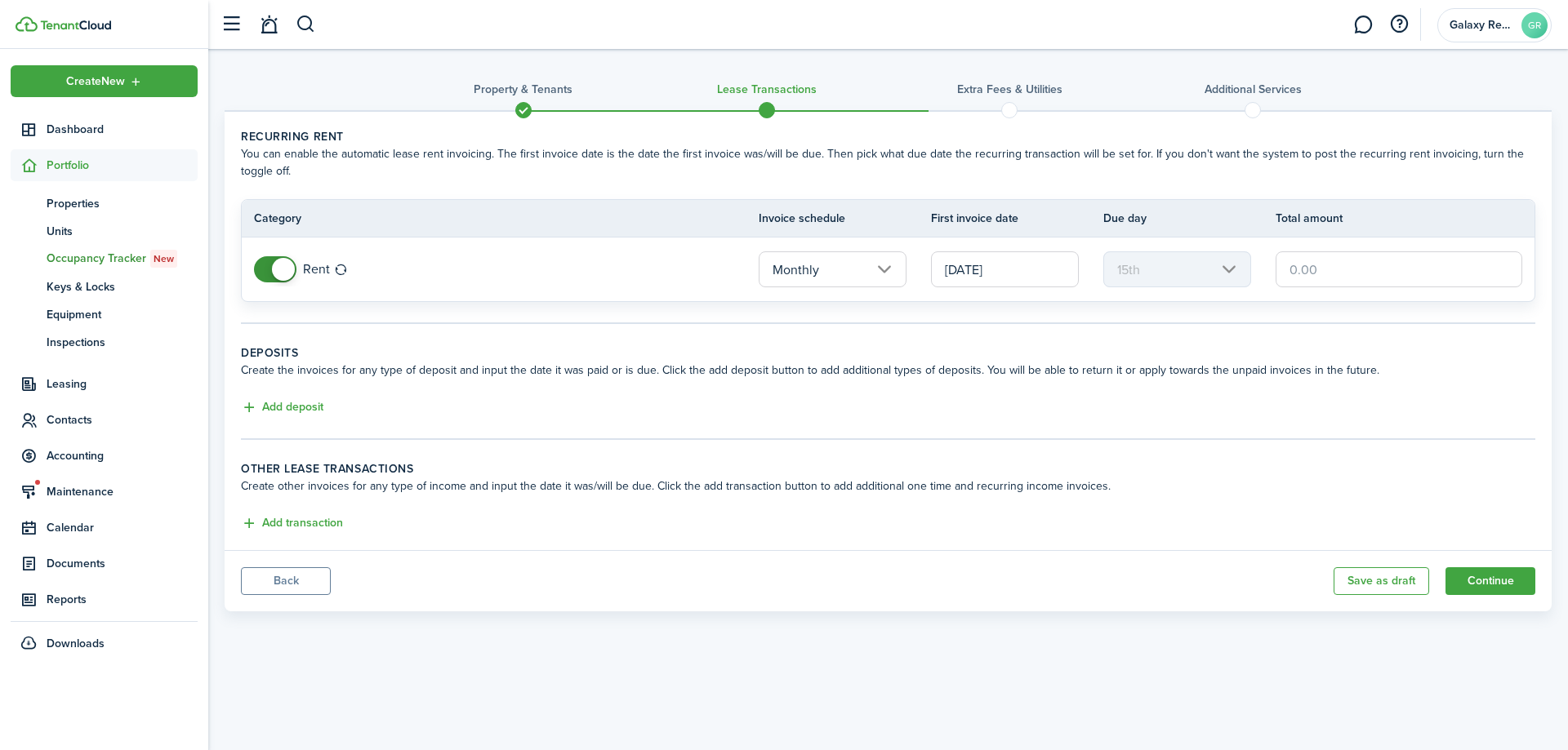
click at [984, 270] on input "[DATE]" at bounding box center [1005, 269] width 148 height 36
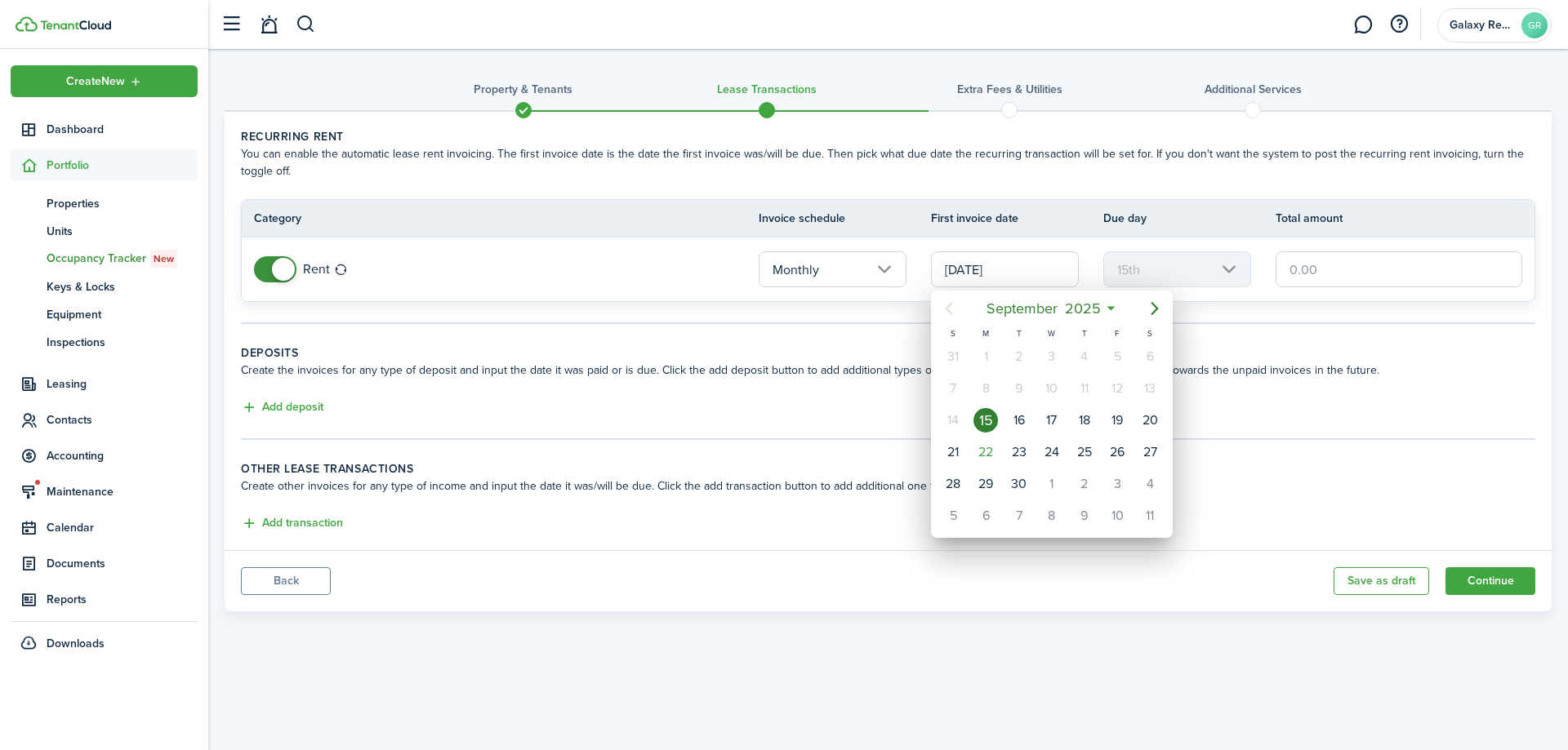
click at [1017, 265] on div at bounding box center [784, 375] width 1829 height 1011
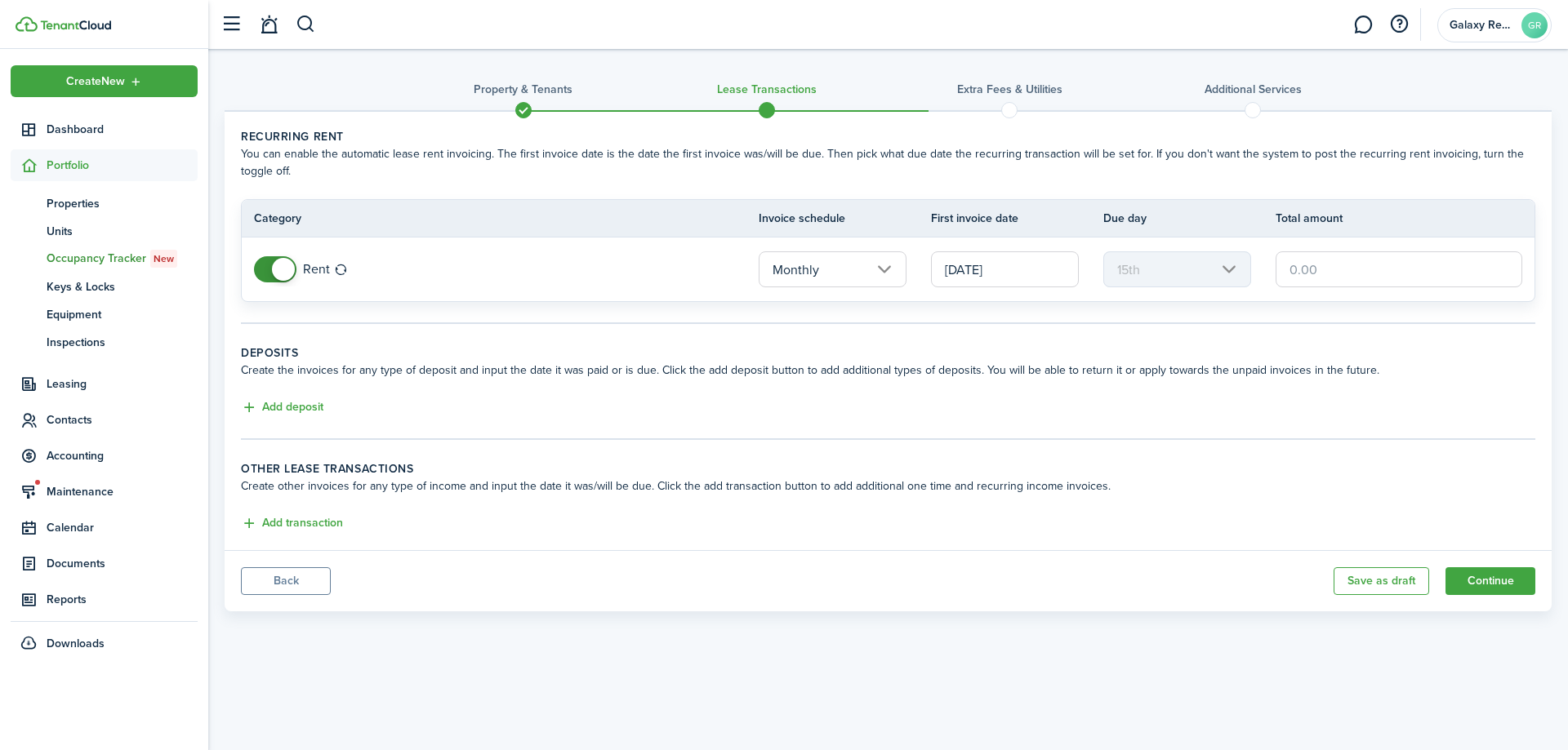
click at [1015, 266] on input "[DATE]" at bounding box center [1005, 269] width 148 height 36
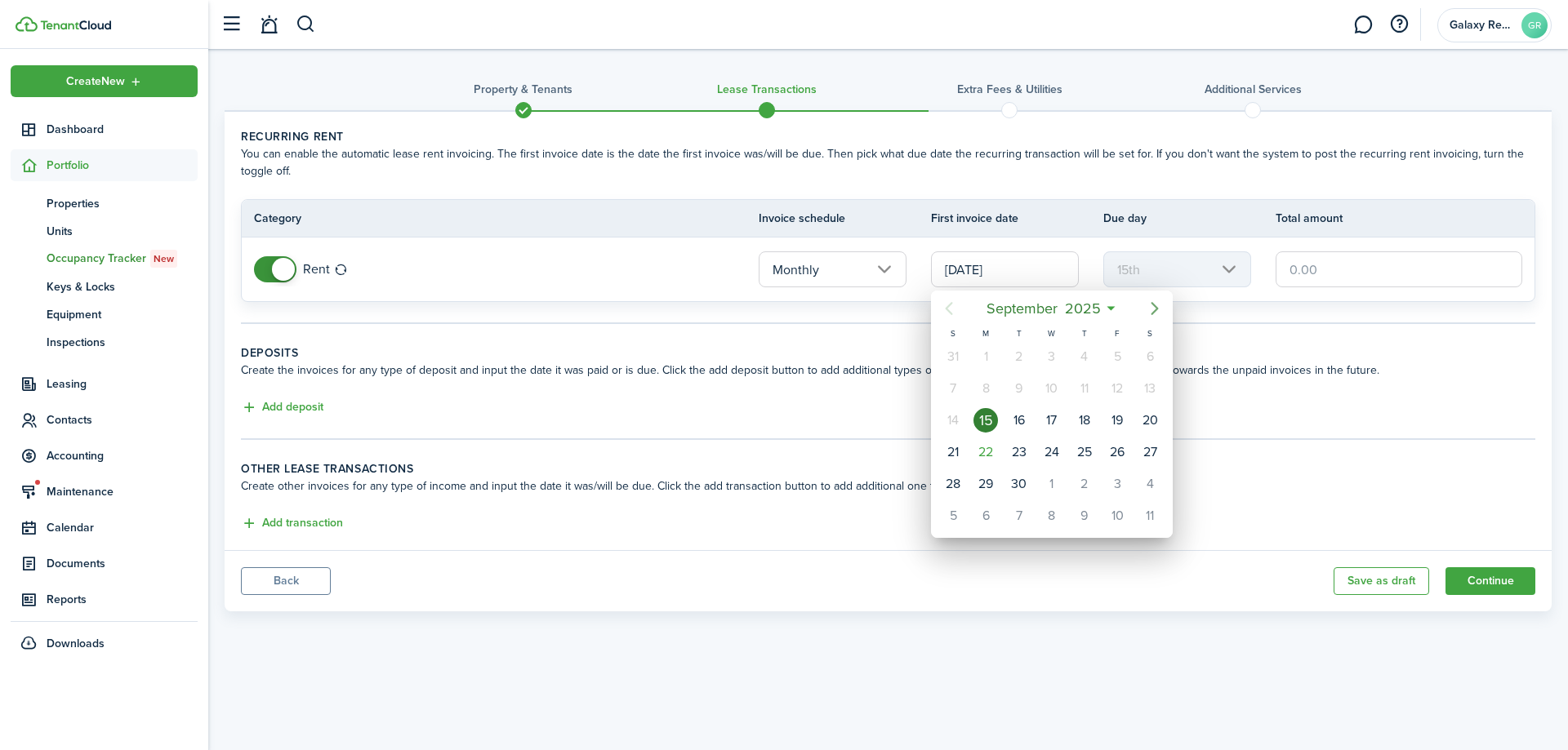
click at [1155, 304] on icon "Next page" at bounding box center [1155, 308] width 8 height 13
click at [1055, 356] on div "1" at bounding box center [1052, 356] width 24 height 24
type input "[DATE]"
type input "1st"
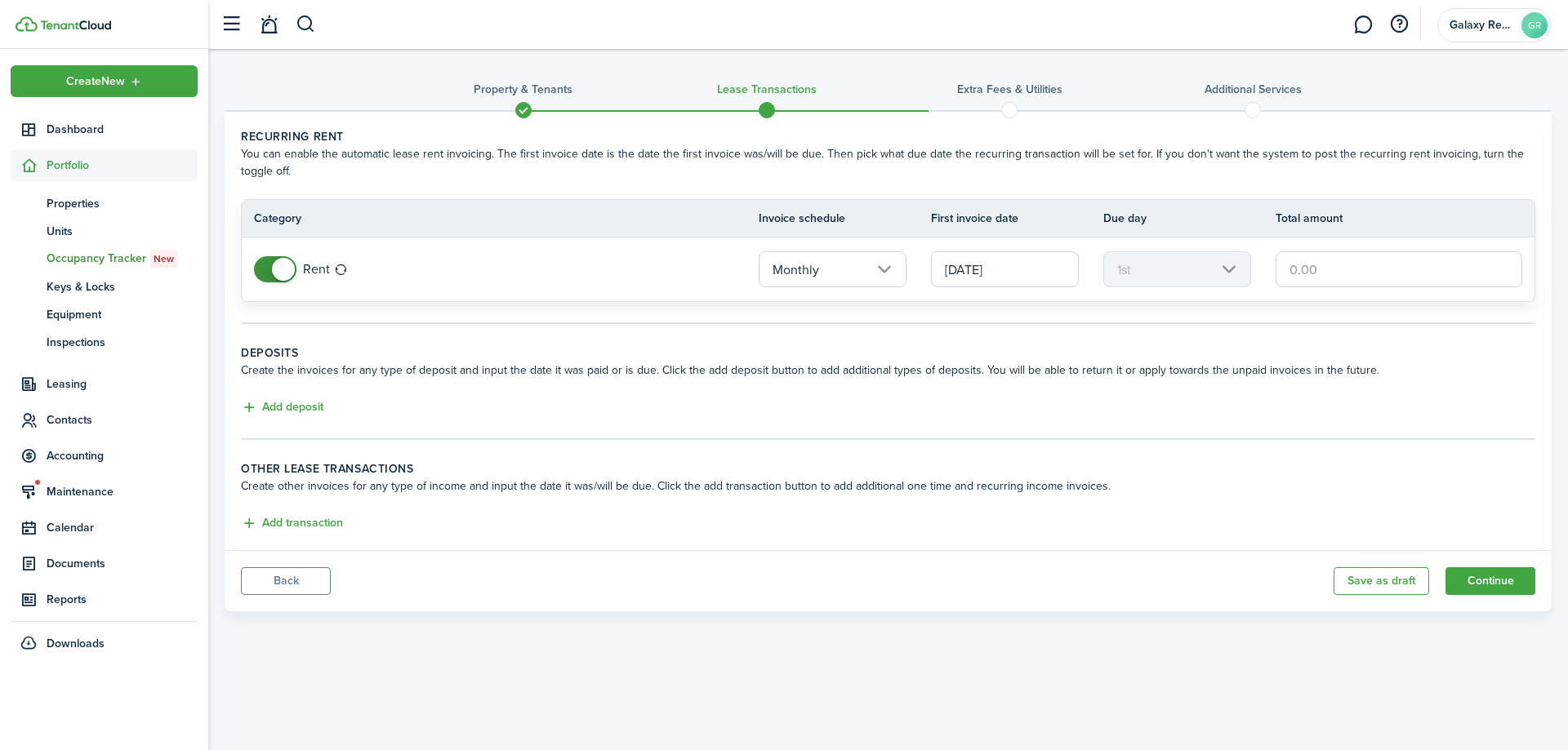
click at [1368, 269] on input "text" at bounding box center [1398, 269] width 247 height 36
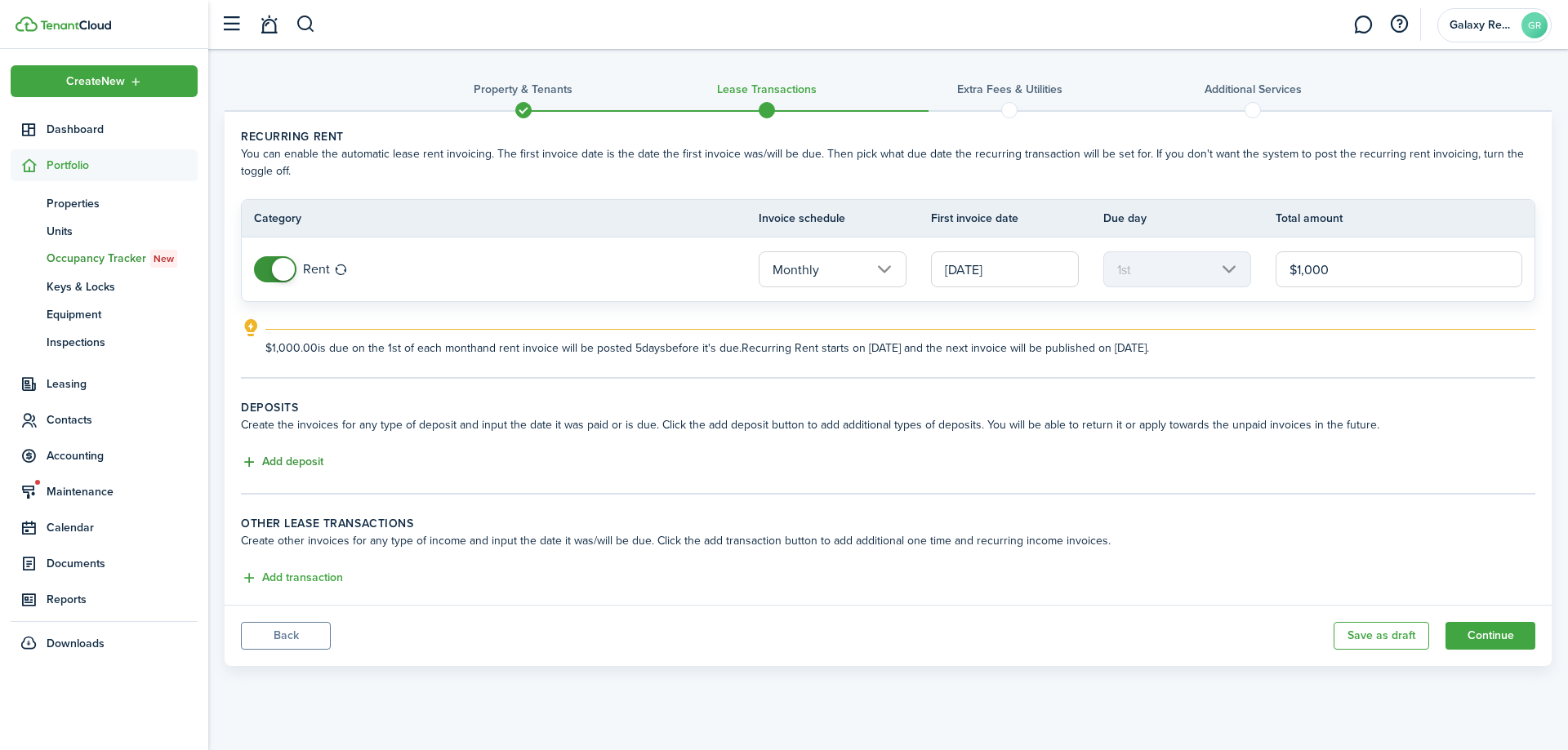
type input "$1,000.00"
click at [293, 459] on button "Add deposit" at bounding box center [282, 462] width 83 height 19
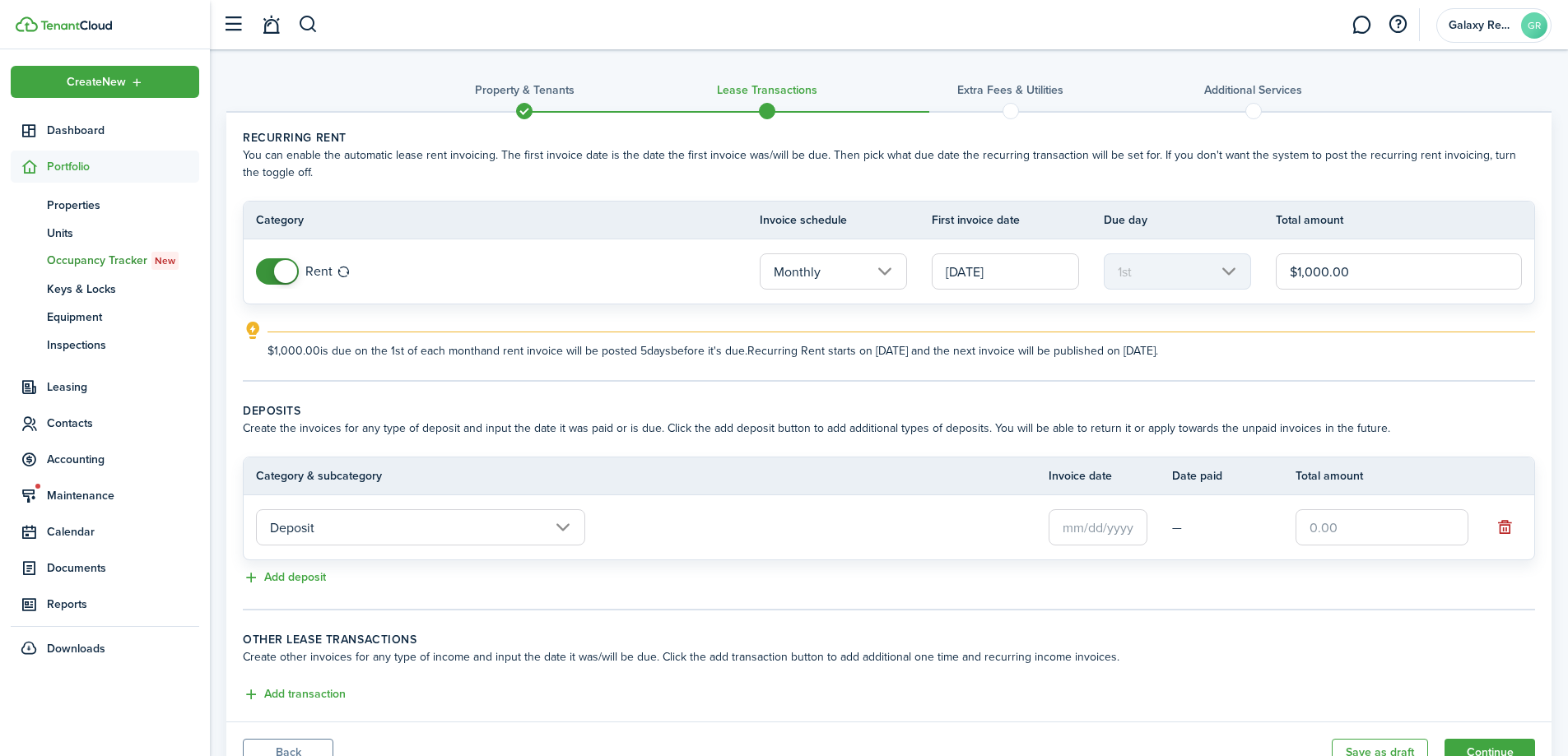
click at [1075, 532] on input "text" at bounding box center [1097, 527] width 98 height 36
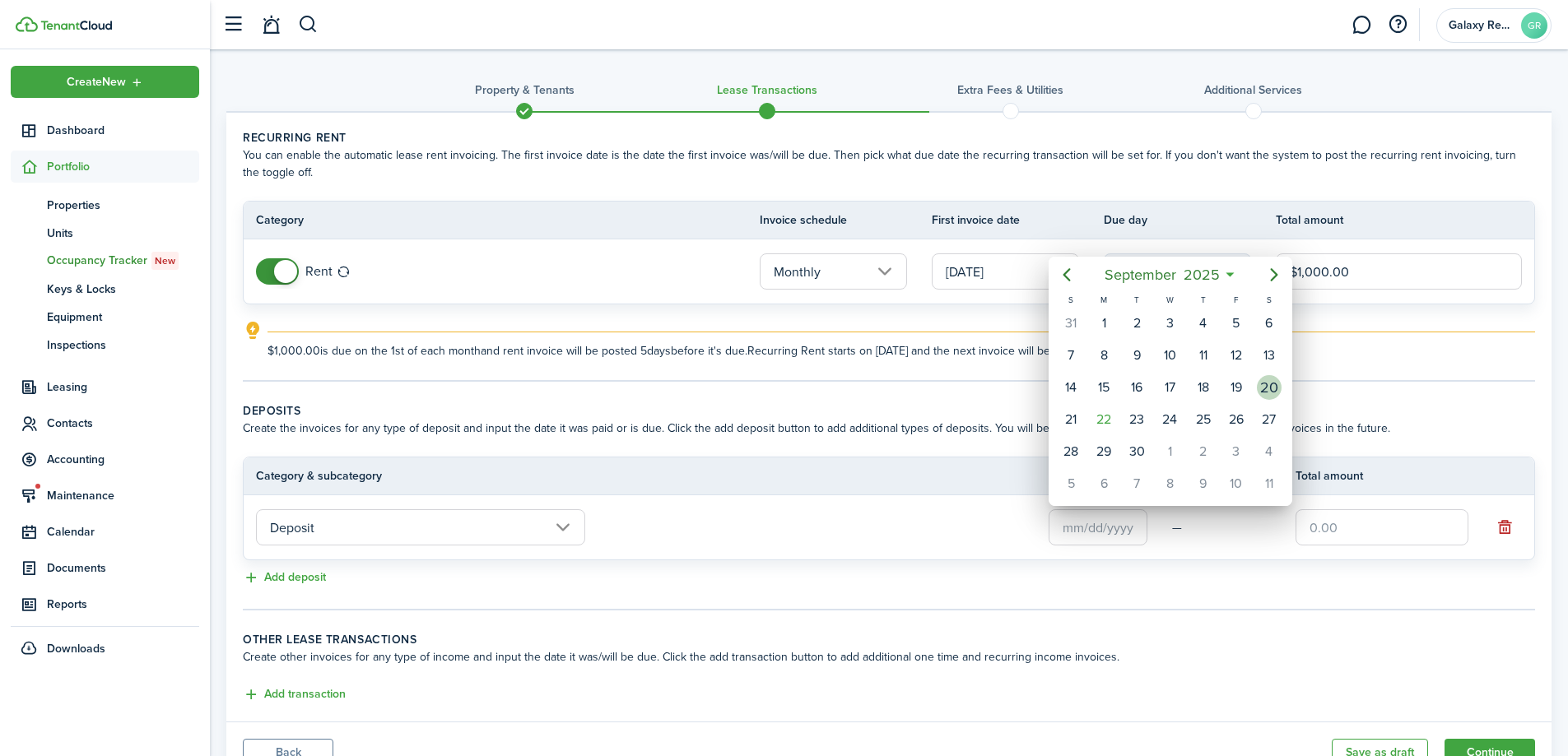
click at [1271, 391] on div "20" at bounding box center [1268, 387] width 25 height 25
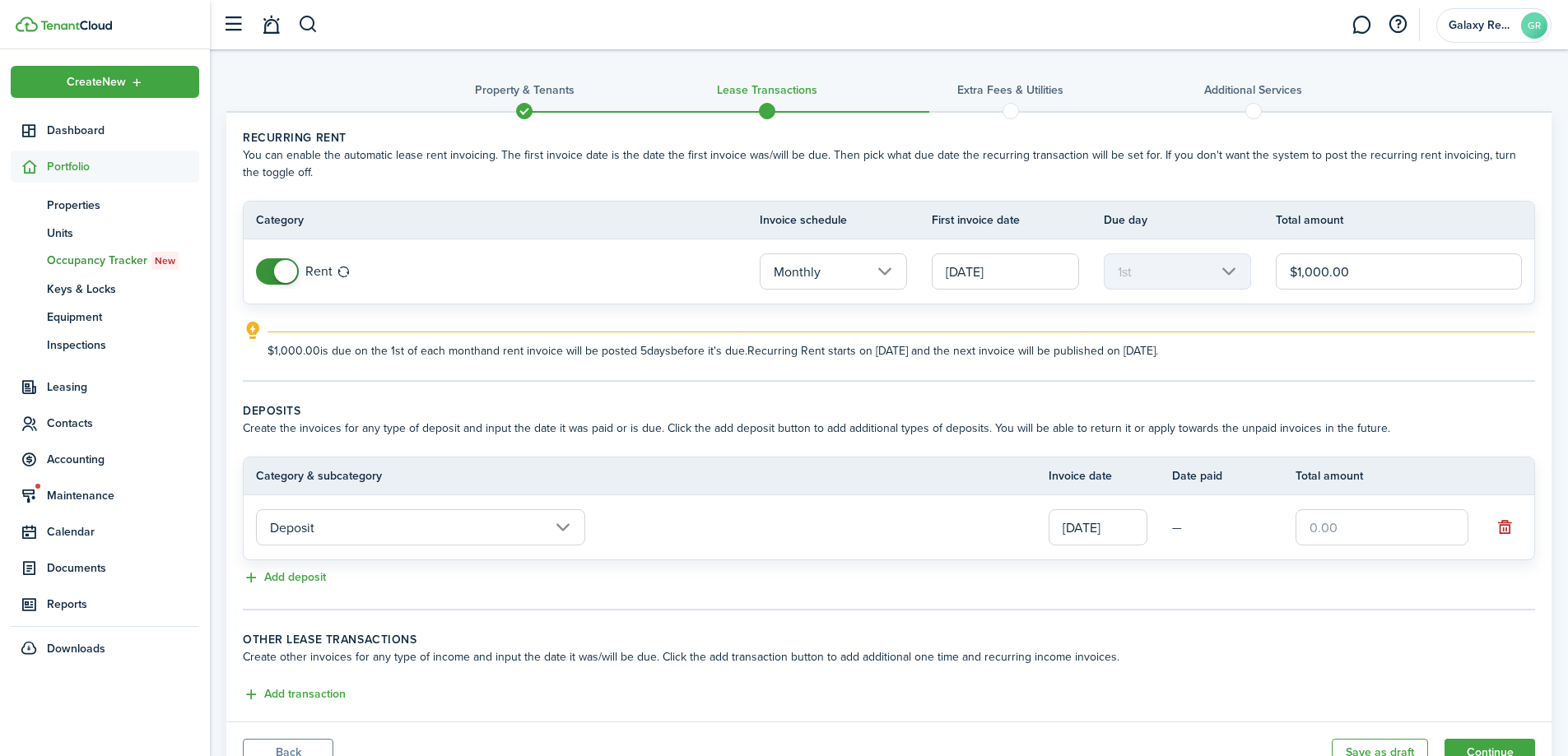
click at [1082, 526] on input "[DATE]" at bounding box center [1097, 527] width 98 height 36
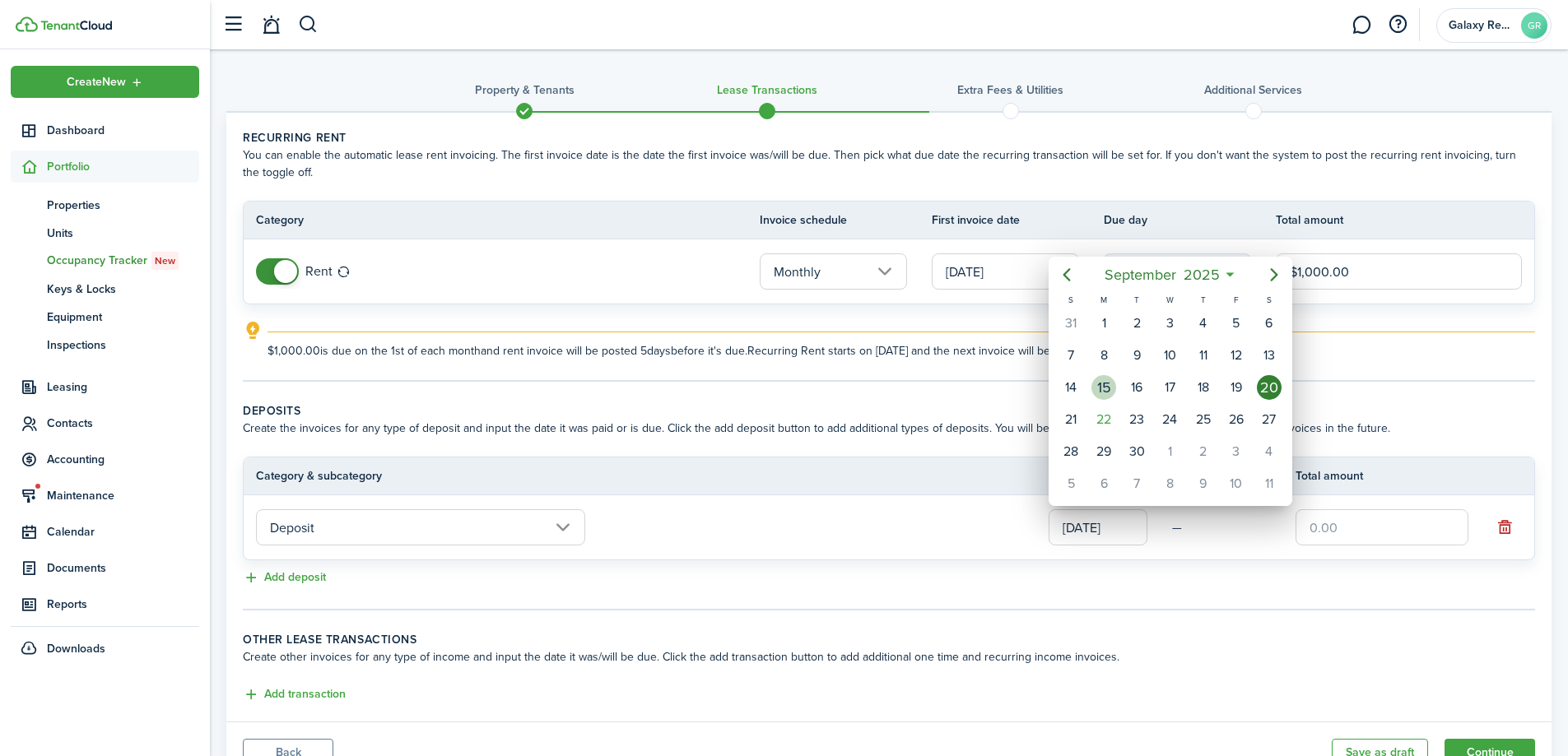
click at [1102, 382] on div "15" at bounding box center [1103, 387] width 25 height 25
type input "[DATE]"
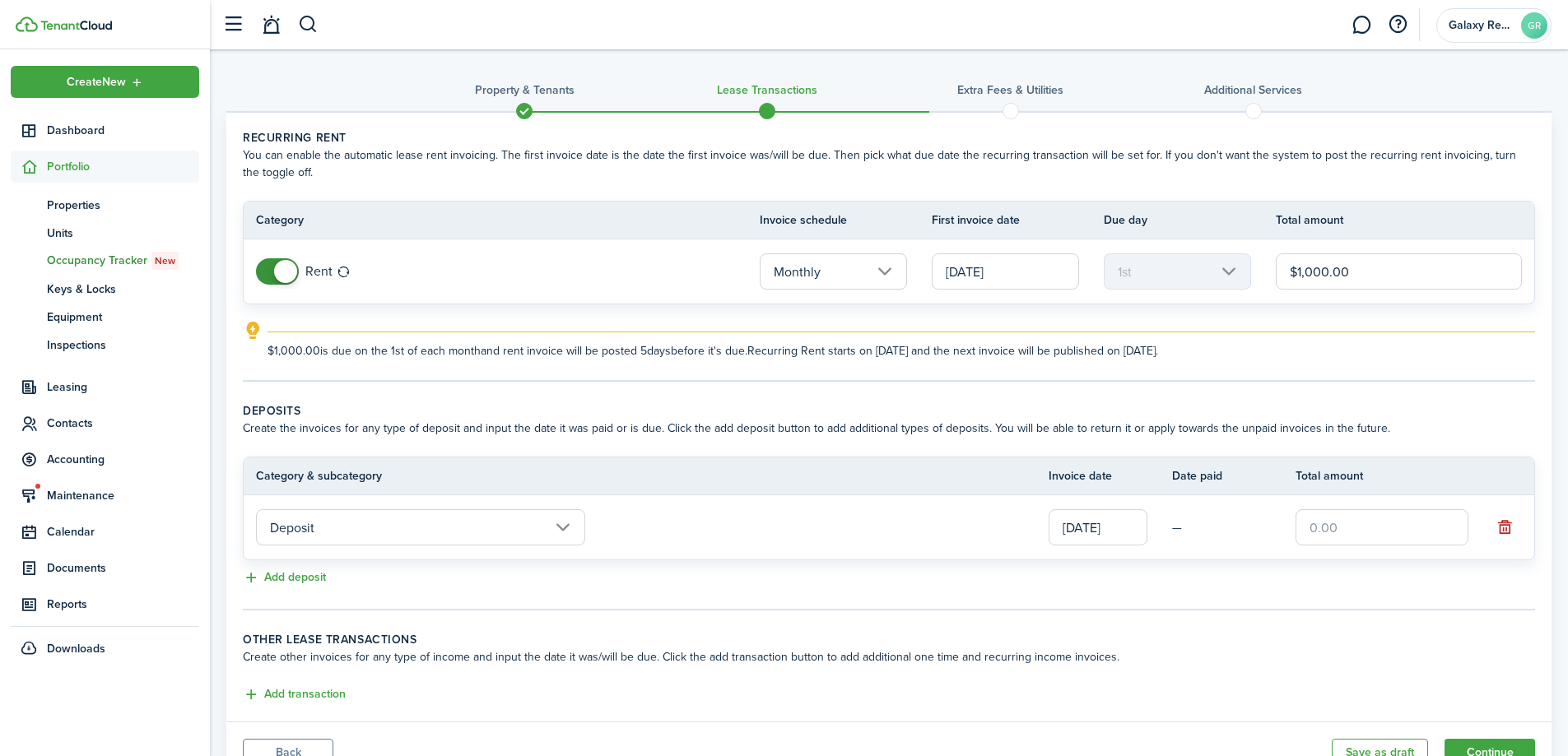
click at [1381, 528] on input "text" at bounding box center [1381, 527] width 173 height 36
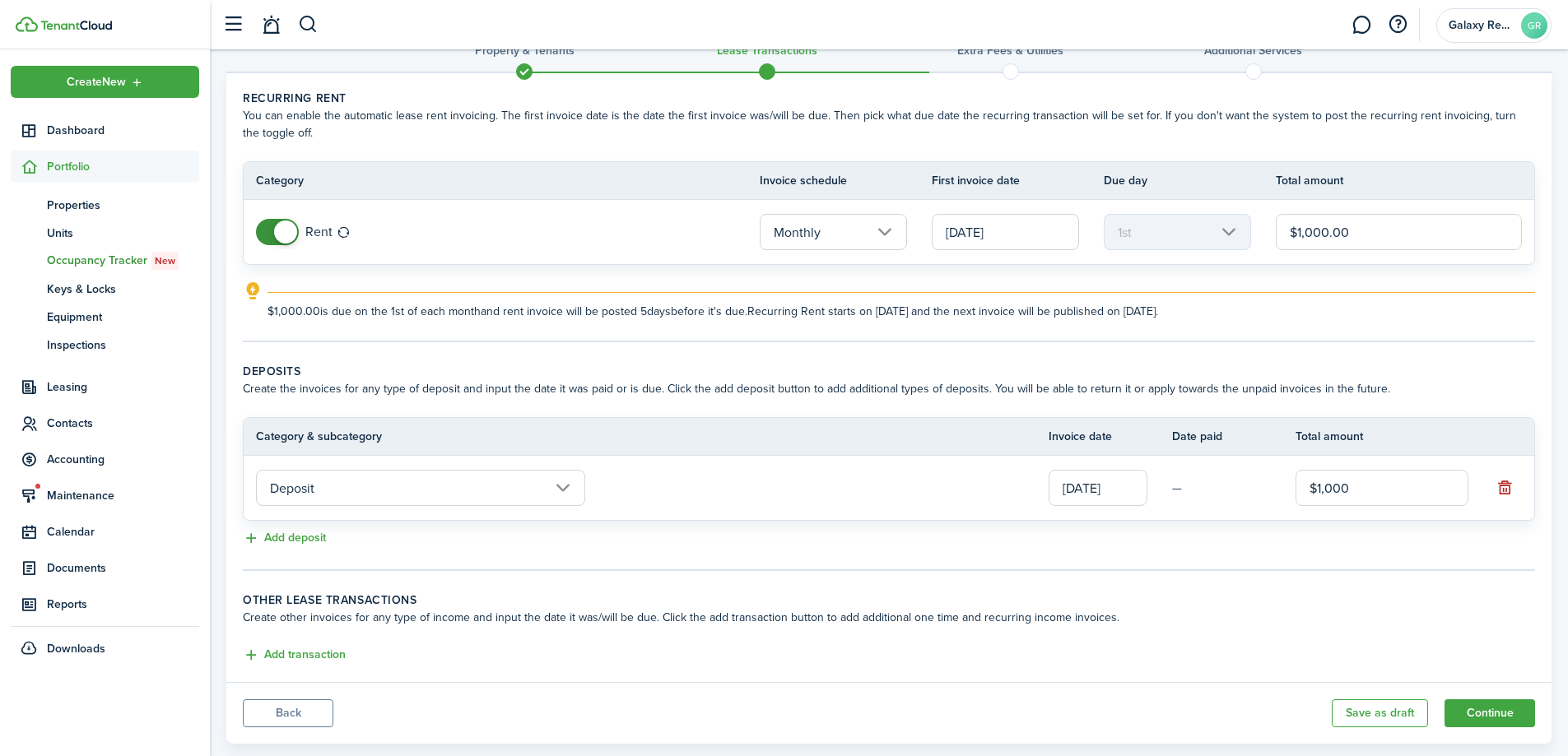
scroll to position [73, 0]
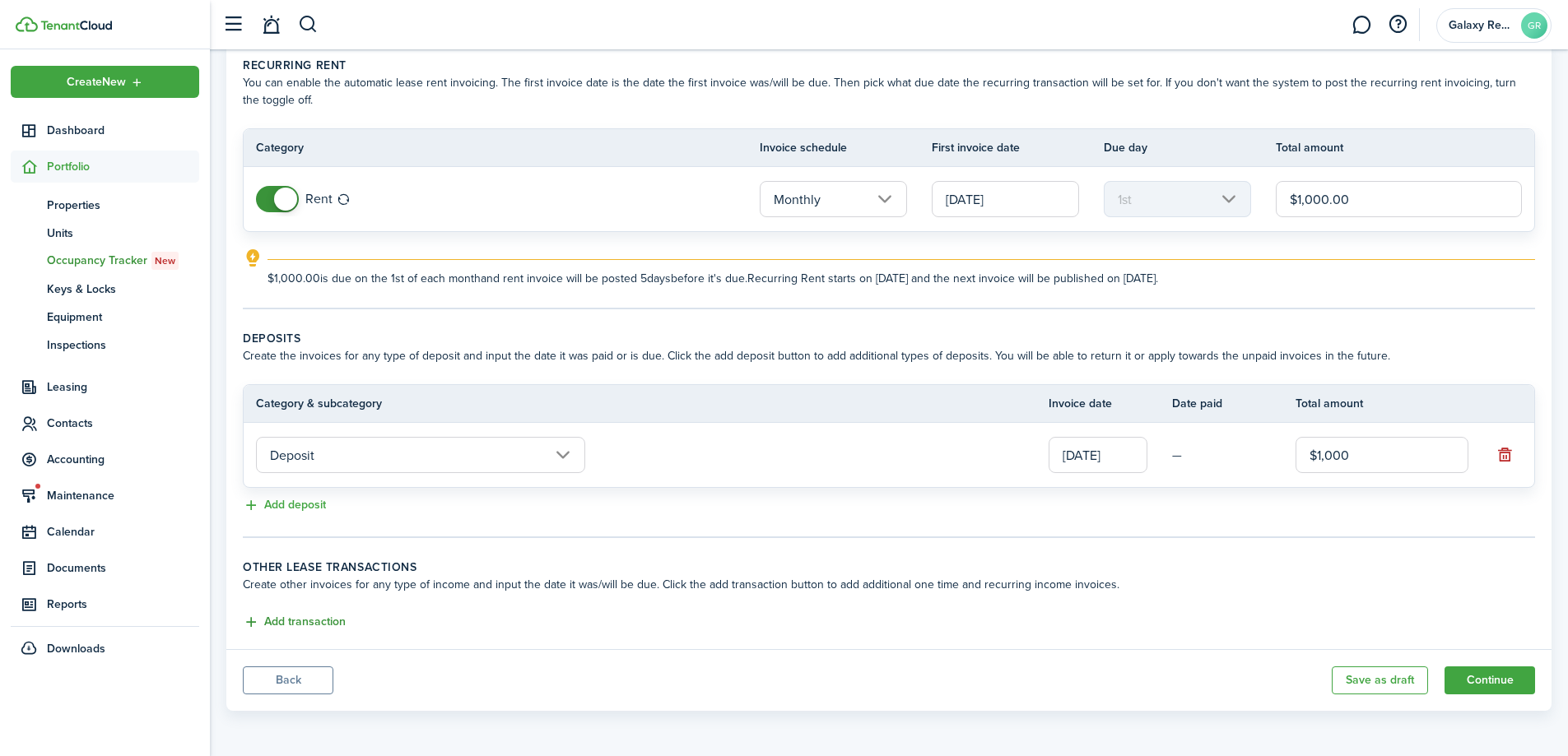
type input "$1,000.00"
click at [318, 618] on button "Add transaction" at bounding box center [294, 622] width 103 height 19
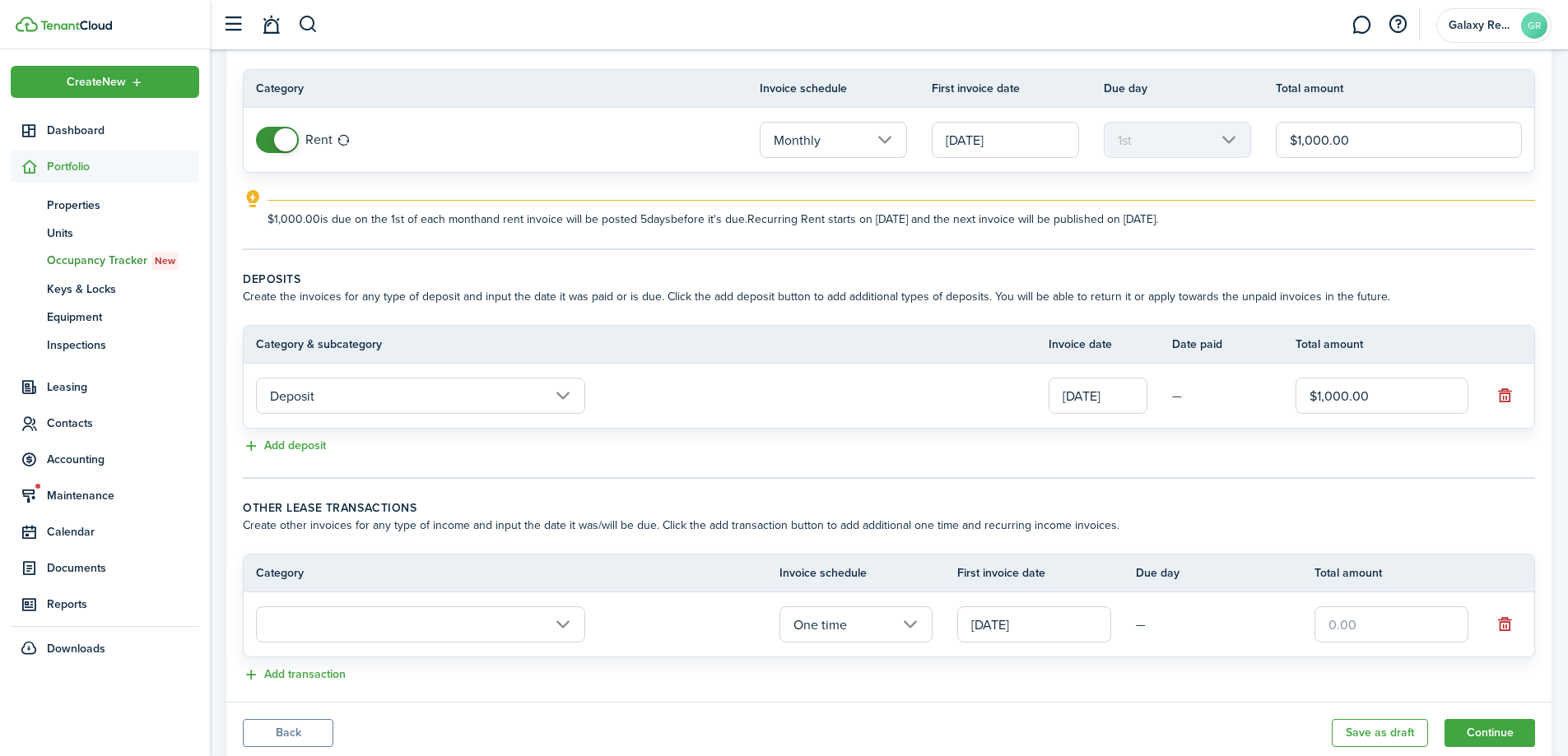
scroll to position [182, 0]
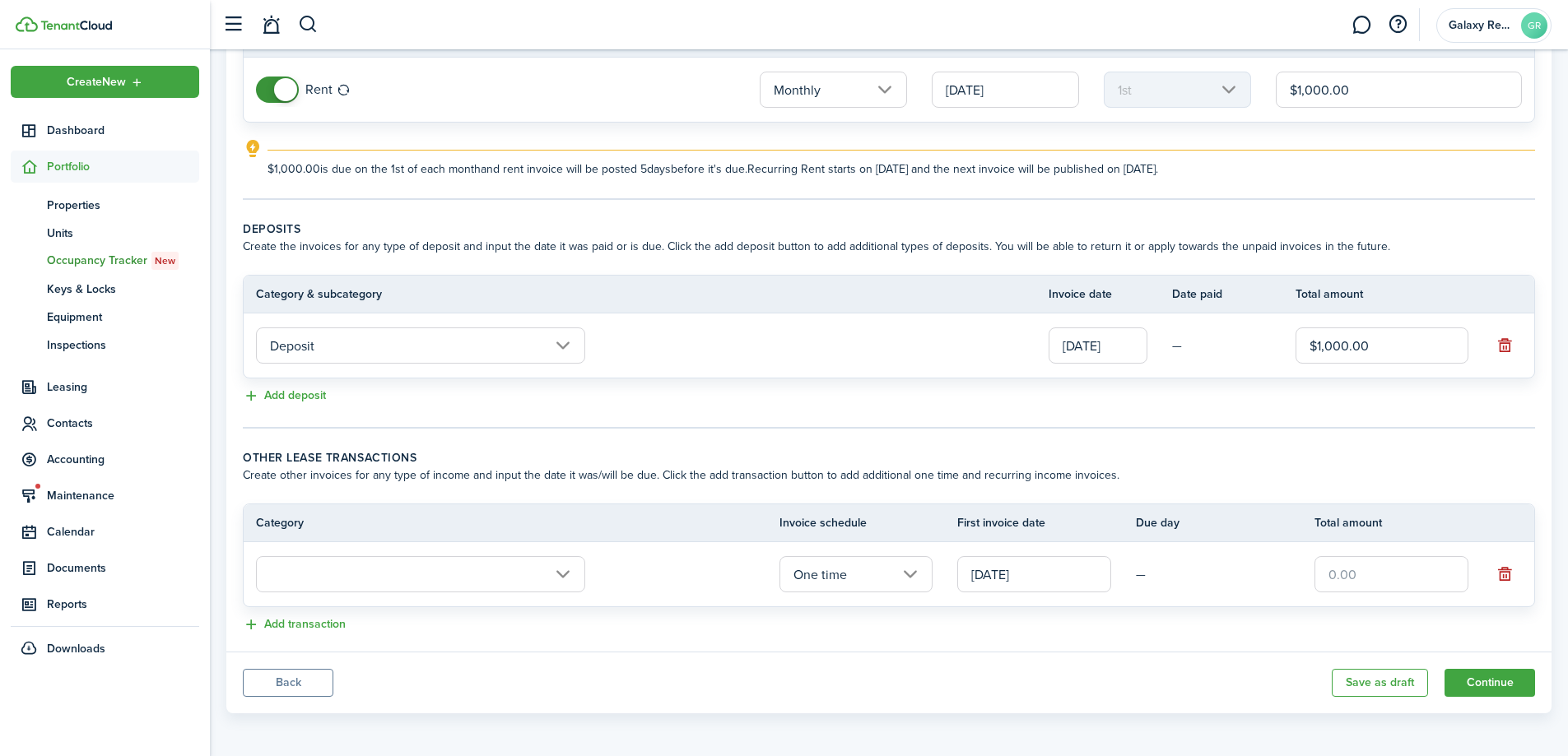
click at [490, 573] on input "text" at bounding box center [420, 574] width 329 height 36
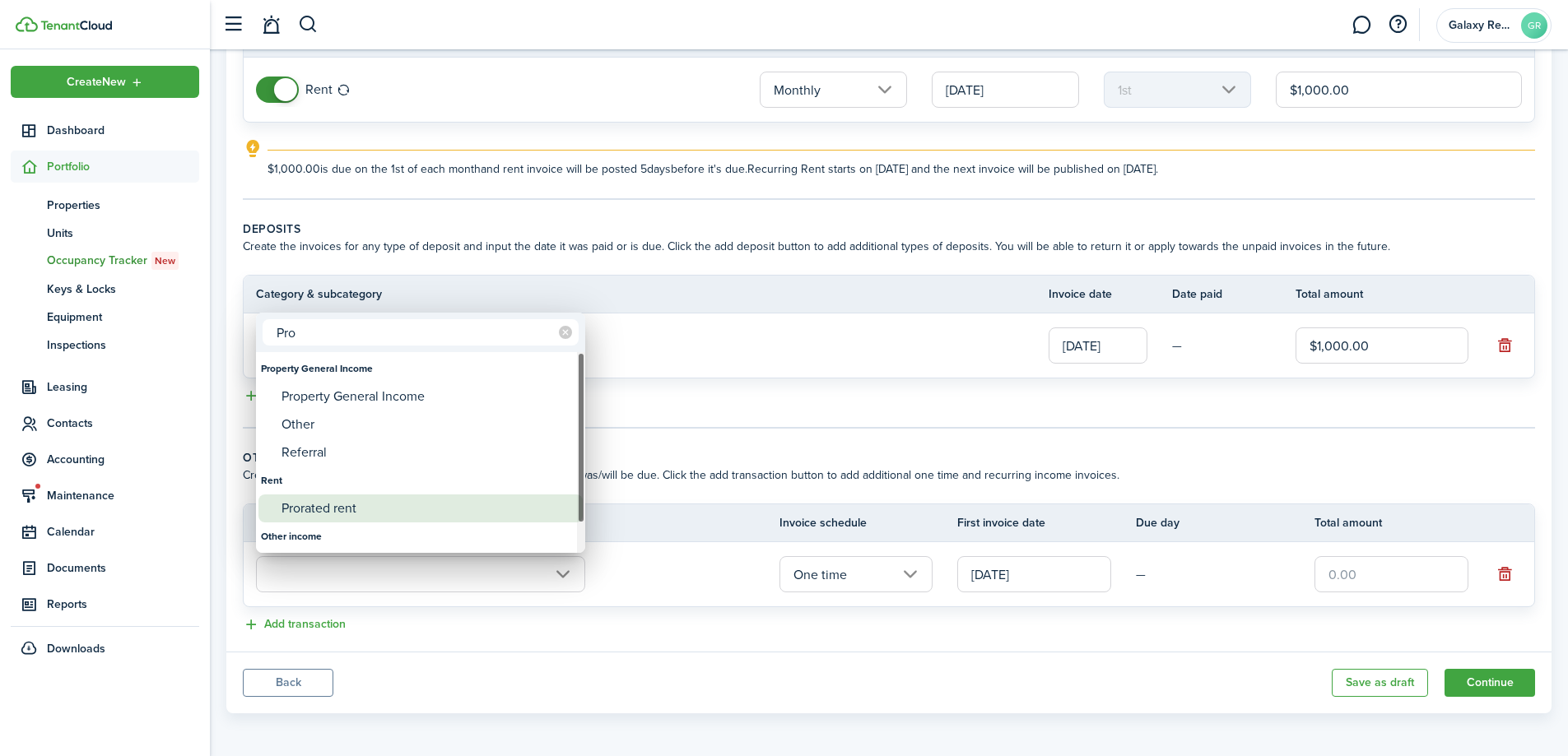
type input "Pro"
click at [323, 508] on div "Prorated rent" at bounding box center [427, 508] width 291 height 28
type input "Rent / Prorated rent"
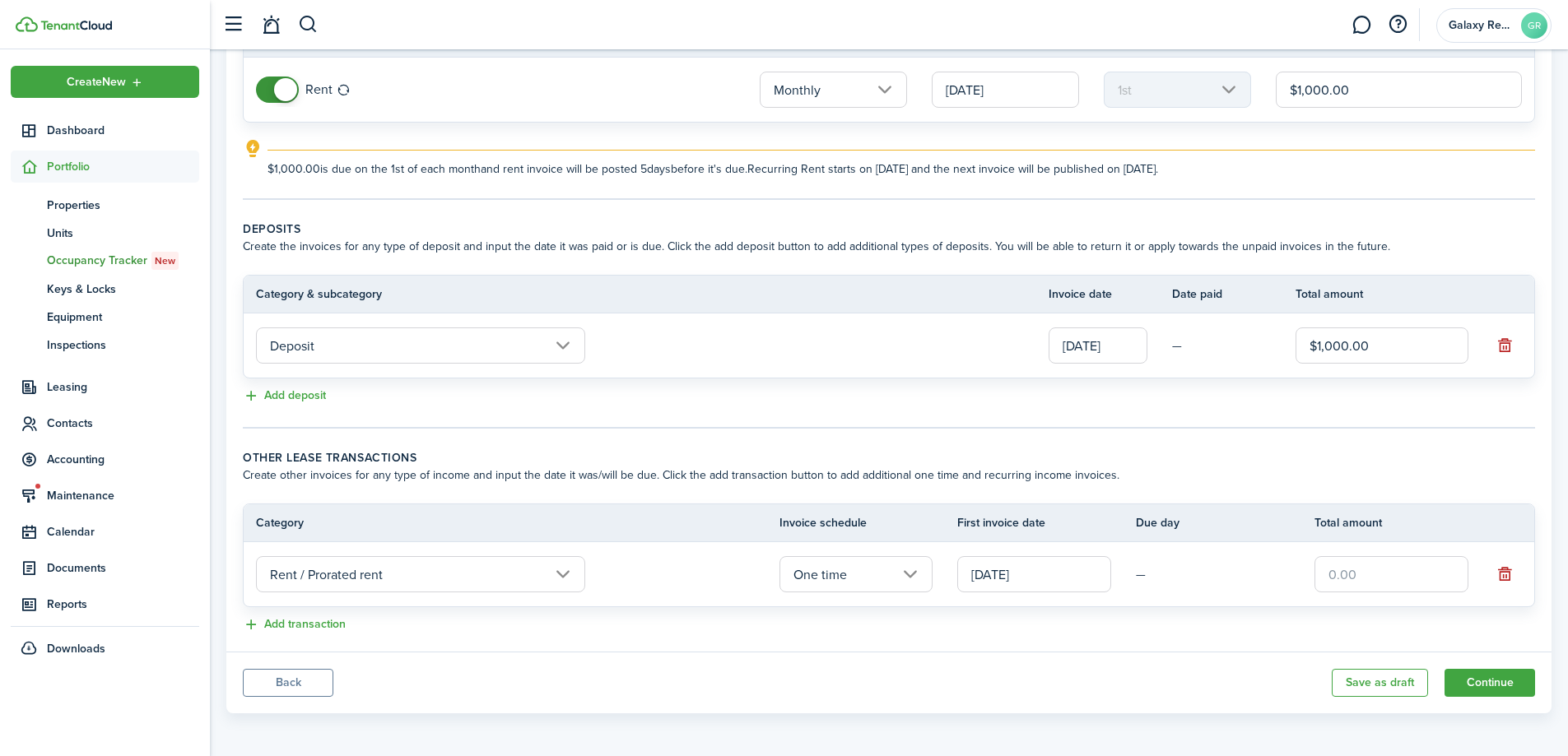
click at [1361, 575] on input "text" at bounding box center [1391, 574] width 154 height 36
type input "$500.00"
click at [1487, 683] on button "Continue" at bounding box center [1489, 683] width 90 height 28
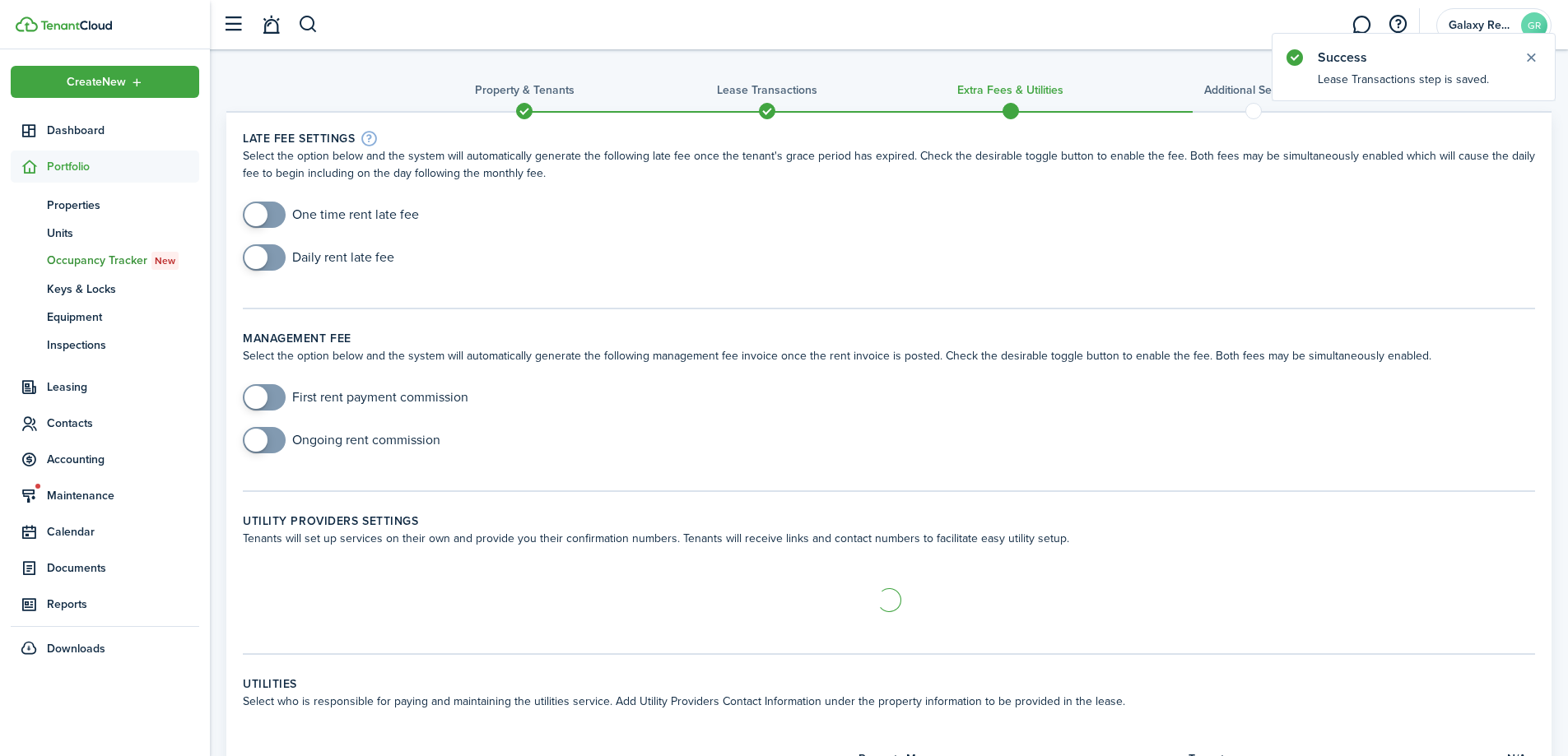
checkbox input "true"
click at [264, 211] on span at bounding box center [256, 214] width 23 height 23
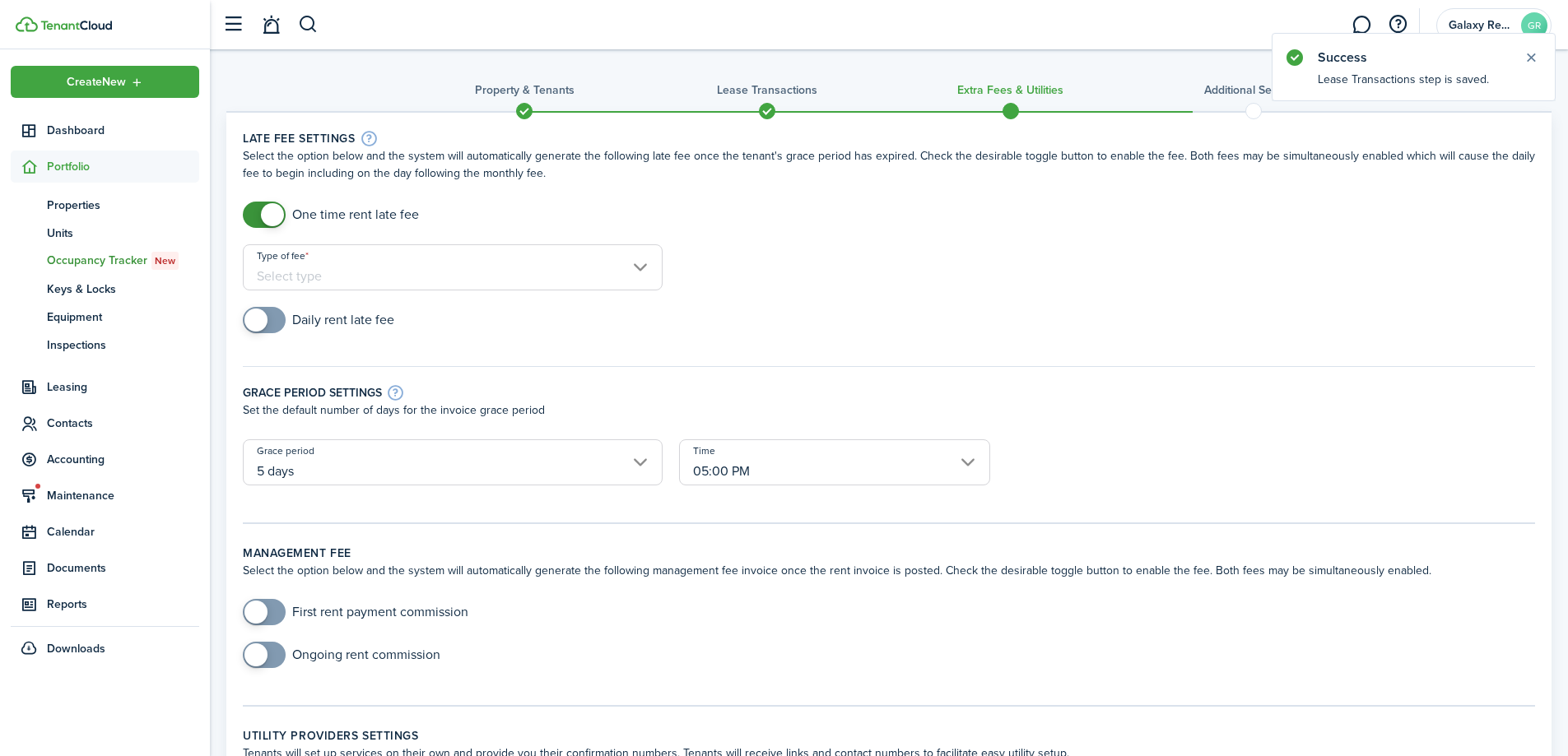
click at [391, 270] on input "Type of fee" at bounding box center [452, 267] width 420 height 46
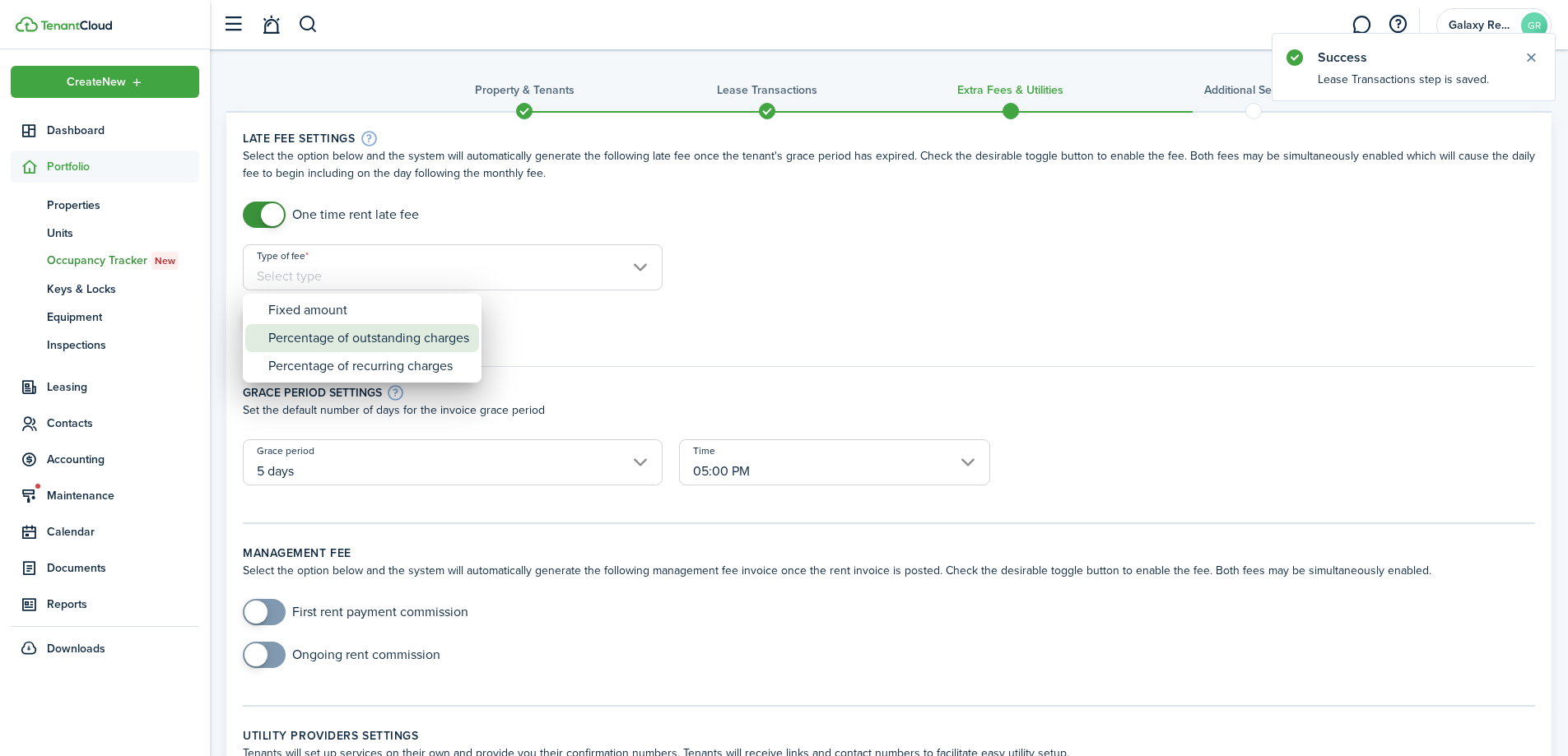
click at [404, 341] on div "Percentage of outstanding charges" at bounding box center [369, 338] width 201 height 28
type input "Percentage of outstanding charges"
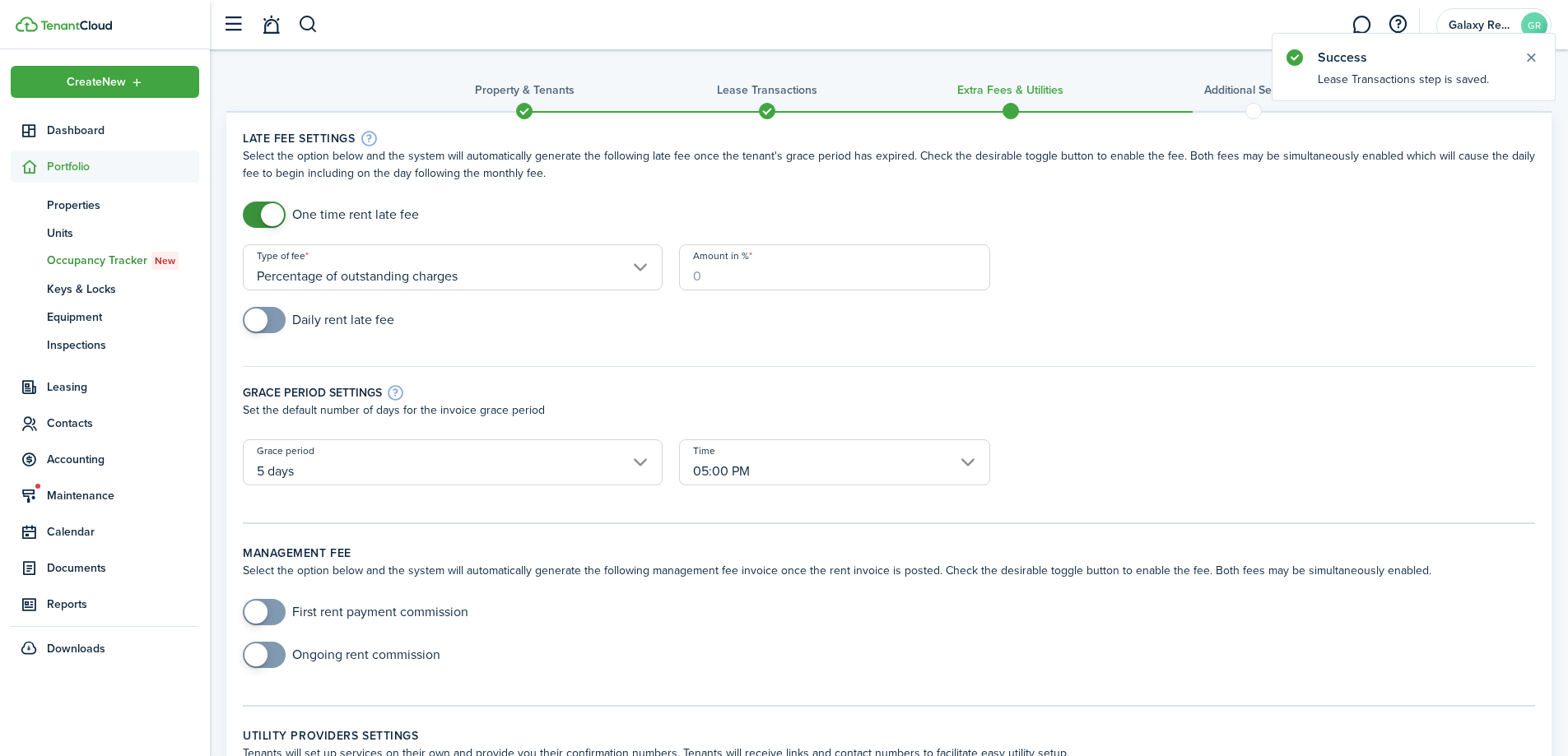
click at [785, 274] on input "Amount in %" at bounding box center [835, 267] width 311 height 46
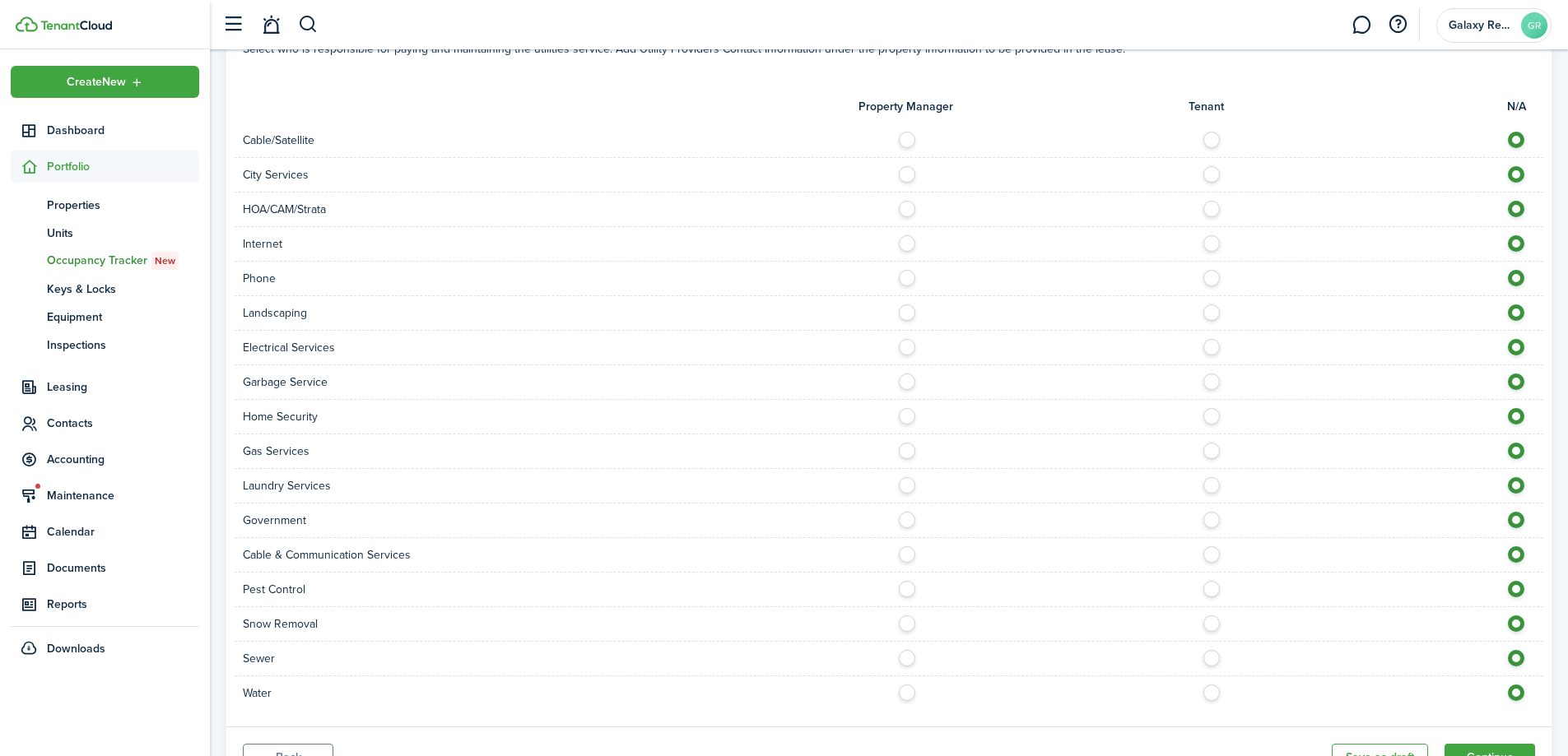
scroll to position [1131, 0]
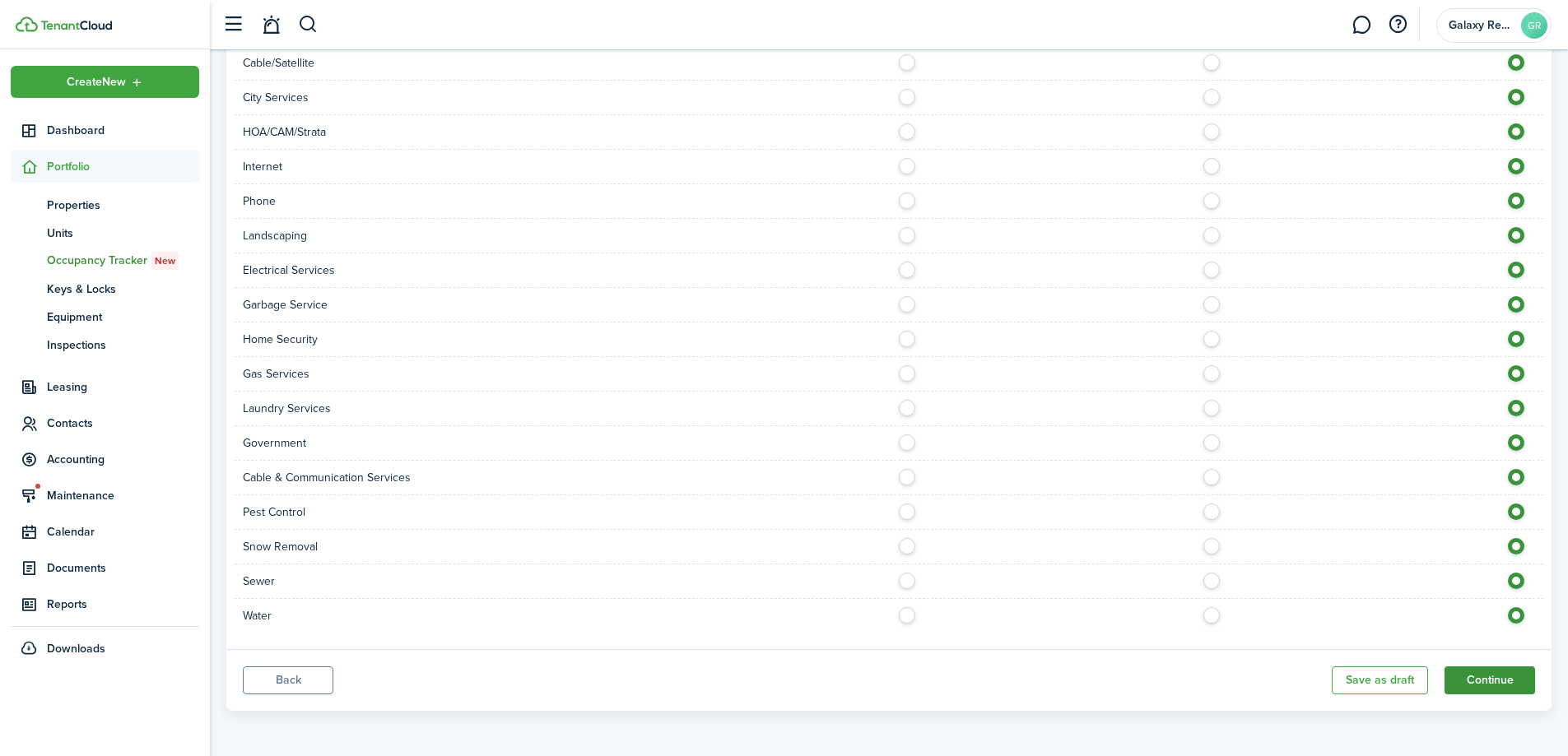
type input "10"
click at [1504, 677] on button "Continue" at bounding box center [1489, 680] width 90 height 28
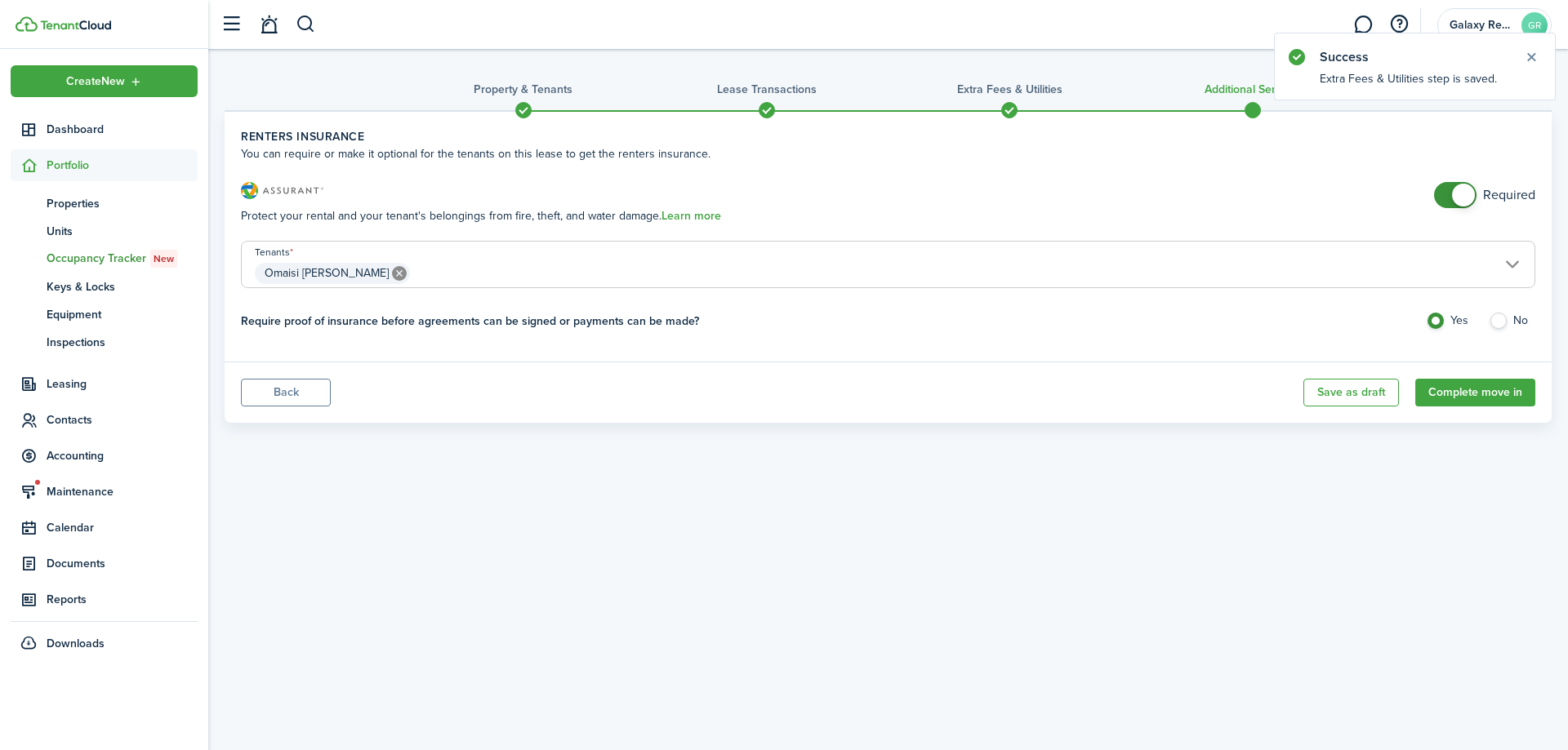
click at [1451, 198] on span at bounding box center [1455, 195] width 17 height 26
checkbox input "false"
click at [1447, 194] on span at bounding box center [1455, 195] width 17 height 26
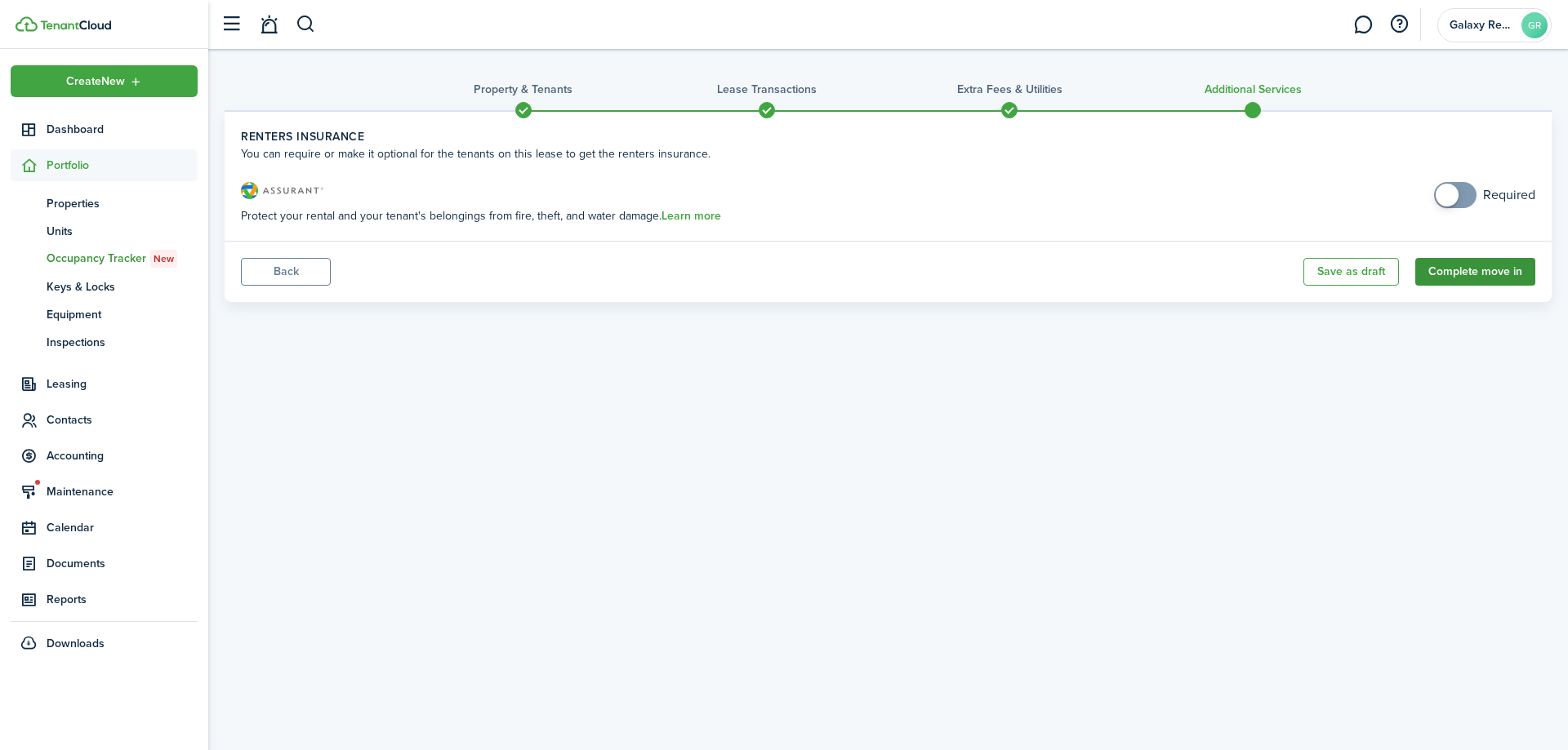
click at [1467, 270] on button "Complete move in" at bounding box center [1475, 272] width 120 height 27
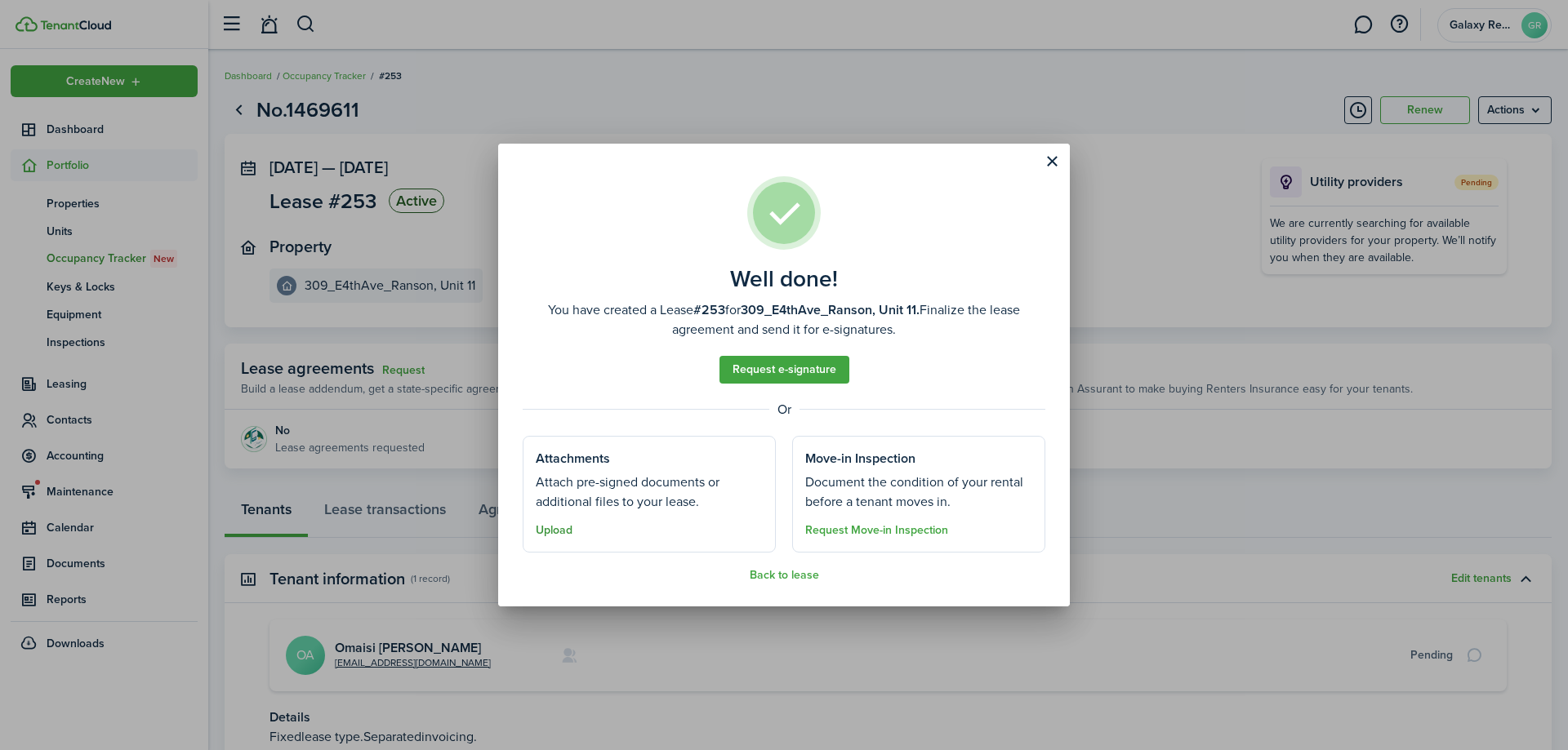
click at [548, 531] on button "Upload" at bounding box center [554, 530] width 37 height 13
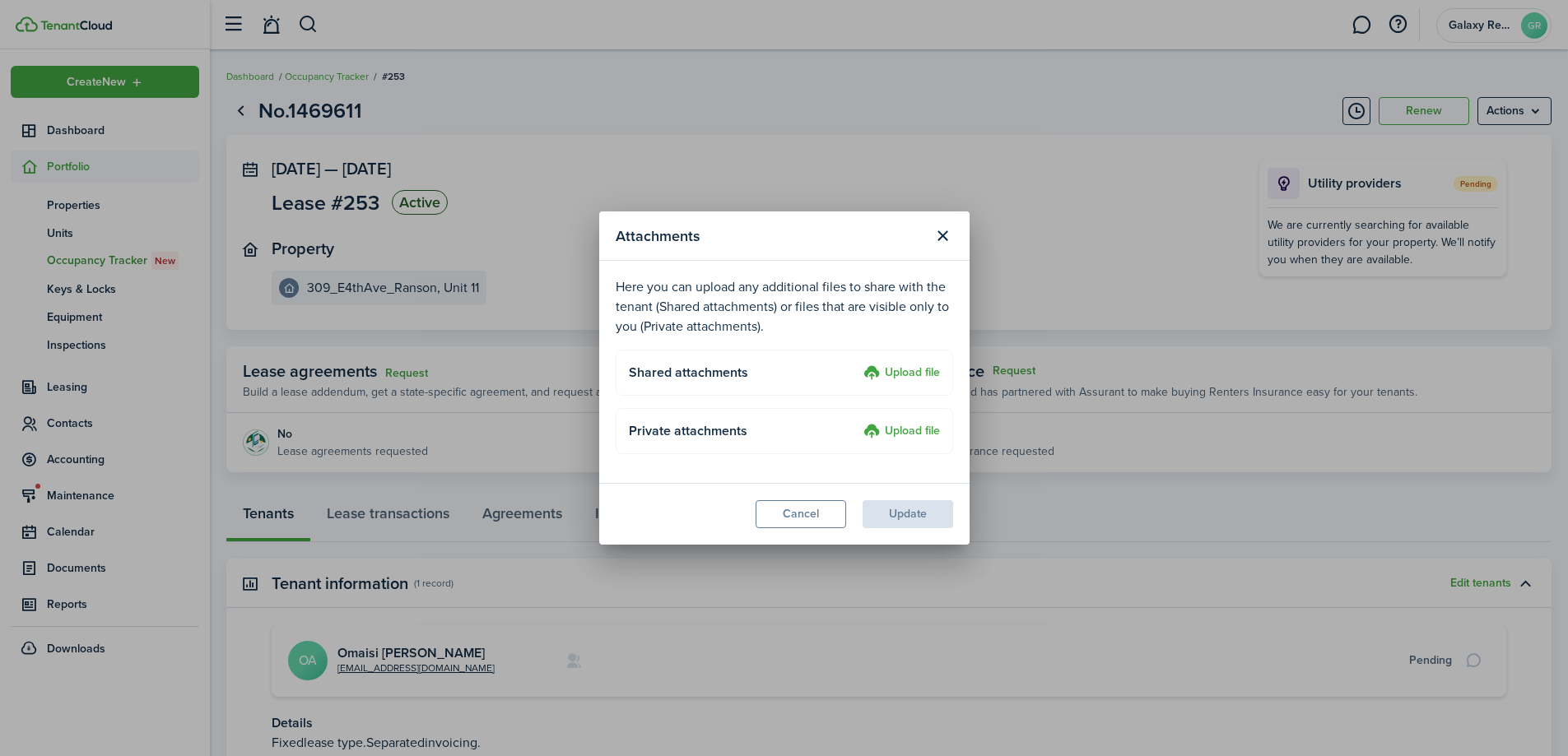
click at [901, 368] on label "Upload file" at bounding box center [901, 374] width 77 height 20
click at [857, 364] on input "Upload file" at bounding box center [857, 364] width 0 height 0
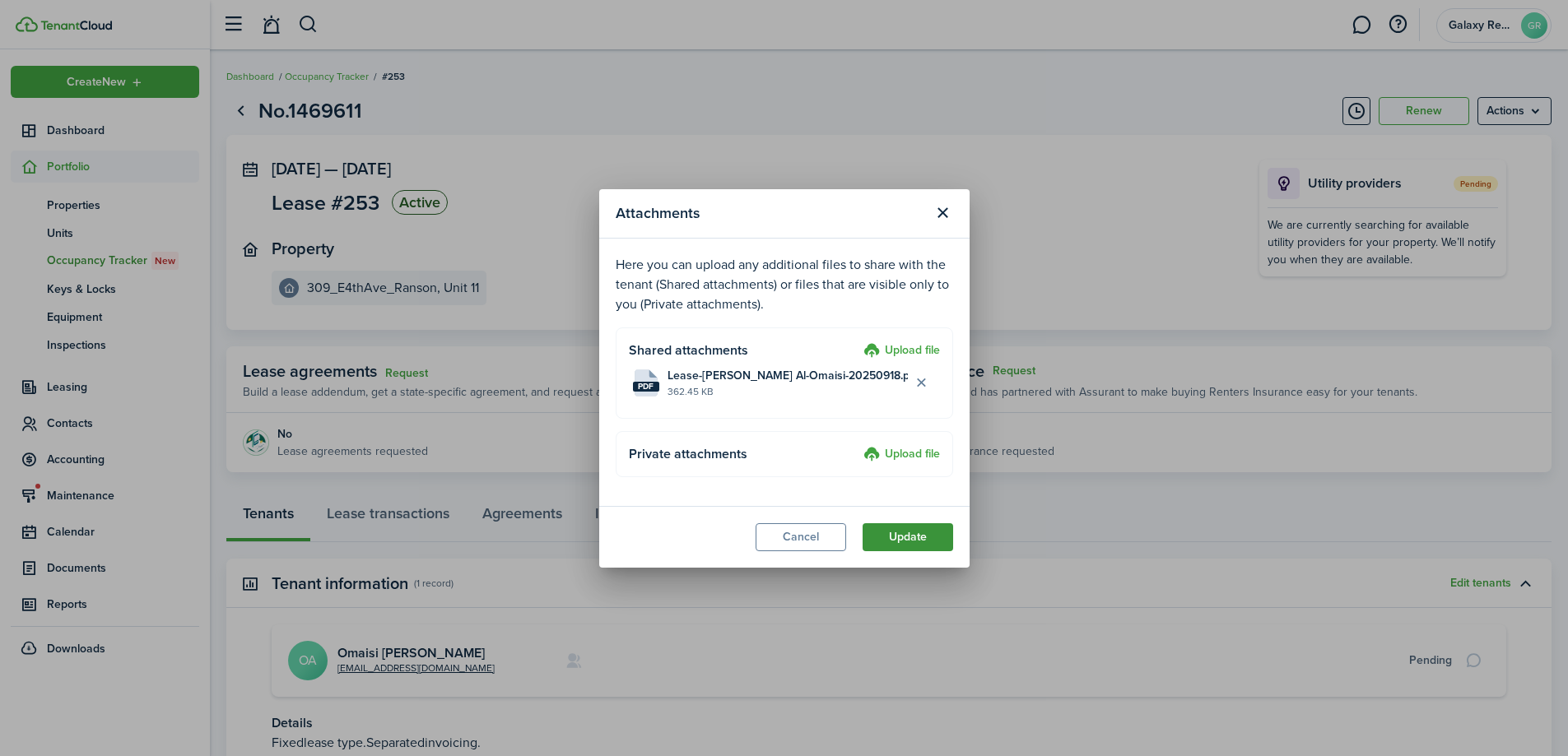
click at [910, 538] on button "Update" at bounding box center [907, 537] width 90 height 28
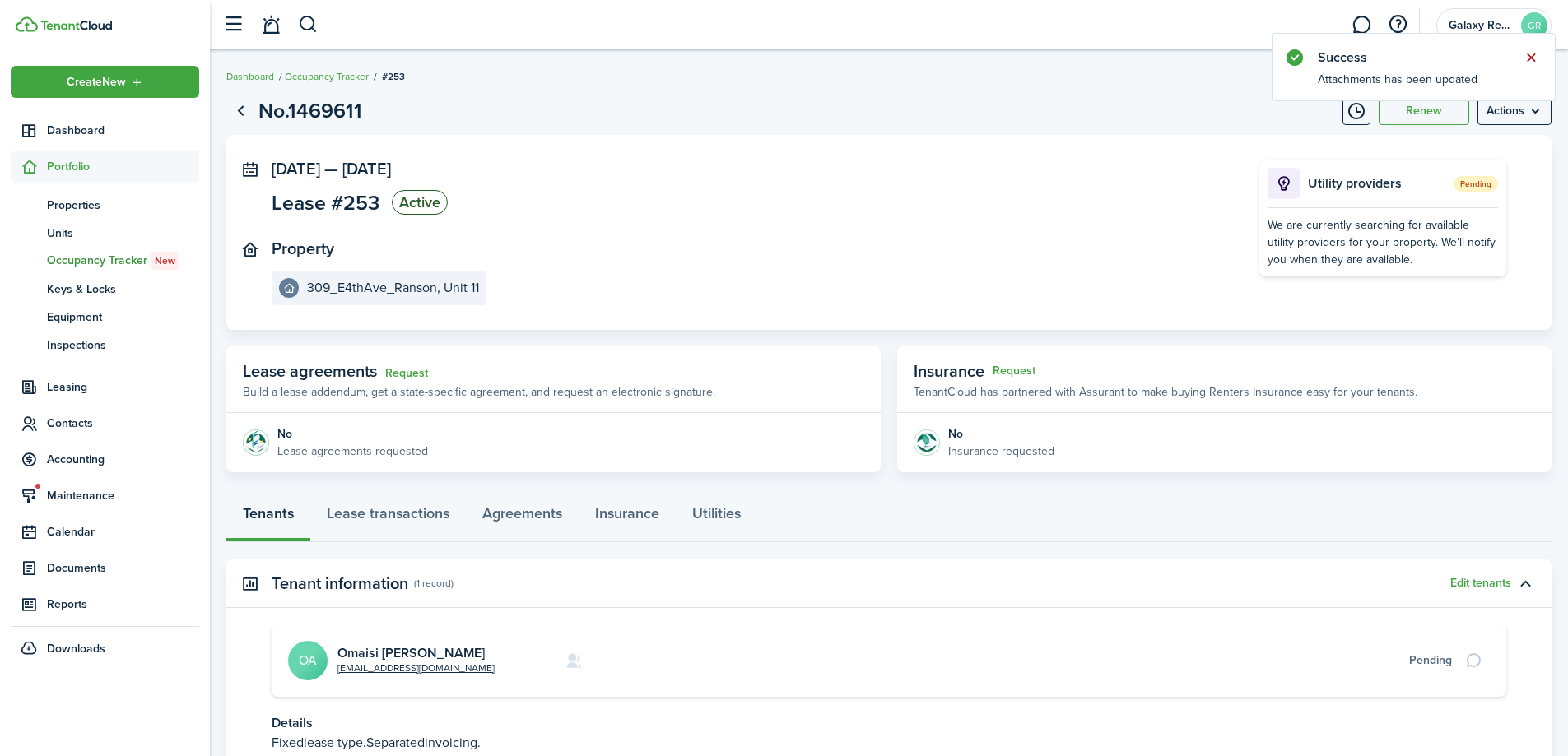
click at [1529, 55] on button "Close notify" at bounding box center [1530, 57] width 23 height 23
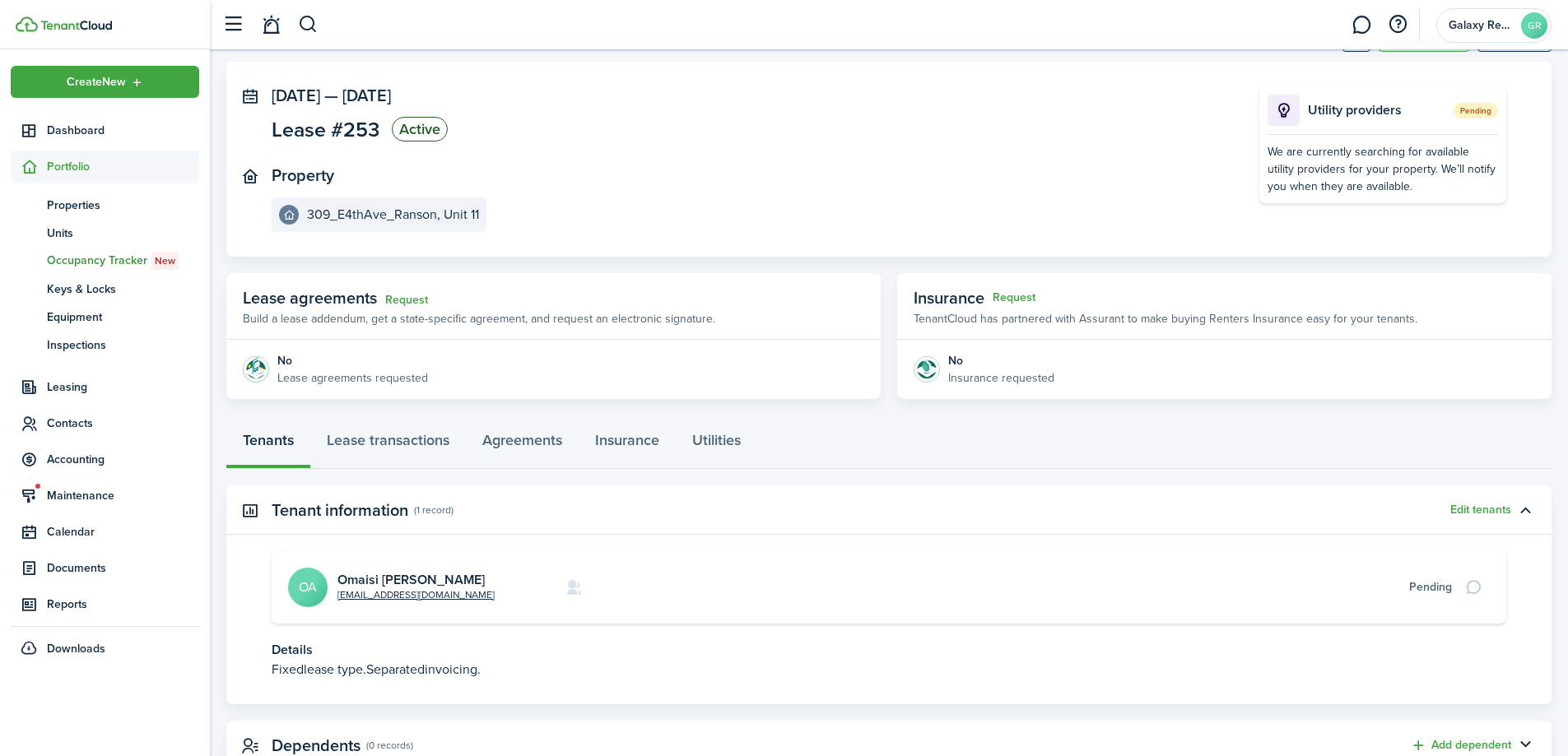
scroll to position [109, 0]
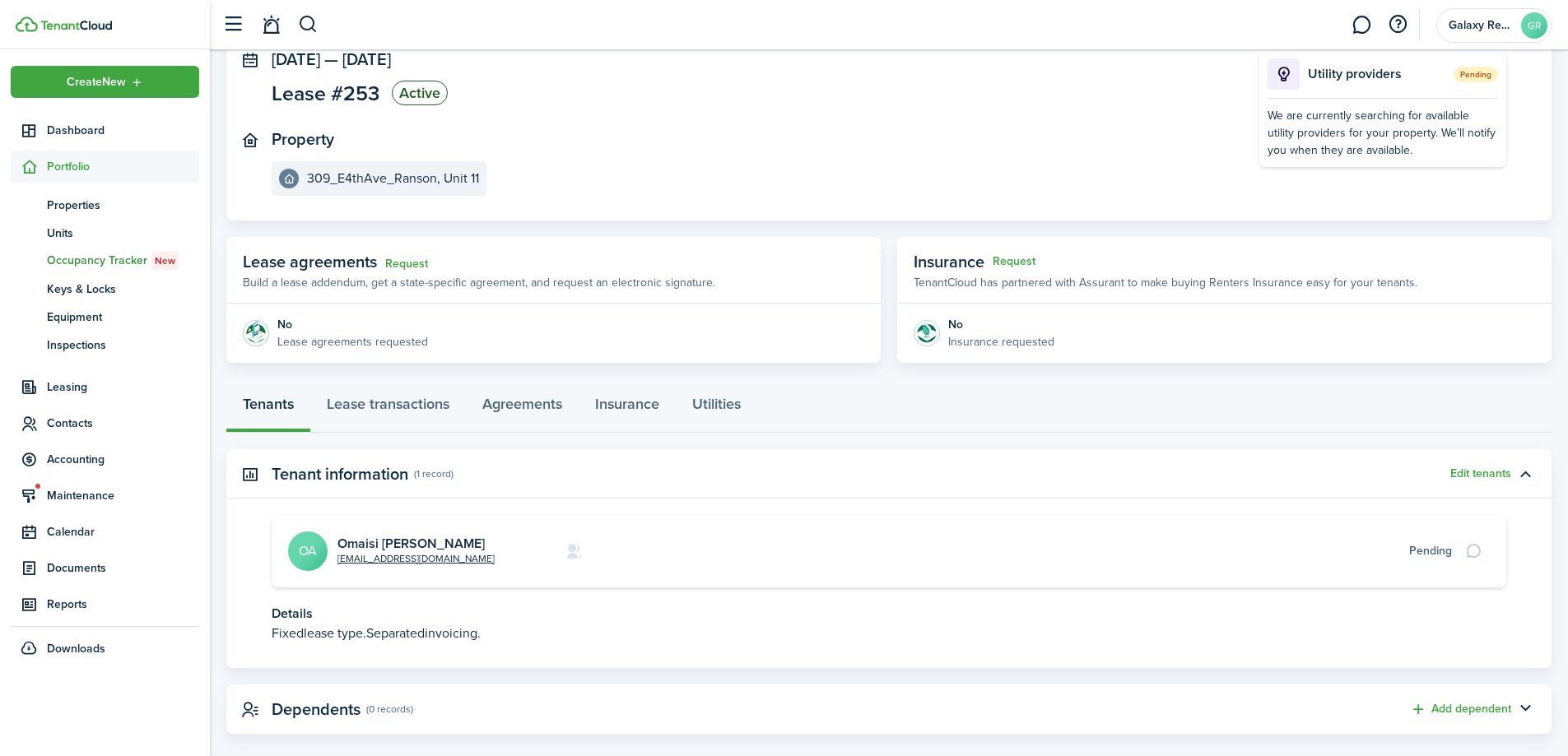
click at [425, 544] on link "Omaisi [PERSON_NAME]" at bounding box center [411, 543] width 147 height 19
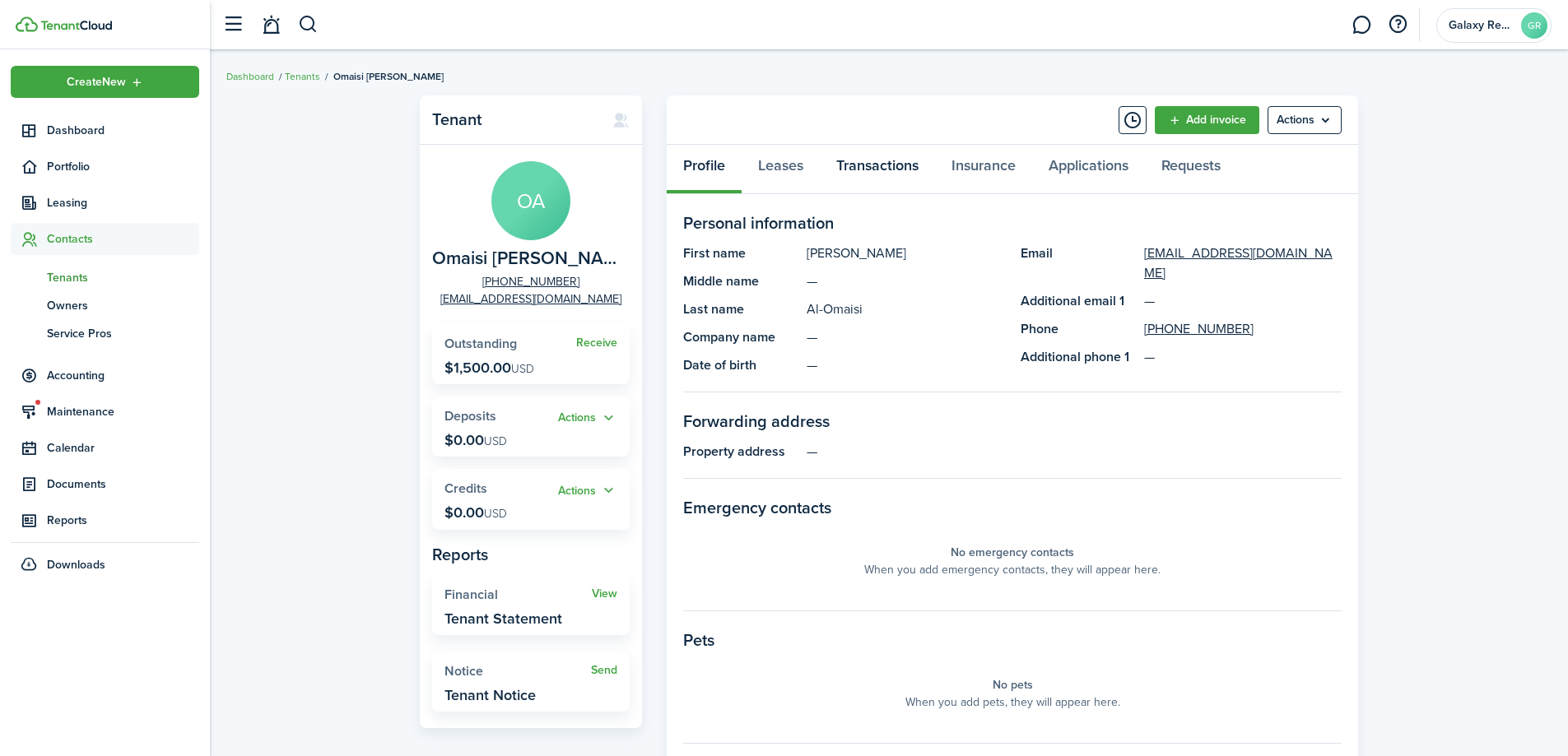
click at [883, 166] on link "Transactions" at bounding box center [877, 169] width 115 height 49
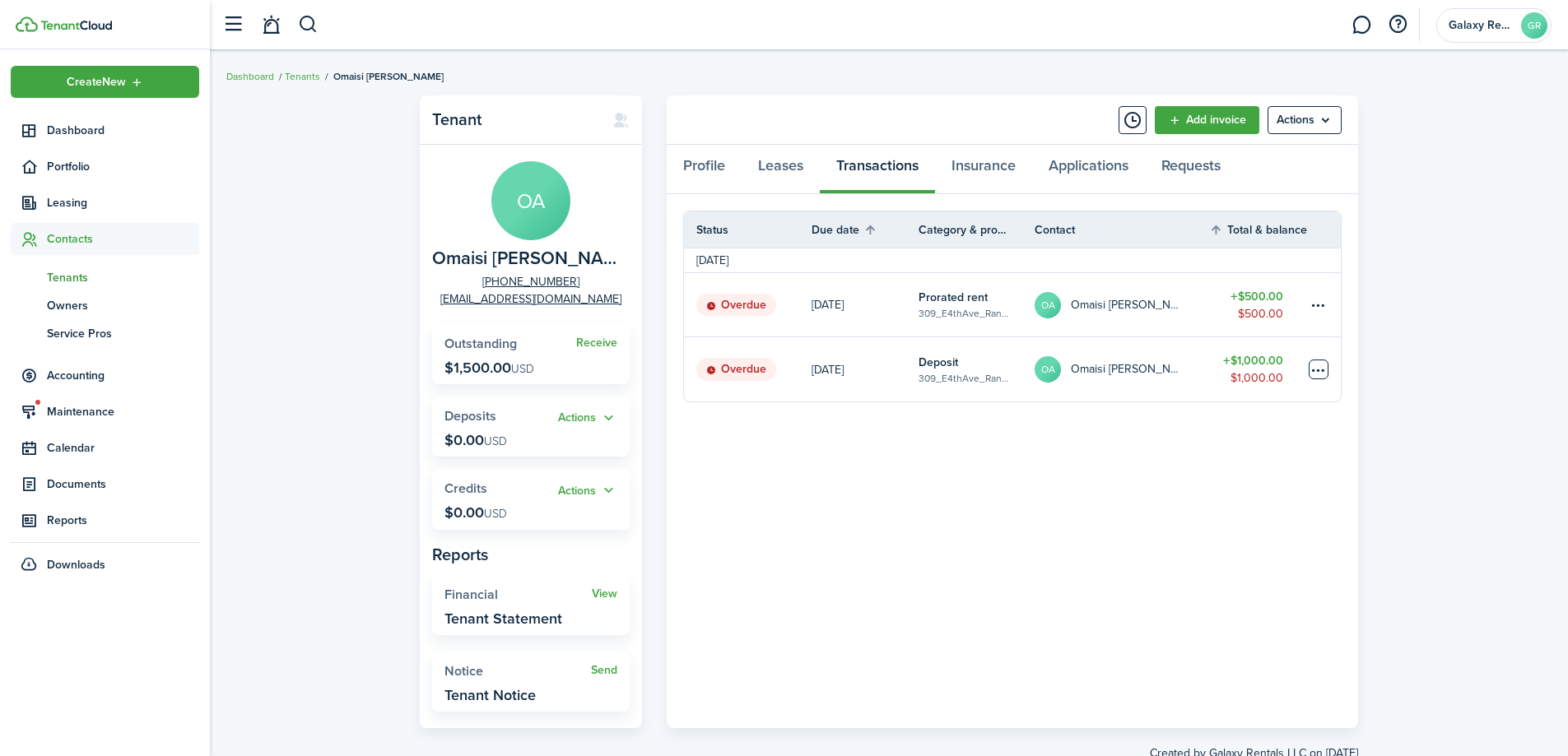
click at [1320, 370] on table-menu-btn-icon at bounding box center [1318, 370] width 20 height 20
click at [1204, 432] on link "Mark as paid" at bounding box center [1255, 431] width 144 height 28
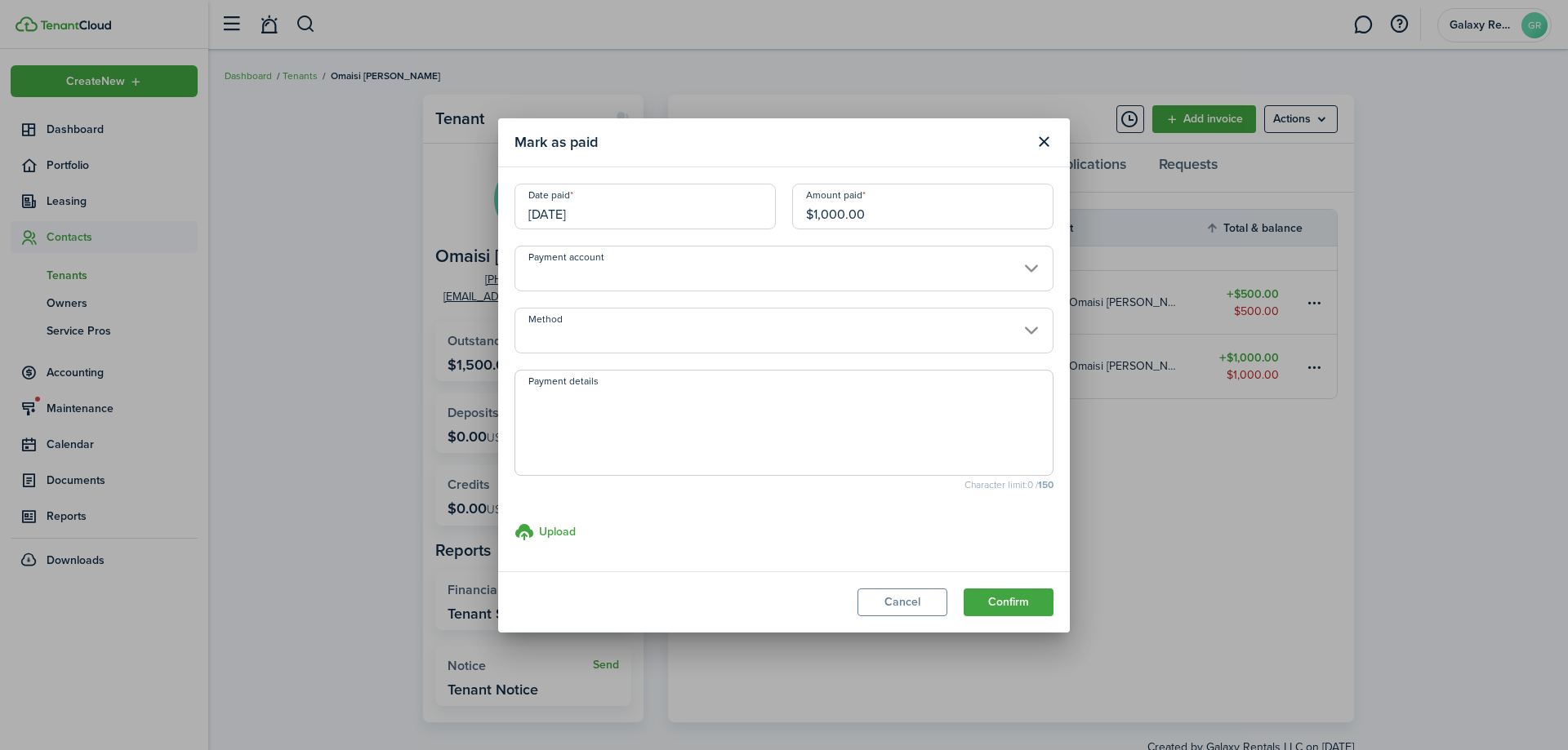
click at [583, 268] on input "Payment account" at bounding box center [784, 268] width 539 height 46
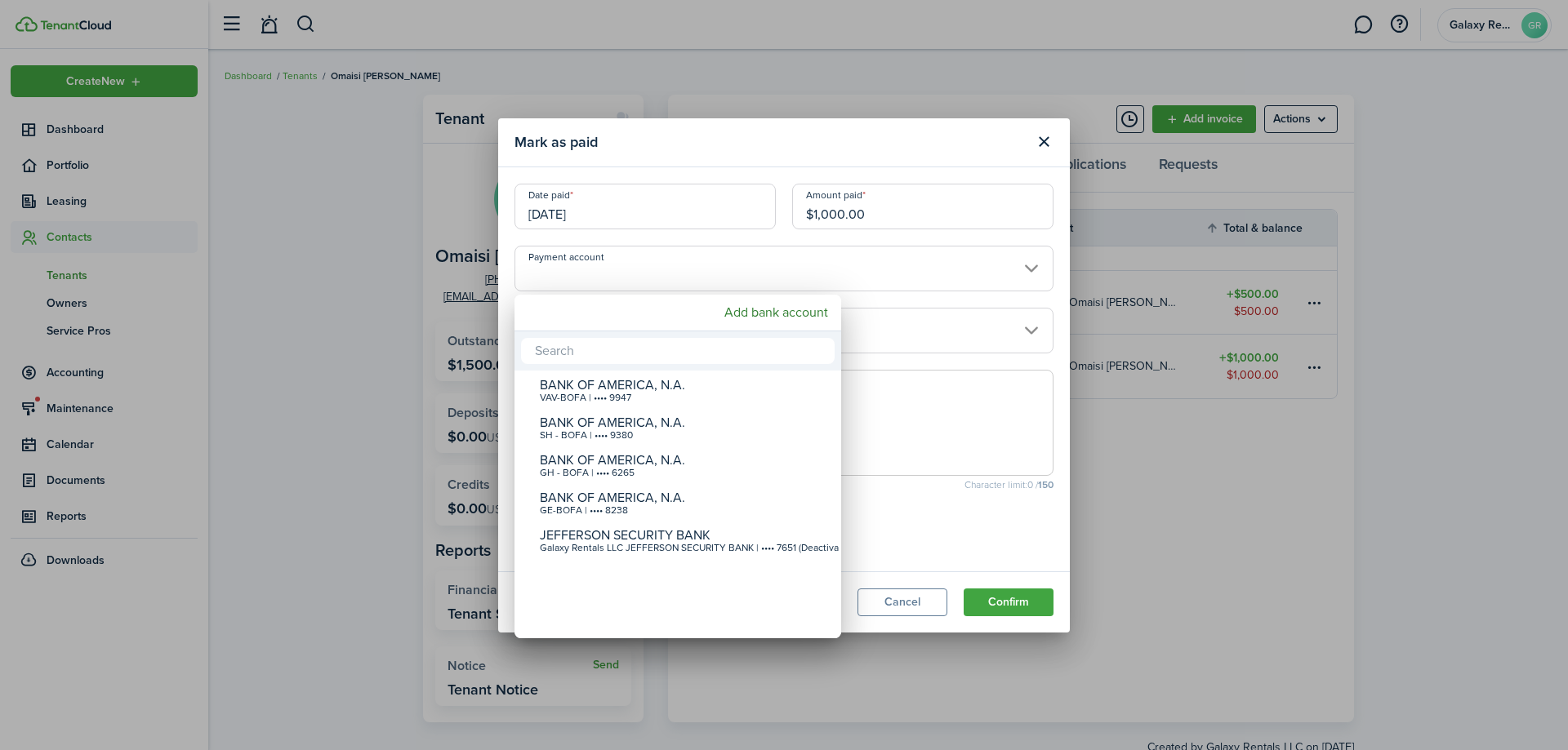
click at [942, 323] on div at bounding box center [784, 375] width 1829 height 1011
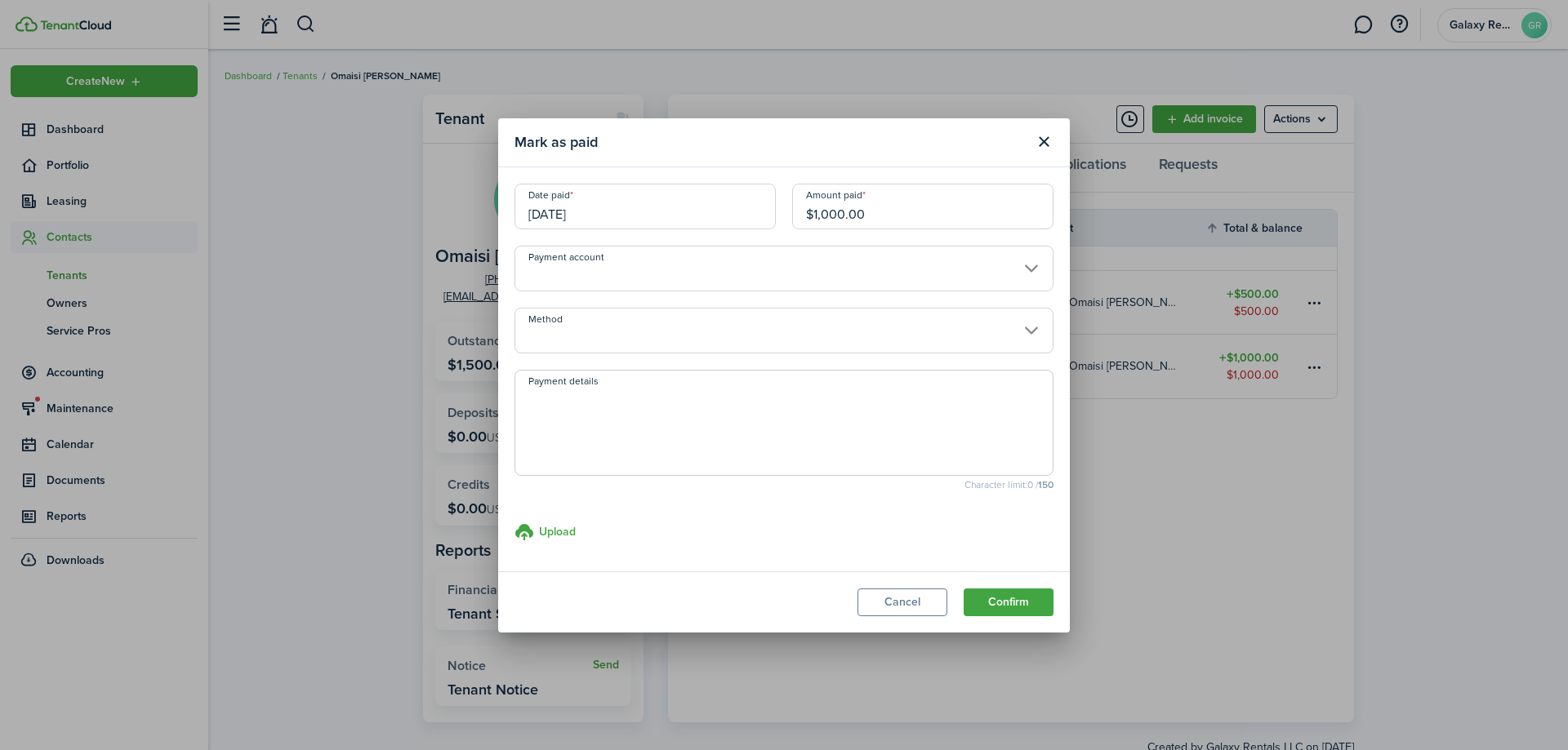
click at [938, 331] on input "Method" at bounding box center [784, 331] width 539 height 46
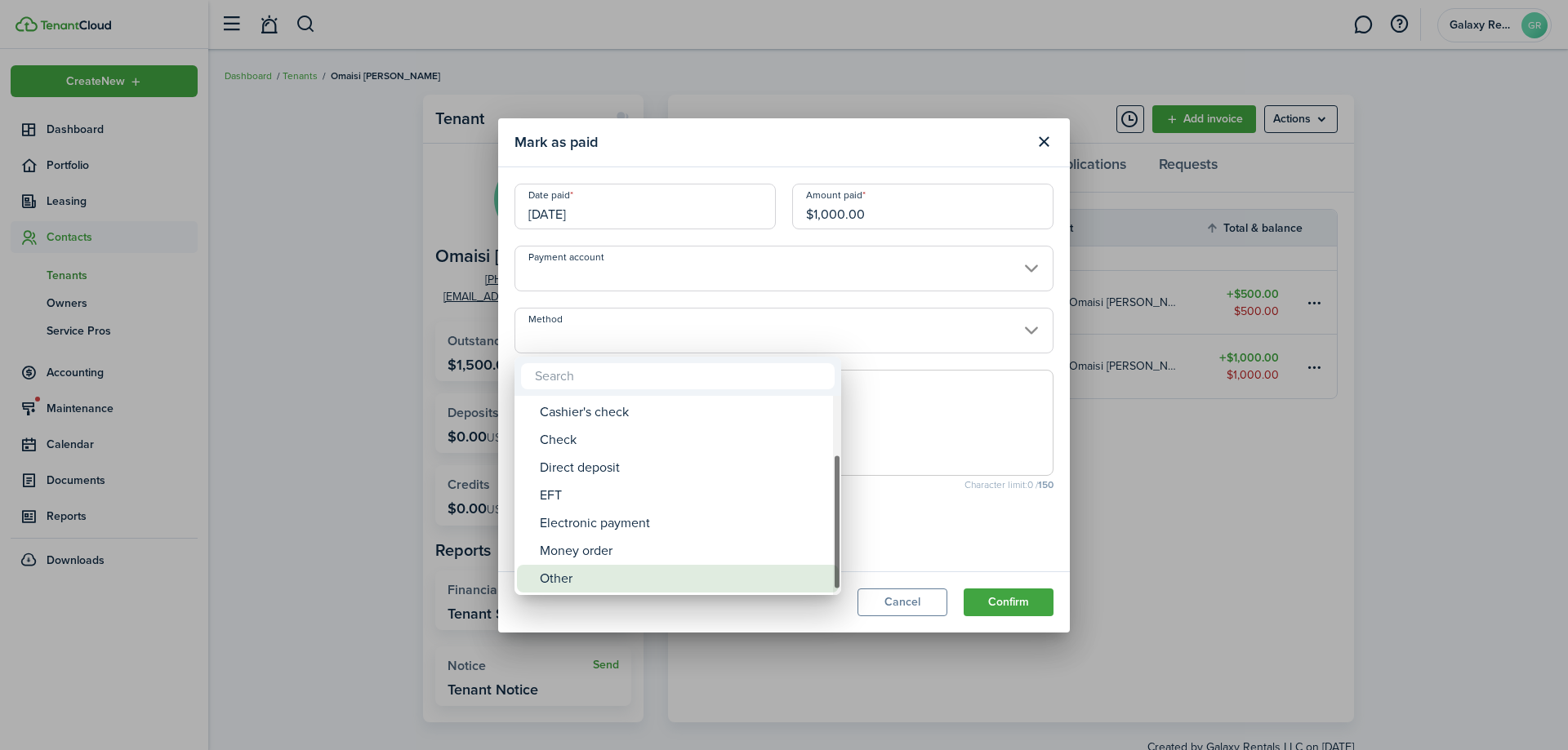
click at [599, 578] on div "Other" at bounding box center [684, 578] width 289 height 27
type input "Other"
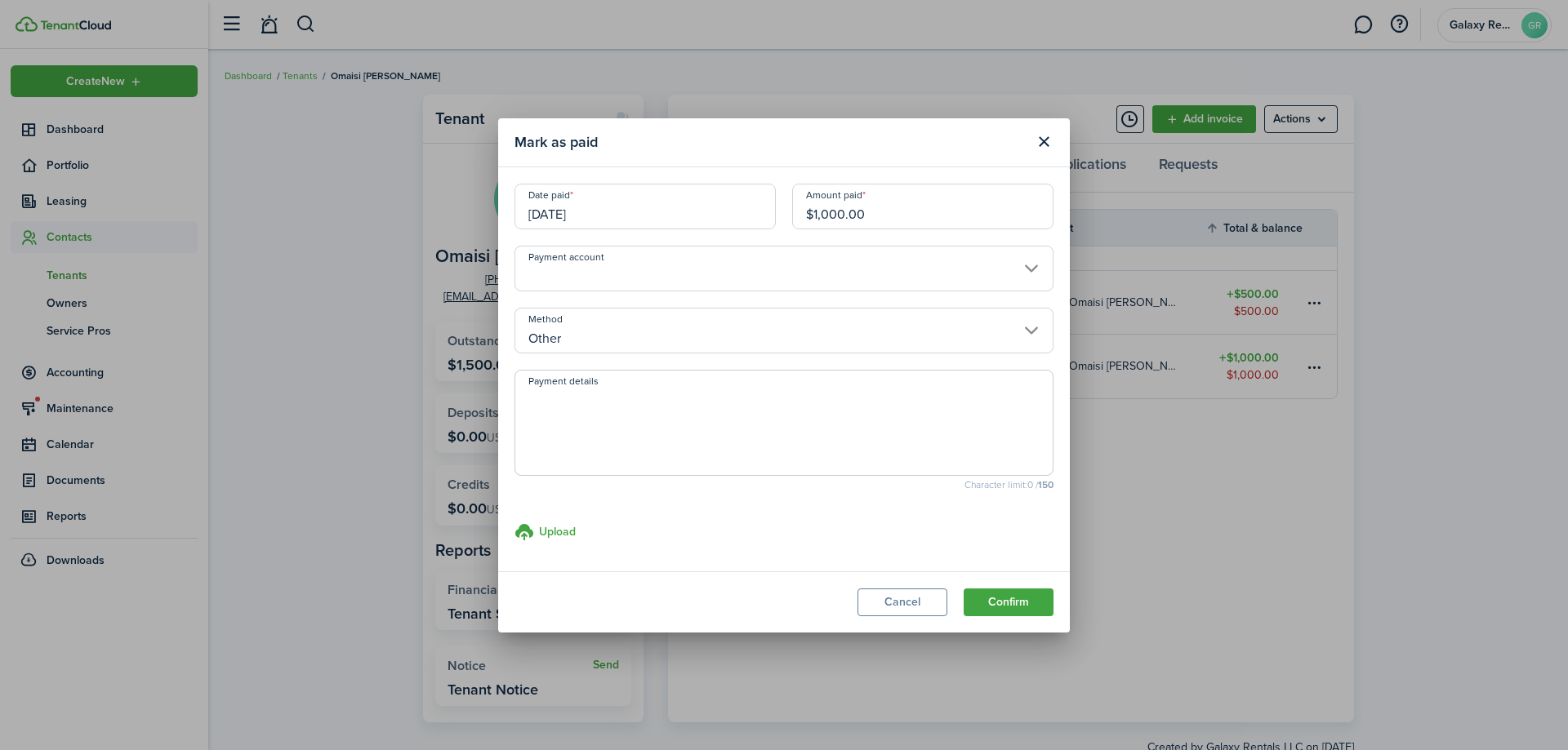
click at [627, 423] on textarea "Payment details" at bounding box center [784, 427] width 538 height 78
type textarea "Paid cash to Riteesh."
click at [1018, 604] on button "Confirm" at bounding box center [1009, 602] width 90 height 27
